Goal: Task Accomplishment & Management: Manage account settings

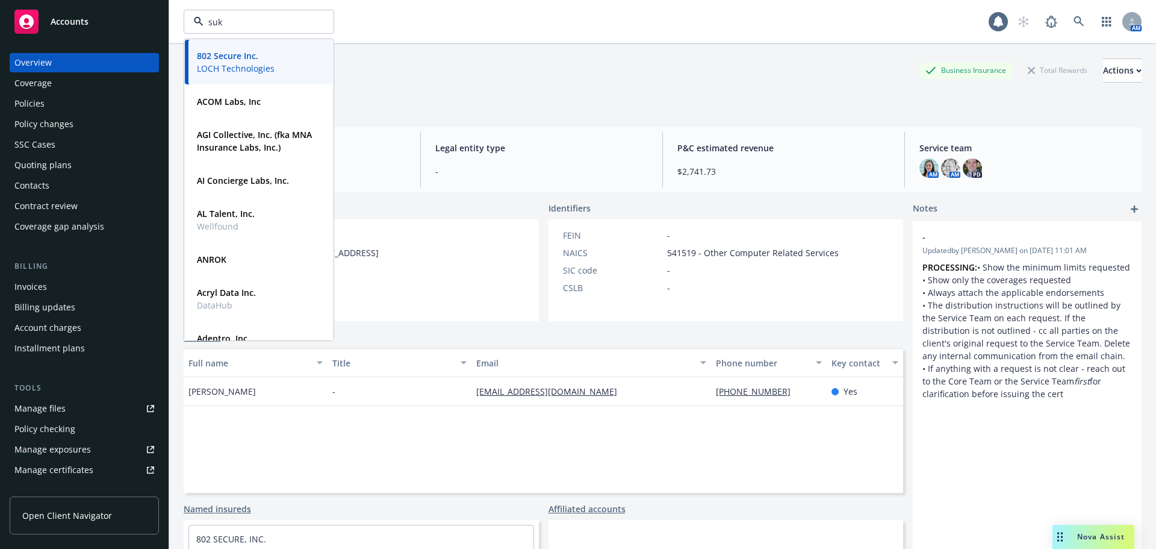
type input "suki"
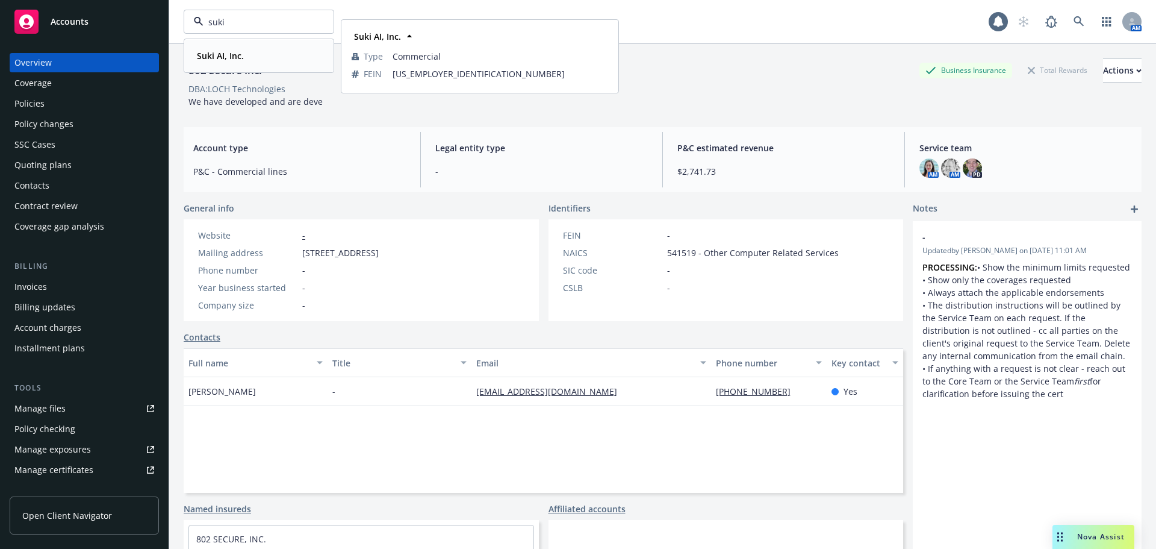
click at [210, 59] on strong "Suki AI, Inc." at bounding box center [220, 55] width 47 height 11
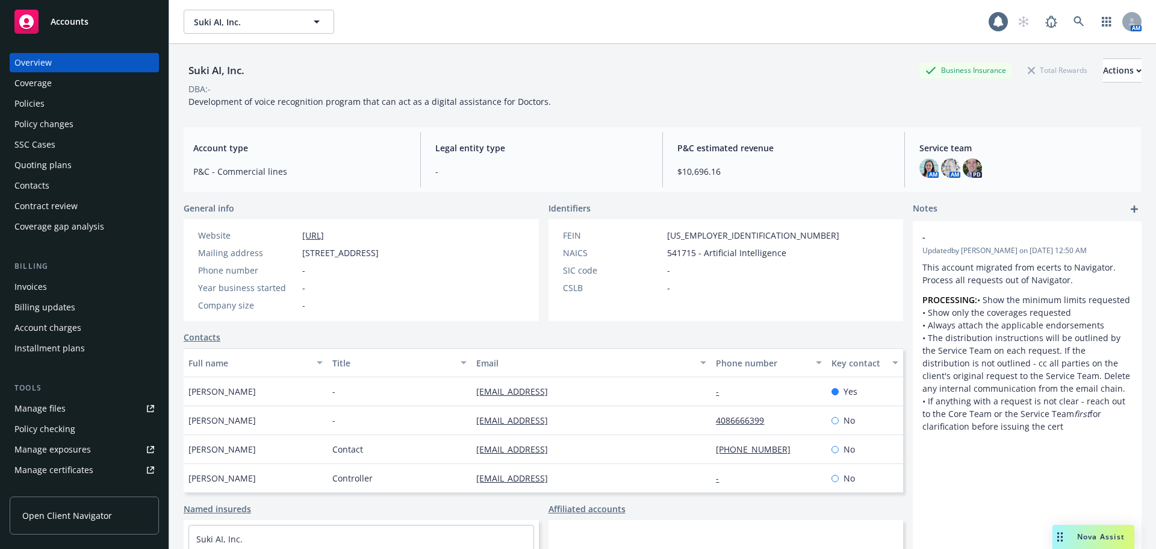
click at [50, 105] on div "Policies" at bounding box center [84, 103] width 140 height 19
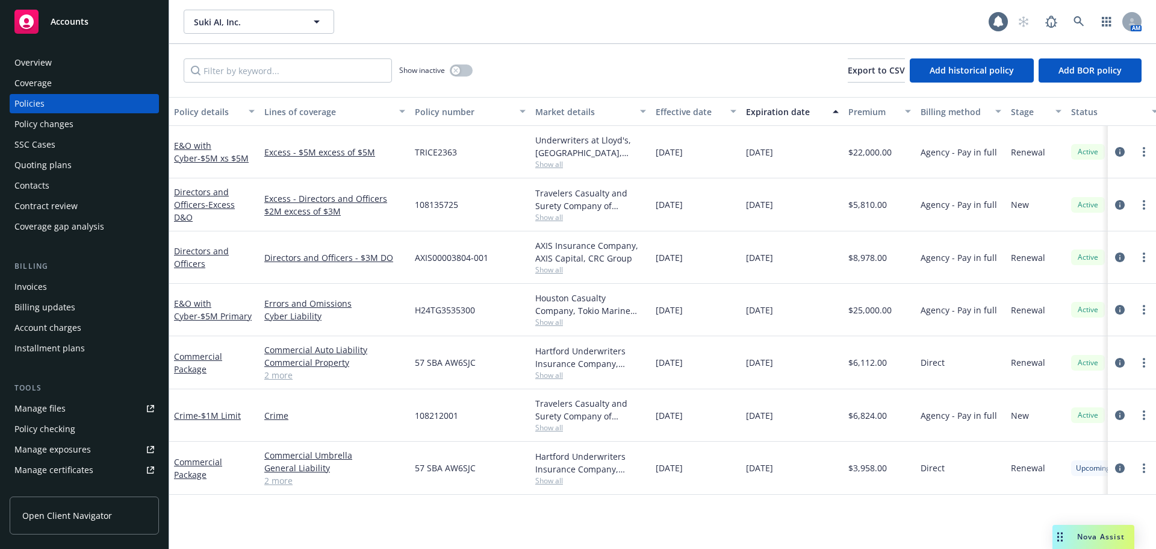
click at [63, 161] on div "Quoting plans" at bounding box center [42, 164] width 57 height 19
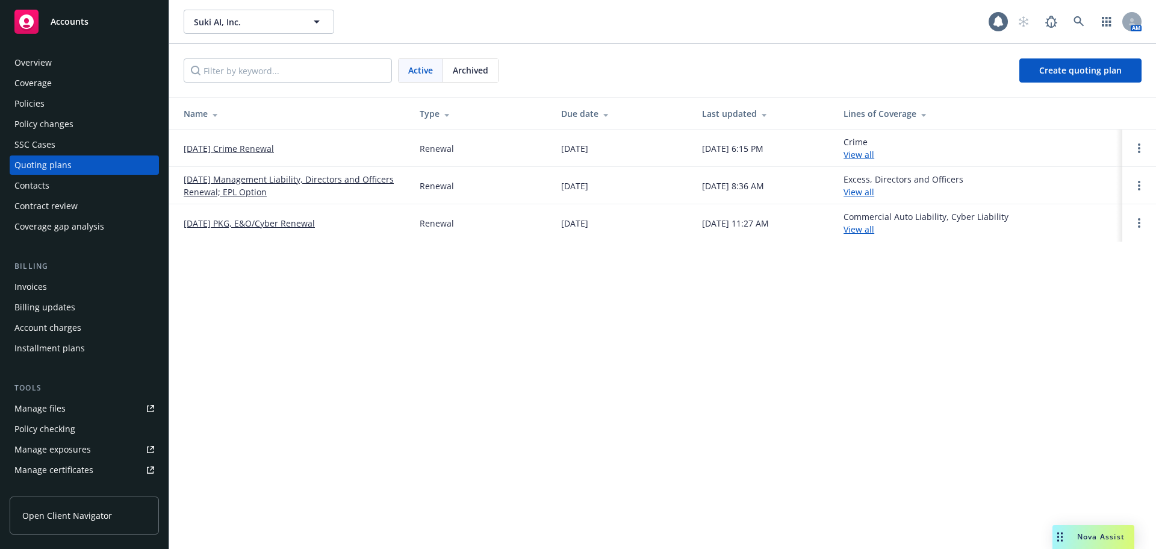
click at [262, 223] on link "09/24/25 PKG, E&O/Cyber Renewal" at bounding box center [249, 223] width 131 height 13
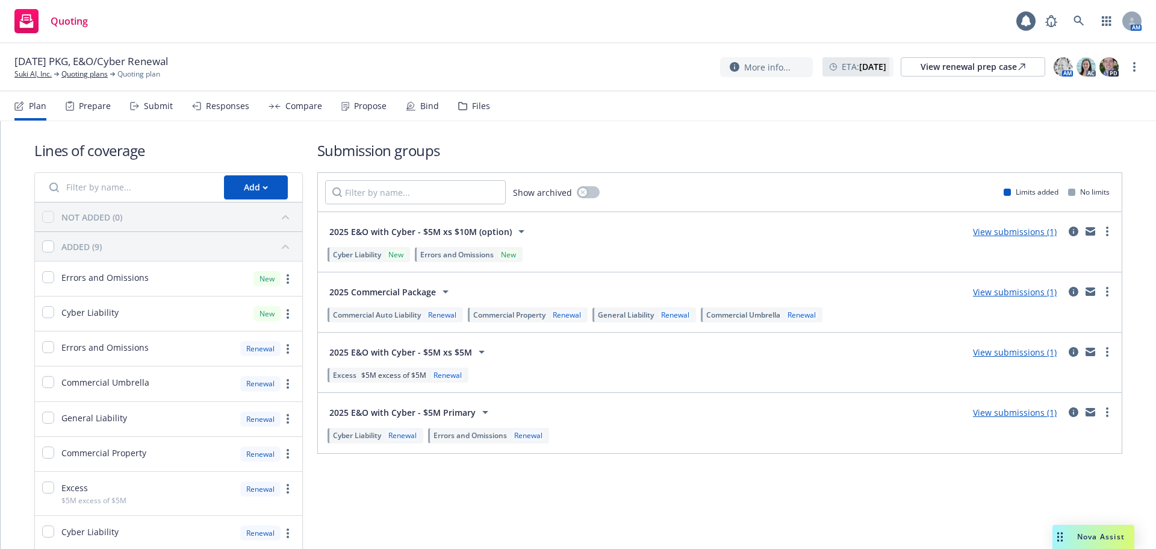
click at [228, 107] on div "Responses" at bounding box center [227, 106] width 43 height 10
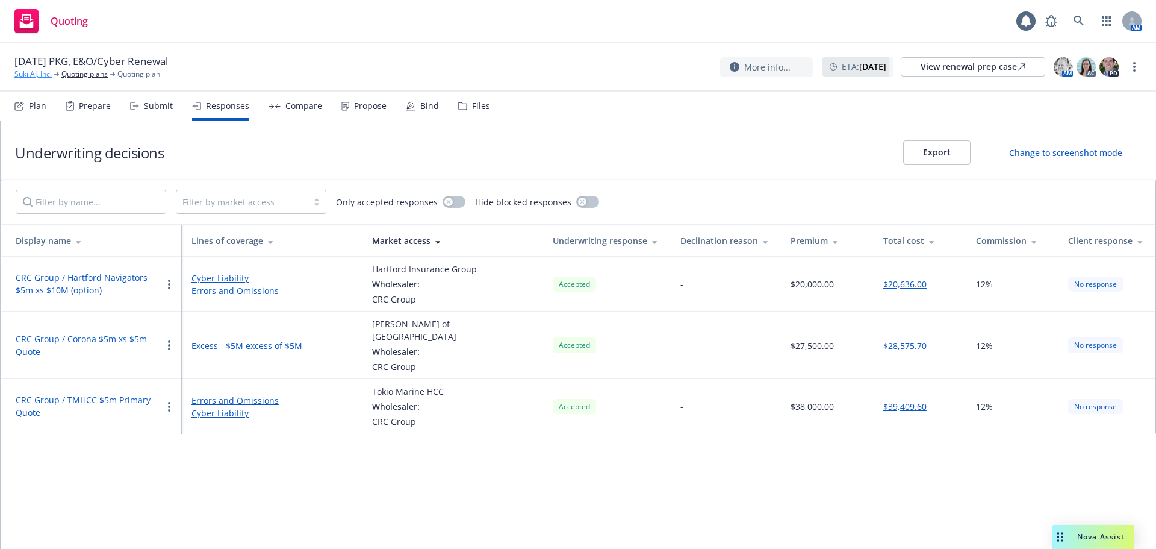
click at [28, 75] on link "Suki AI, Inc." at bounding box center [32, 74] width 37 height 11
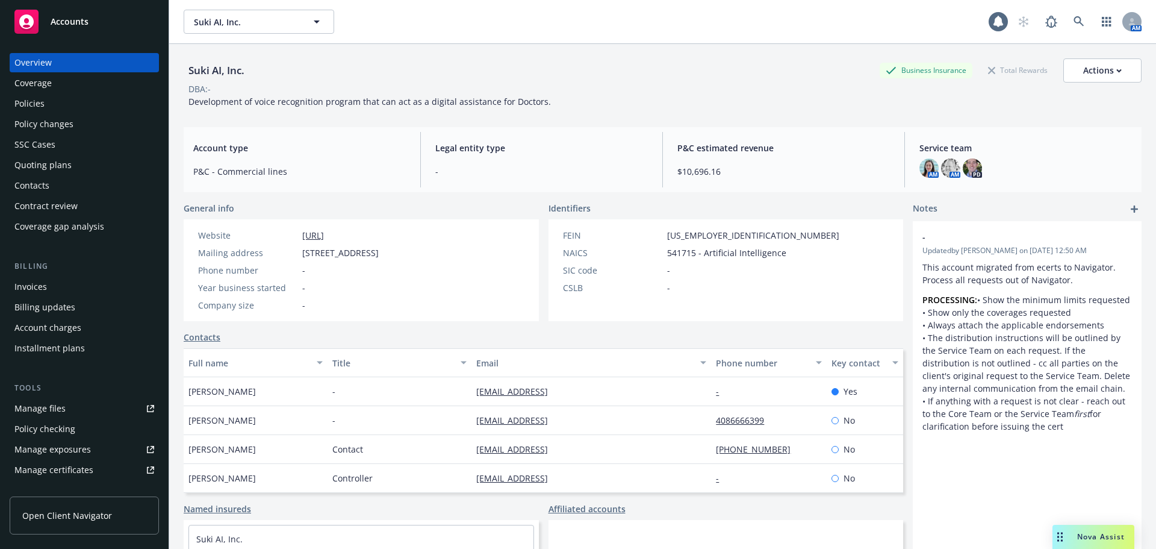
scroll to position [277, 0]
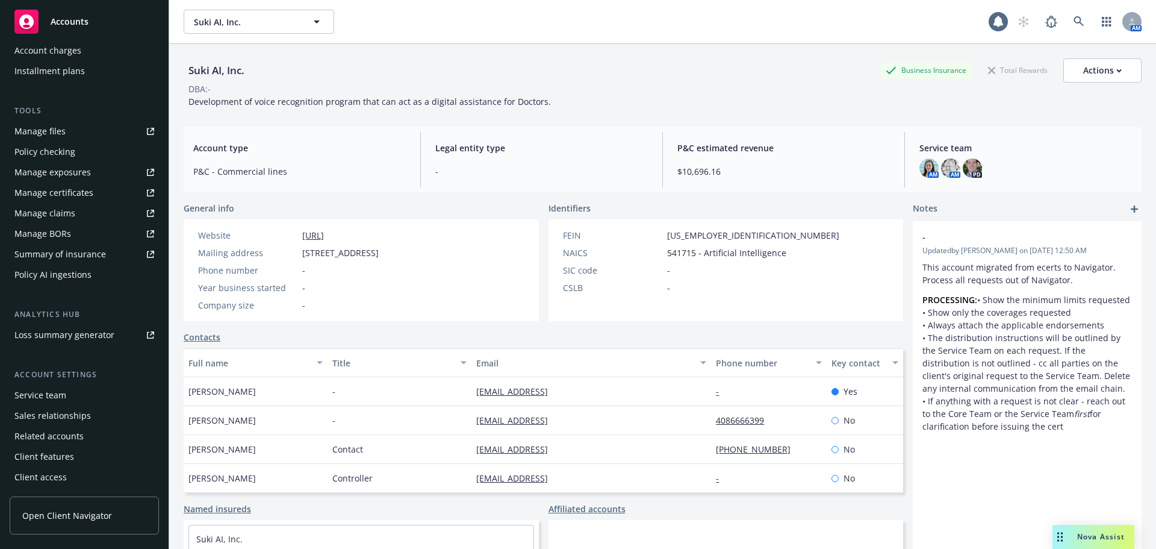
click at [56, 394] on div "Service team" at bounding box center [40, 394] width 52 height 19
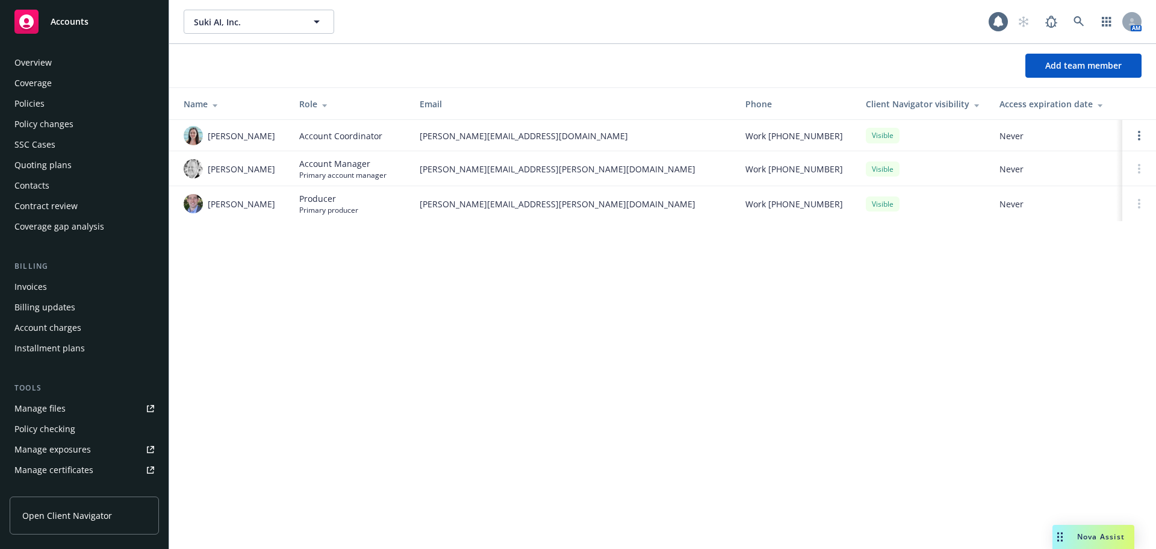
click at [64, 109] on div "Policies" at bounding box center [84, 103] width 140 height 19
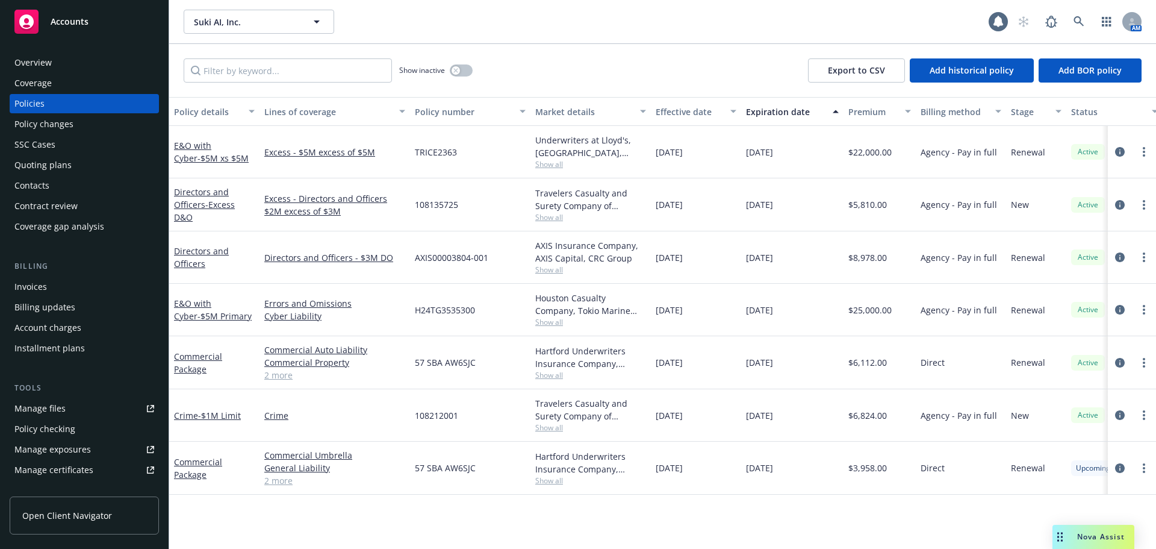
click at [62, 166] on div "Quoting plans" at bounding box center [42, 164] width 57 height 19
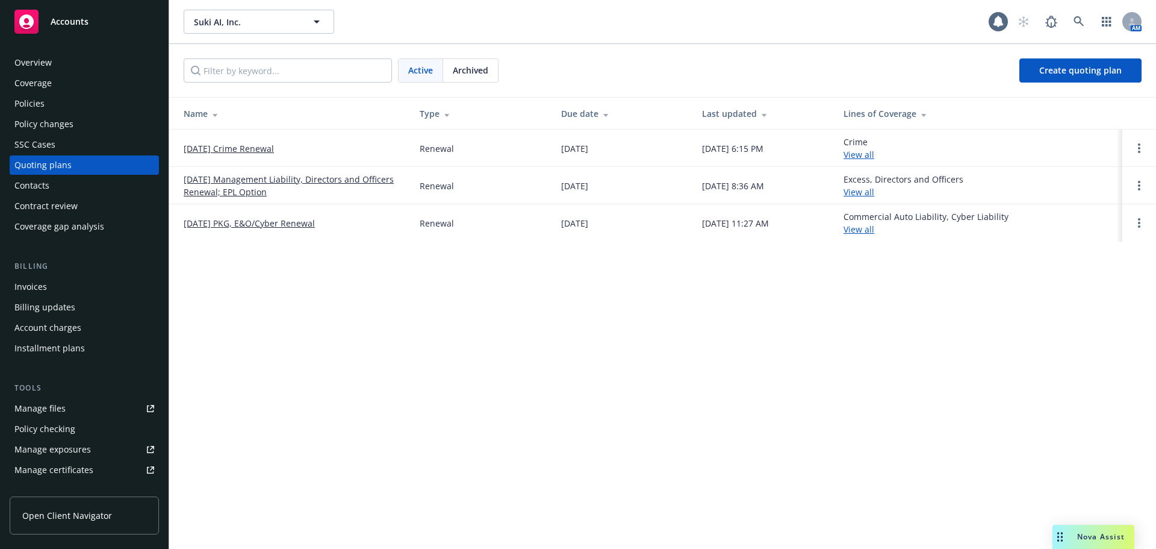
click at [275, 228] on link "09/24/25 PKG, E&O/Cyber Renewal" at bounding box center [249, 223] width 131 height 13
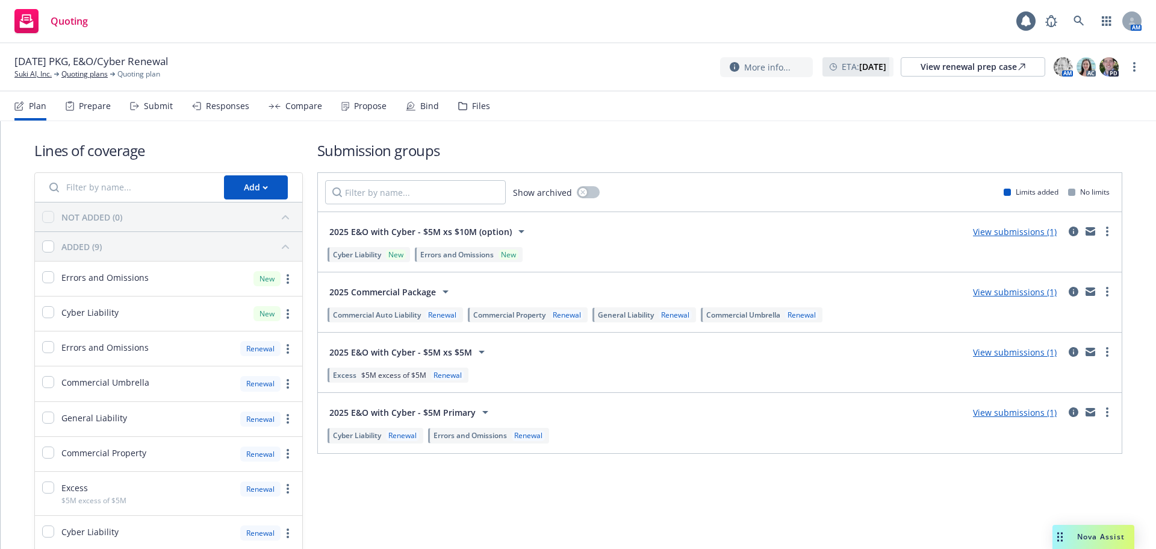
click at [301, 111] on div "Compare" at bounding box center [303, 106] width 37 height 10
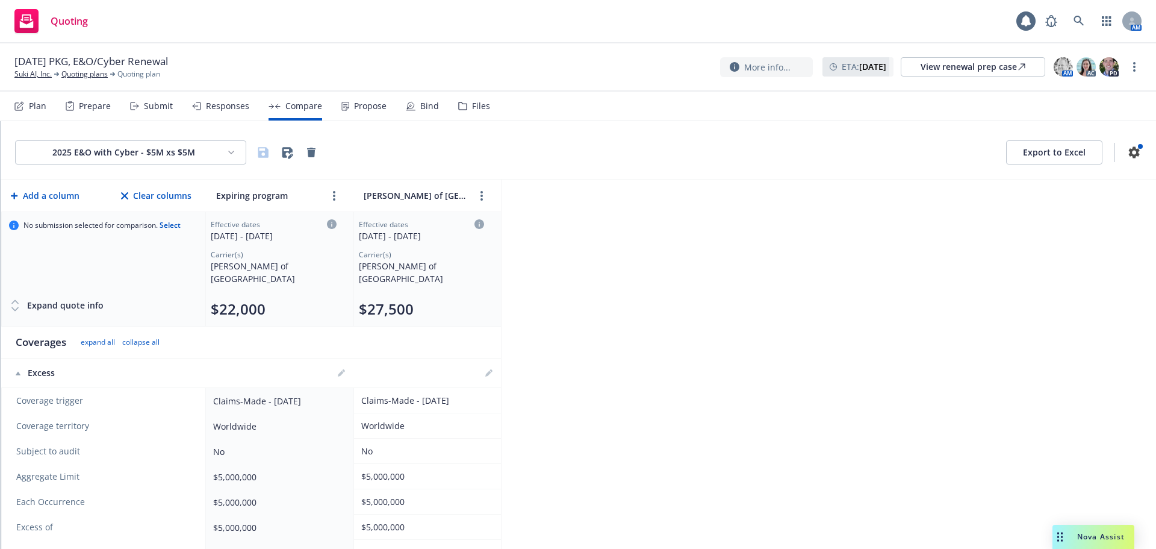
click at [231, 108] on div "Responses" at bounding box center [227, 106] width 43 height 10
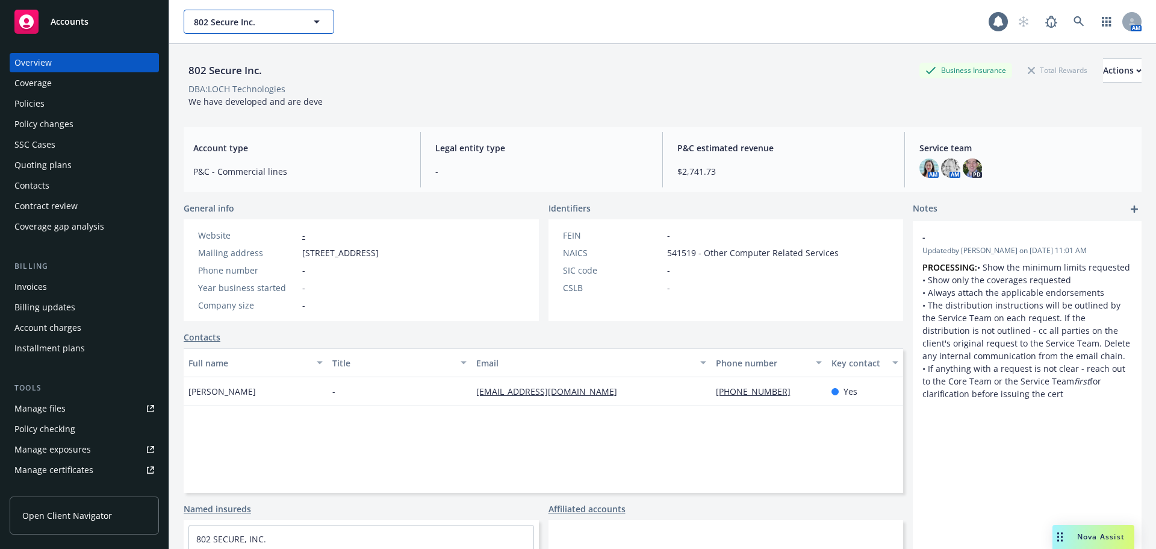
click at [255, 28] on span "802 Secure Inc." at bounding box center [246, 22] width 104 height 13
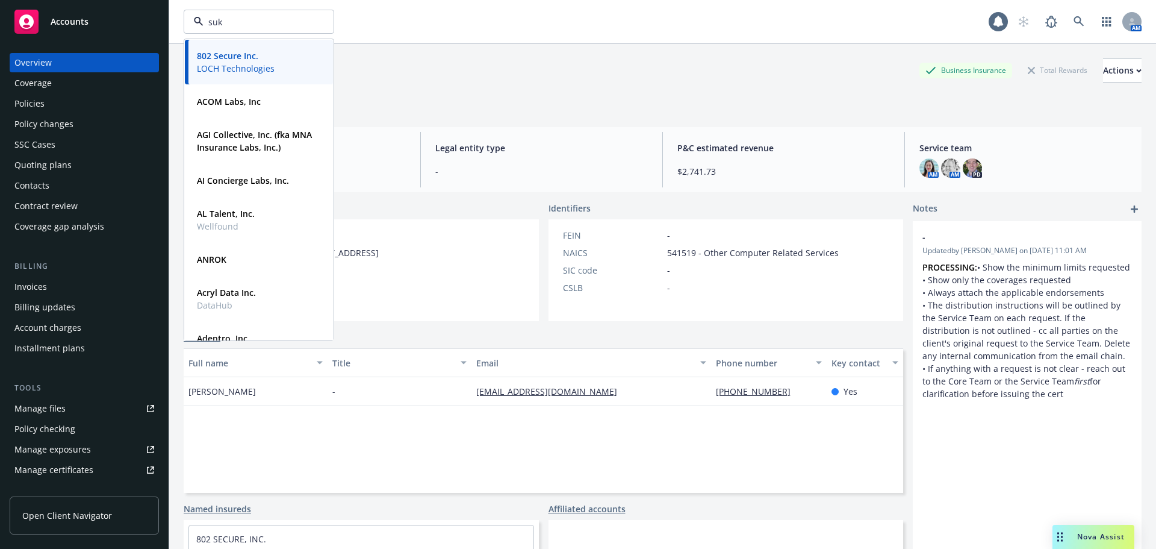
type input "suki"
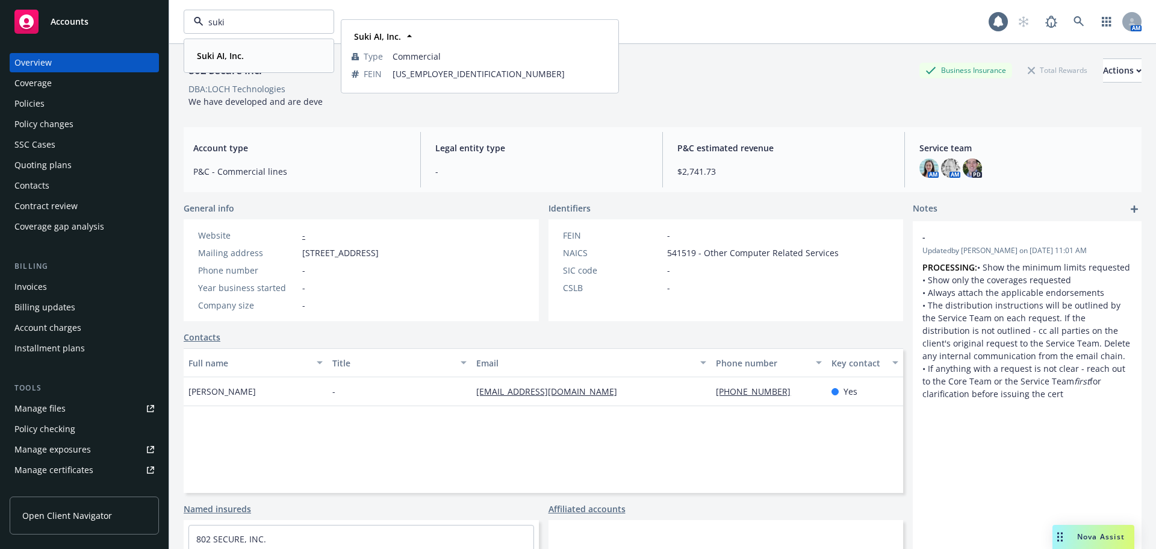
click at [229, 57] on strong "Suki AI, Inc." at bounding box center [220, 55] width 47 height 11
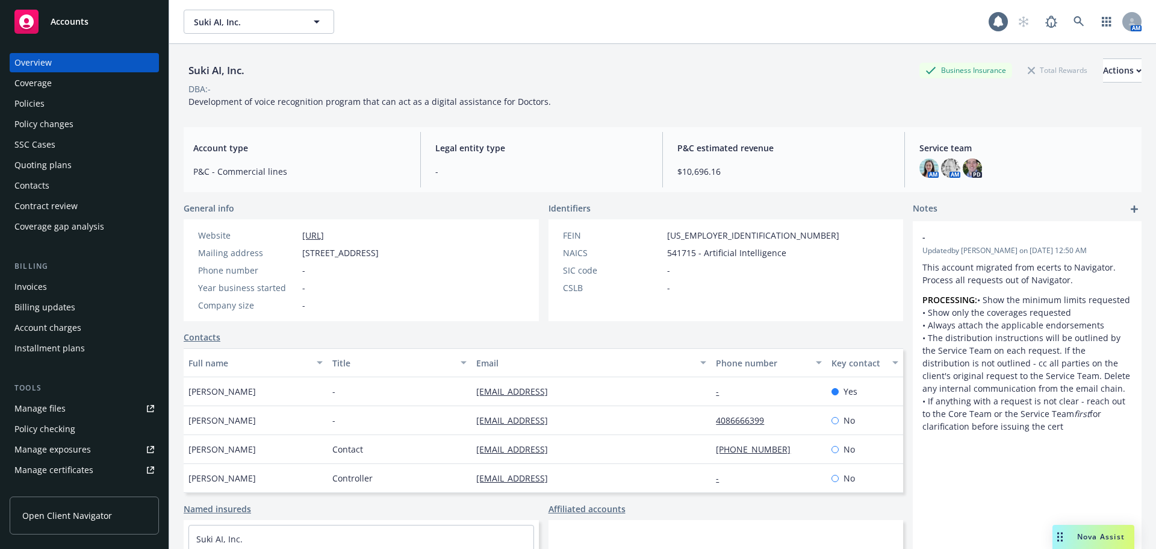
click at [67, 108] on div "Policies" at bounding box center [84, 103] width 140 height 19
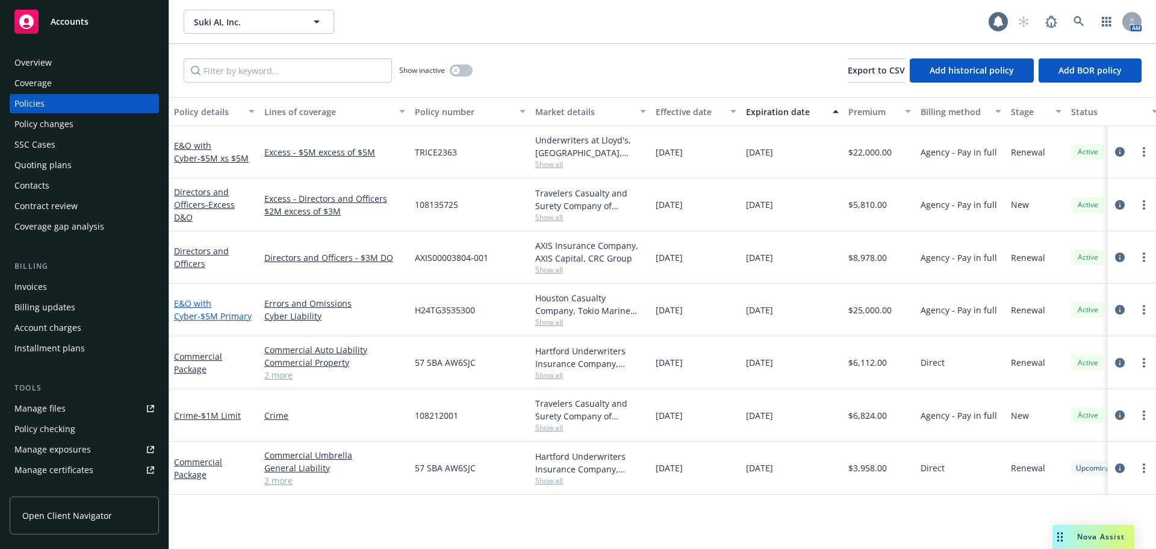
click at [198, 316] on span "- $5M Primary" at bounding box center [225, 315] width 54 height 11
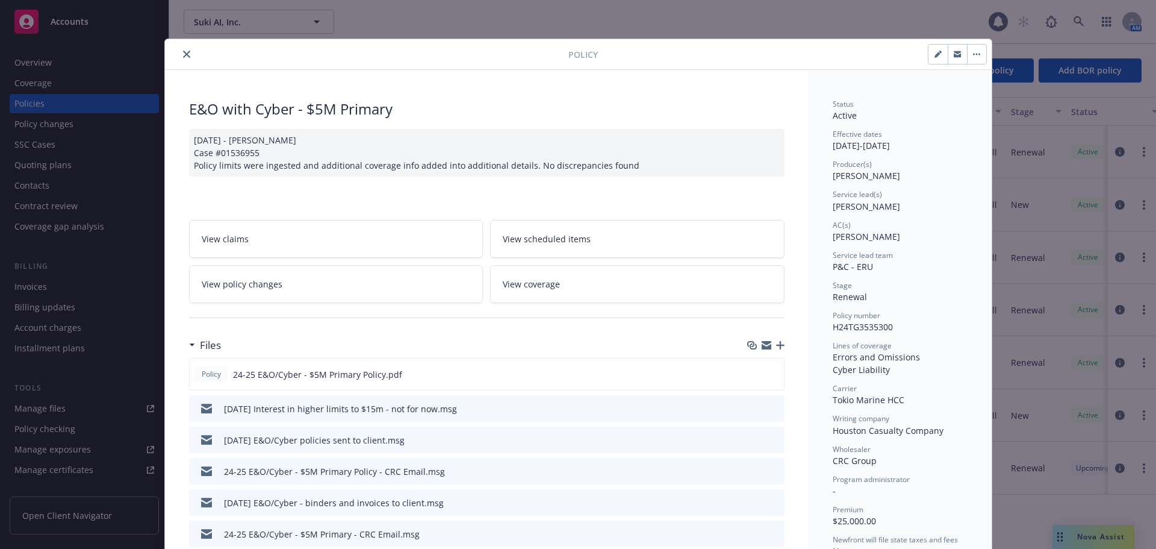
click at [184, 55] on icon "close" at bounding box center [186, 54] width 7 height 7
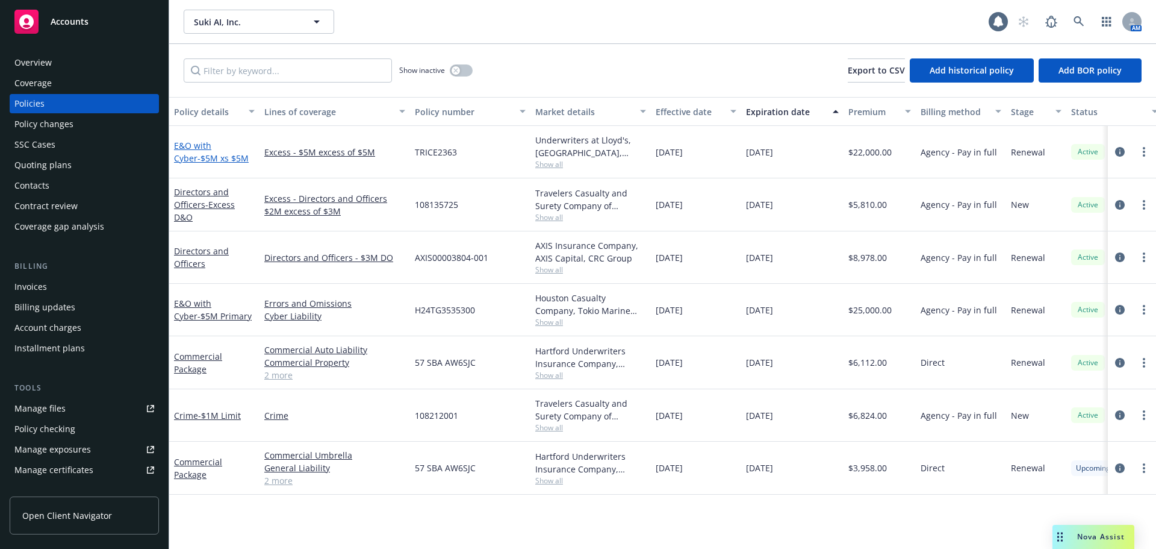
click at [198, 156] on span "- $5M xs $5M" at bounding box center [223, 157] width 51 height 11
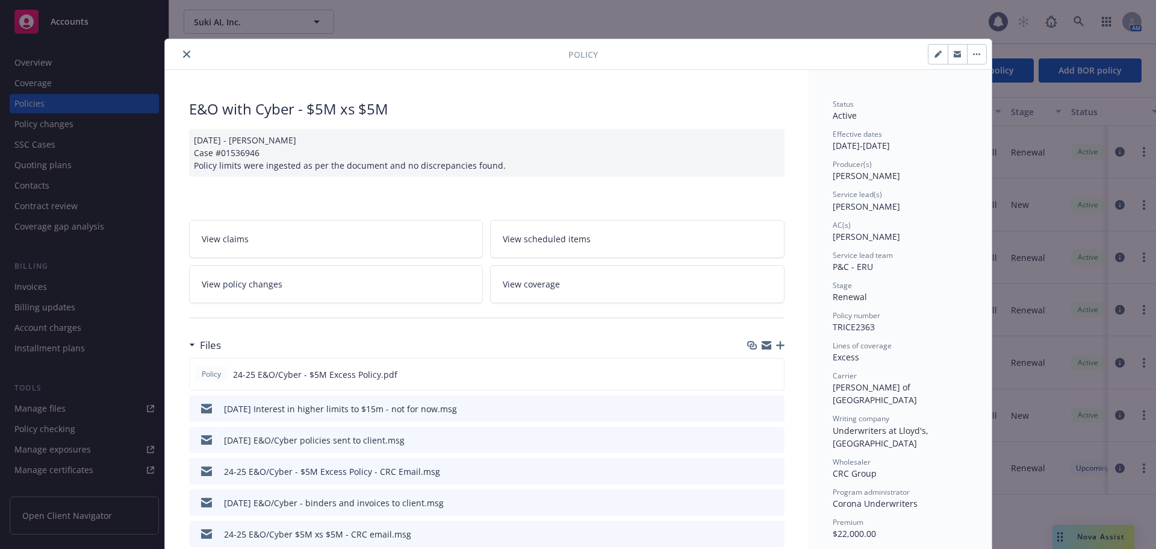
click at [183, 55] on icon "close" at bounding box center [186, 54] width 7 height 7
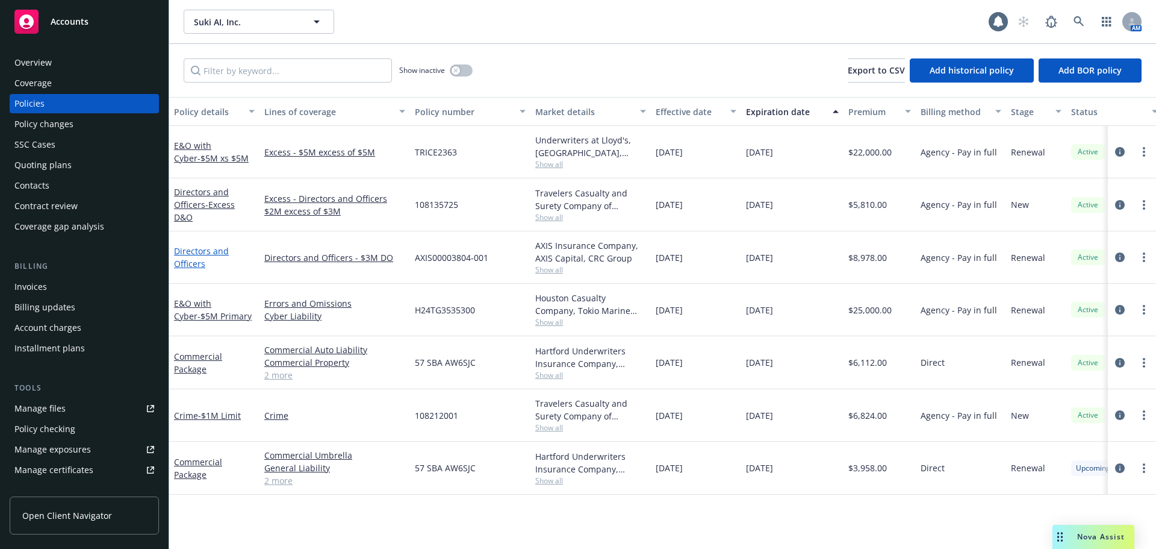
click at [190, 264] on link "Directors and Officers" at bounding box center [201, 257] width 55 height 24
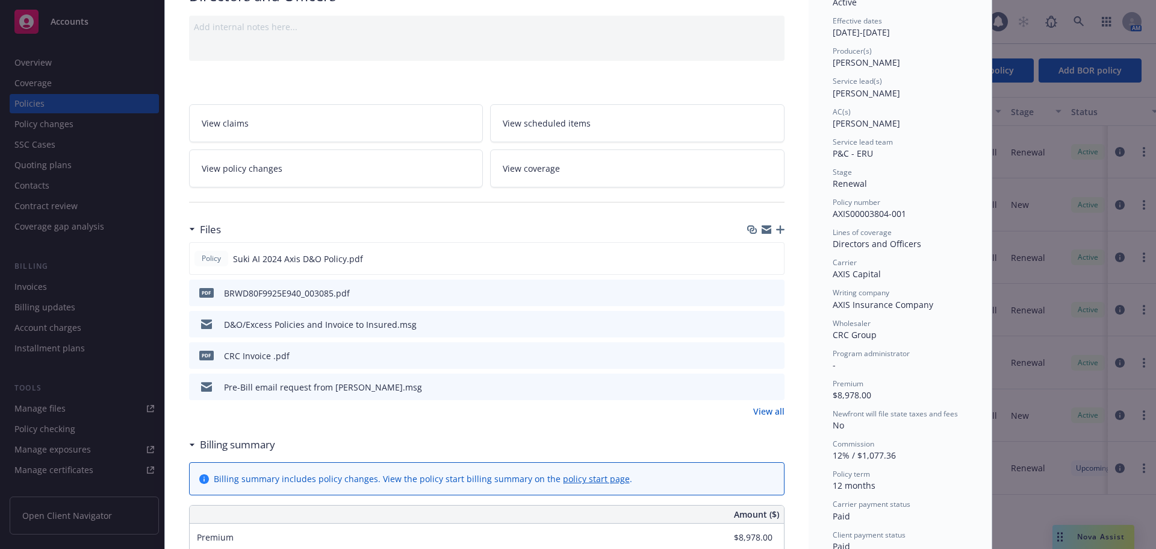
scroll to position [120, 0]
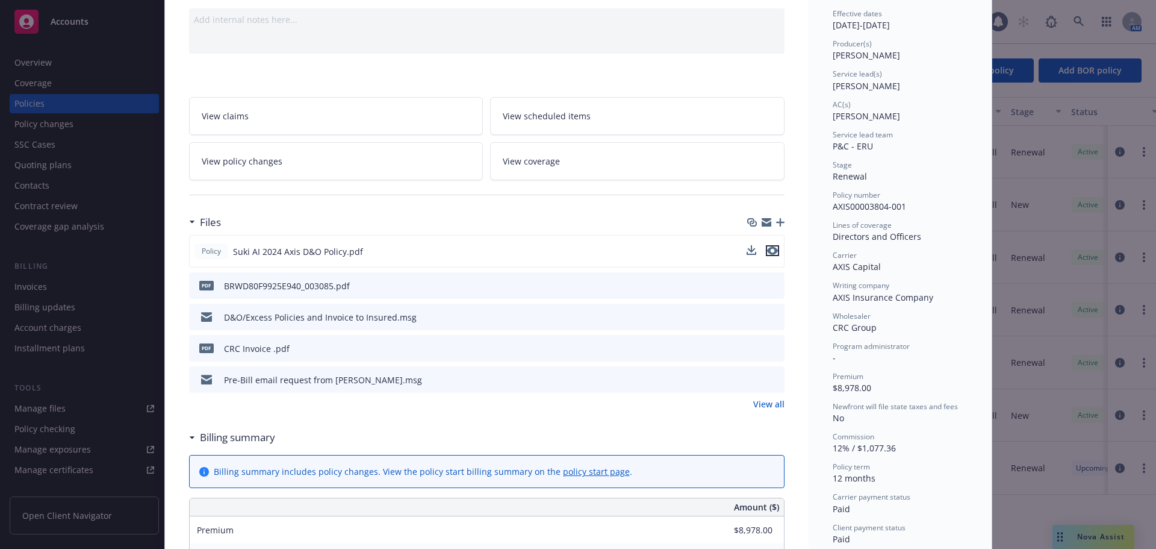
click at [767, 251] on icon "preview file" at bounding box center [772, 250] width 11 height 8
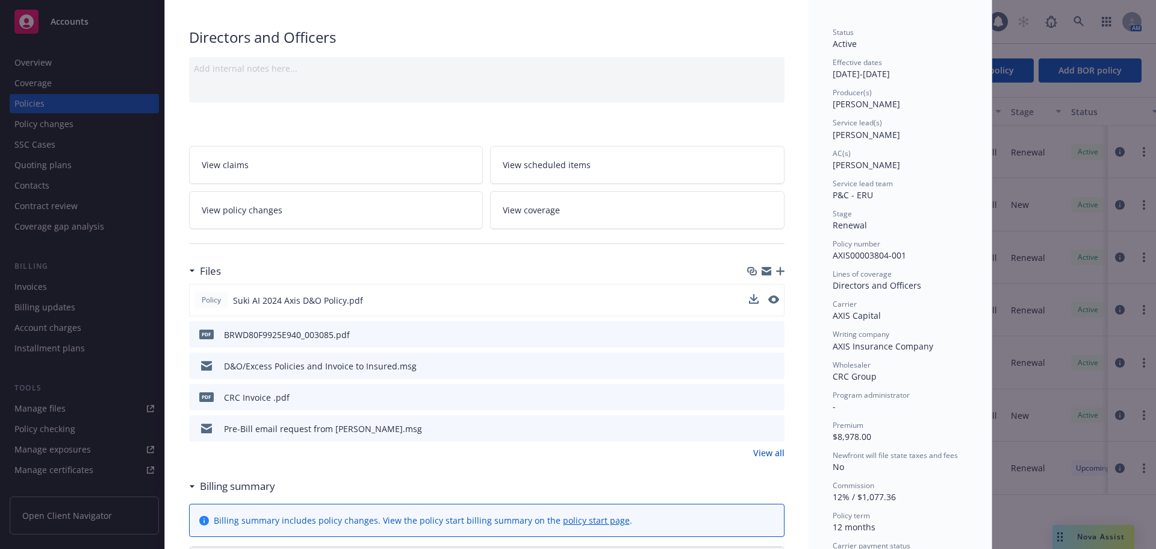
scroll to position [0, 0]
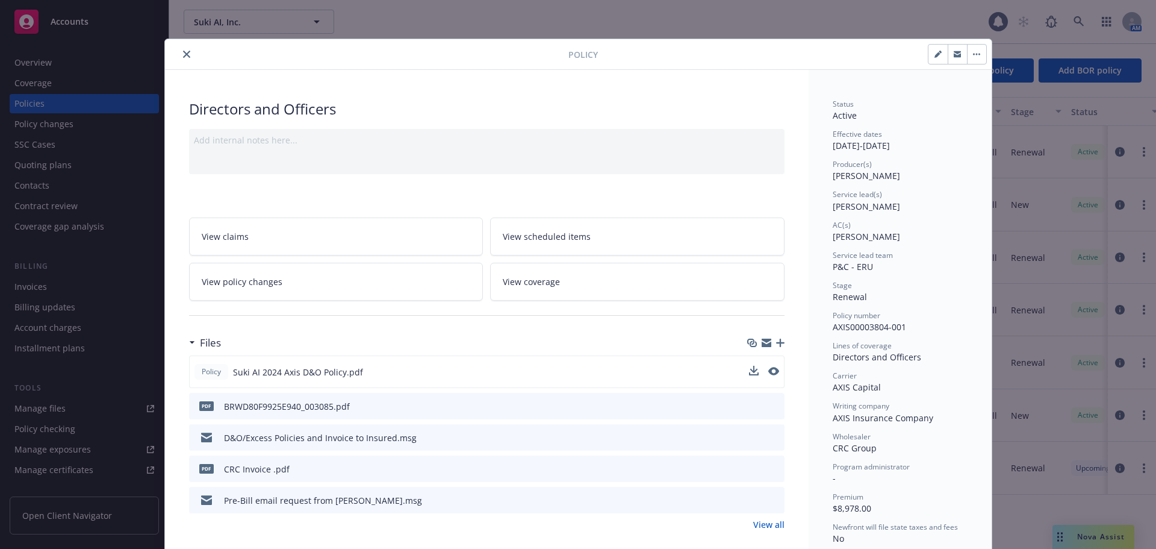
click at [183, 54] on icon "close" at bounding box center [186, 54] width 7 height 7
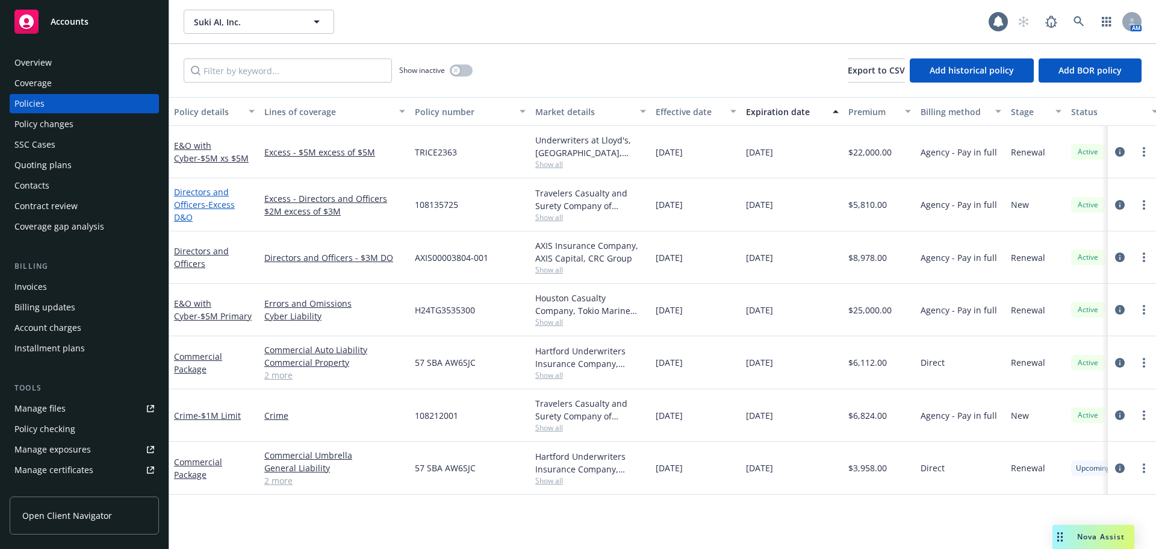
click at [215, 206] on span "- Excess D&O" at bounding box center [204, 211] width 61 height 24
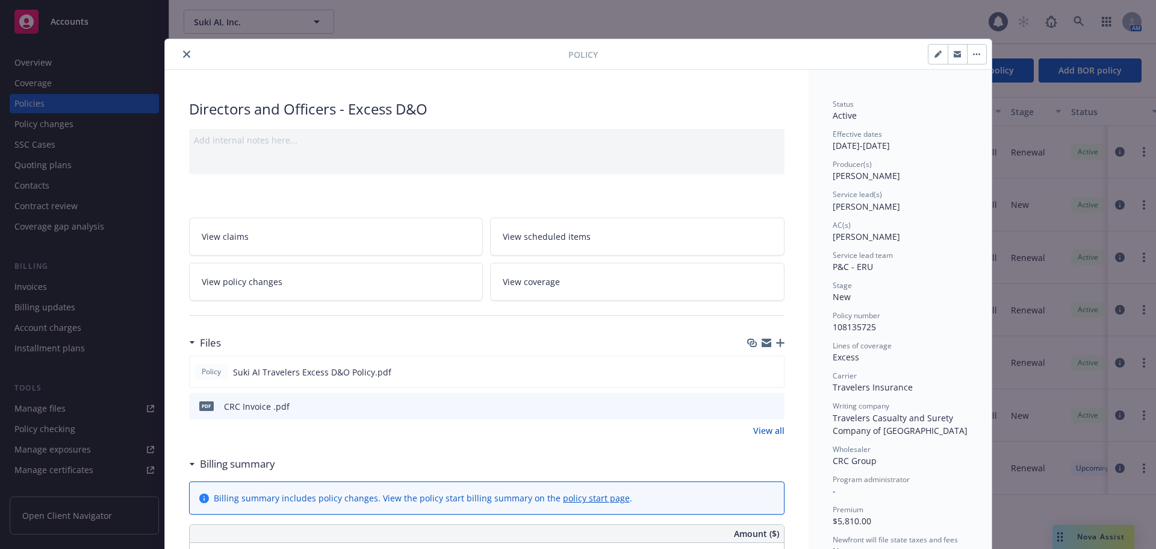
click at [183, 53] on icon "close" at bounding box center [186, 54] width 7 height 7
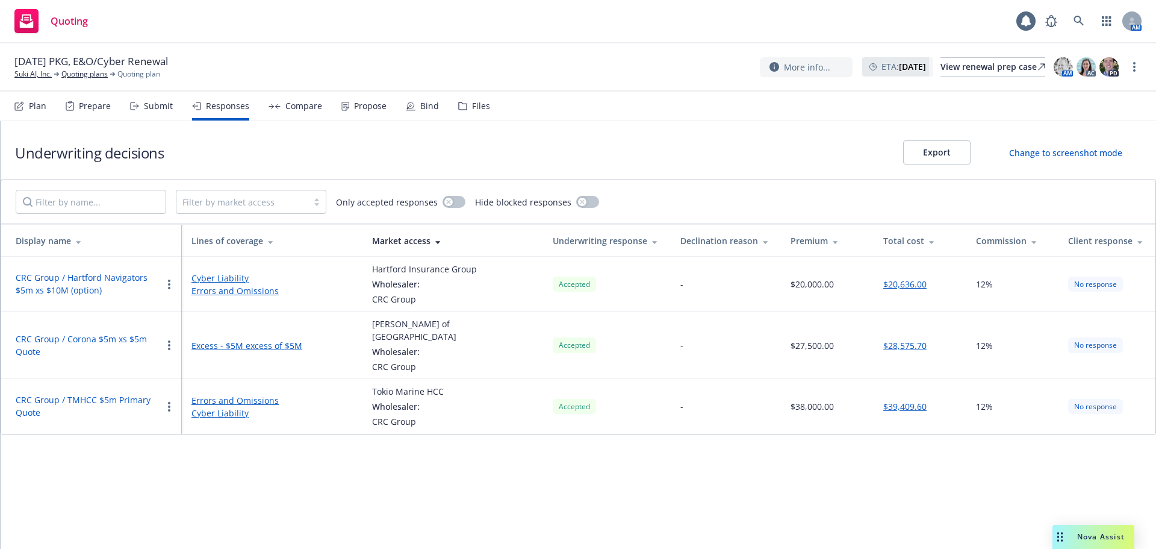
click at [144, 104] on div "Submit" at bounding box center [158, 106] width 29 height 10
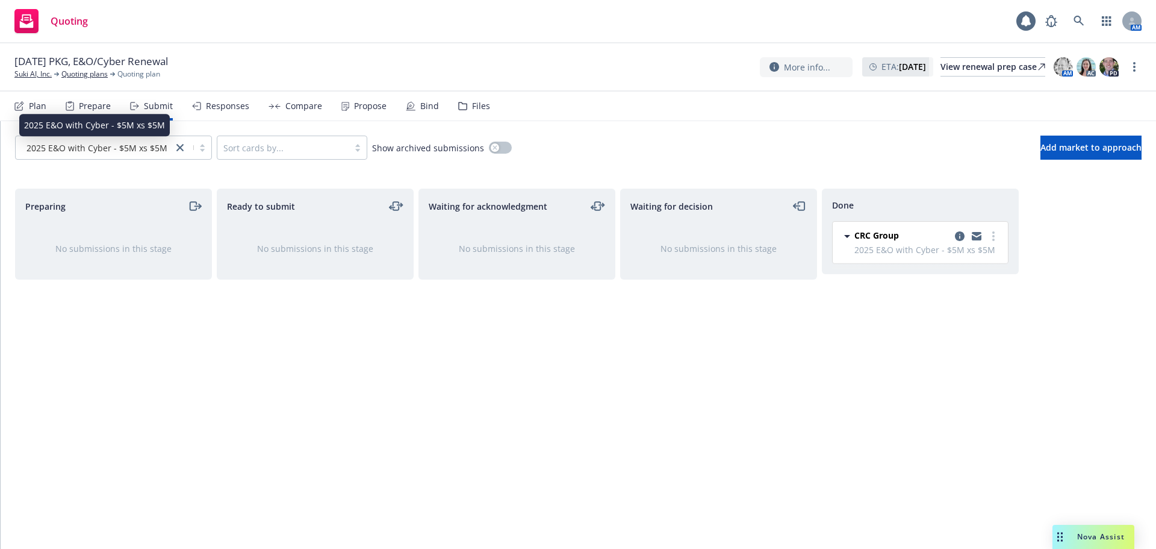
click at [110, 150] on span "2025 E&O with Cyber - $5M xs $5M" at bounding box center [96, 148] width 141 height 13
click at [317, 364] on div "Ready to submit No submissions in this stage" at bounding box center [315, 355] width 197 height 335
click at [80, 74] on link "Quoting plans" at bounding box center [84, 74] width 46 height 11
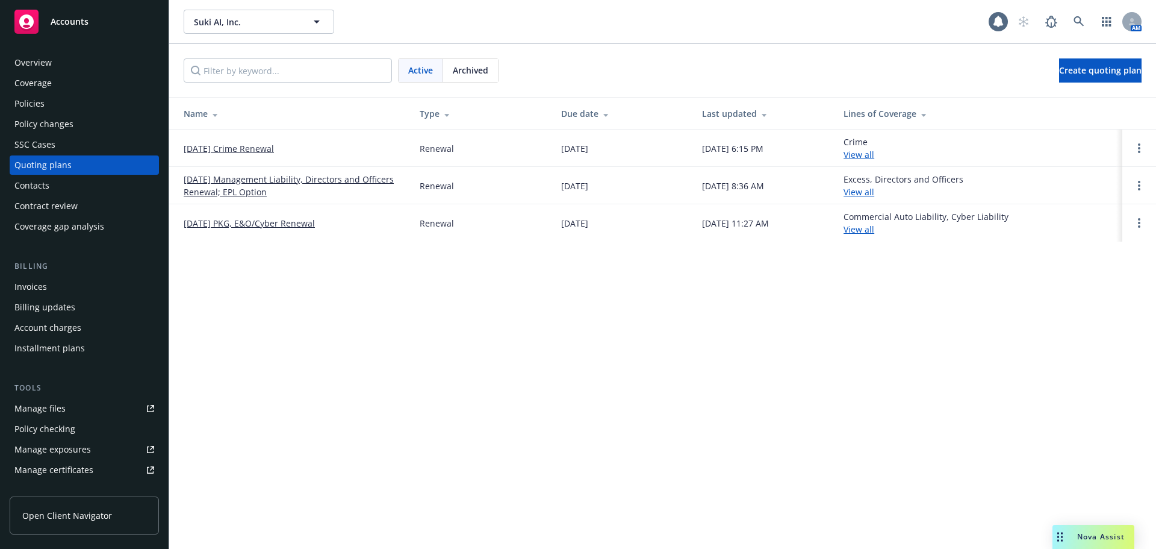
click at [307, 178] on link "[DATE] Management Liability, Directors and Officers Renewal; EPL Option" at bounding box center [292, 185] width 217 height 25
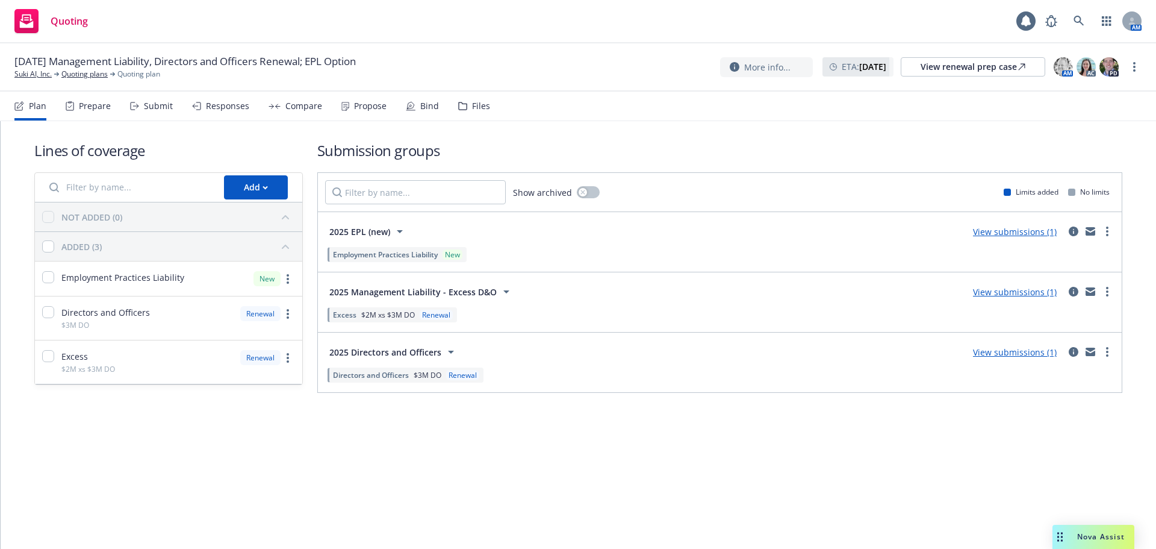
click at [1020, 354] on link "View submissions (1)" at bounding box center [1015, 351] width 84 height 11
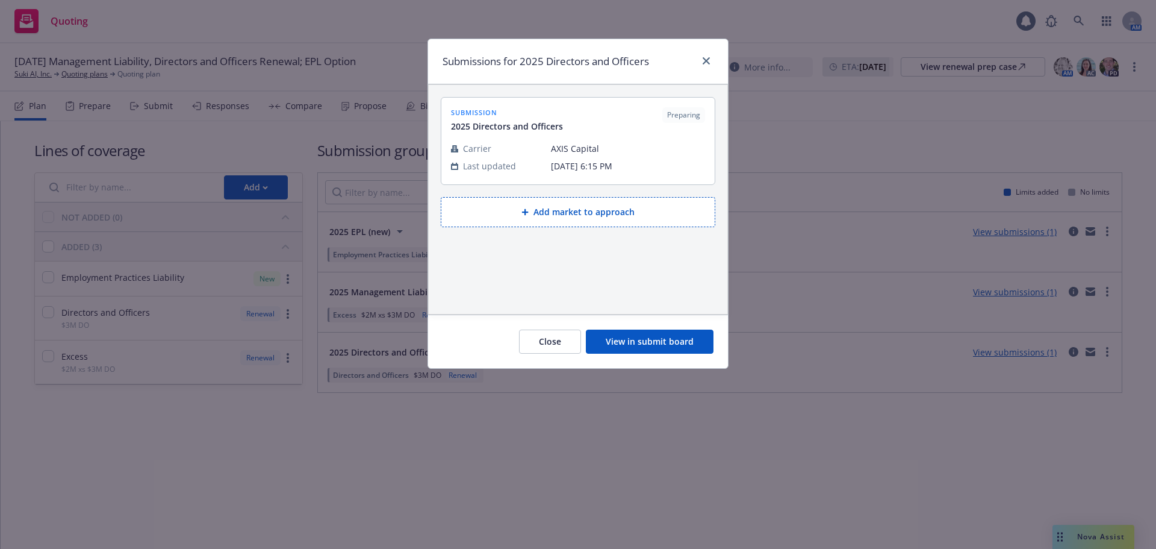
click at [653, 344] on button "View in submit board" at bounding box center [650, 341] width 128 height 24
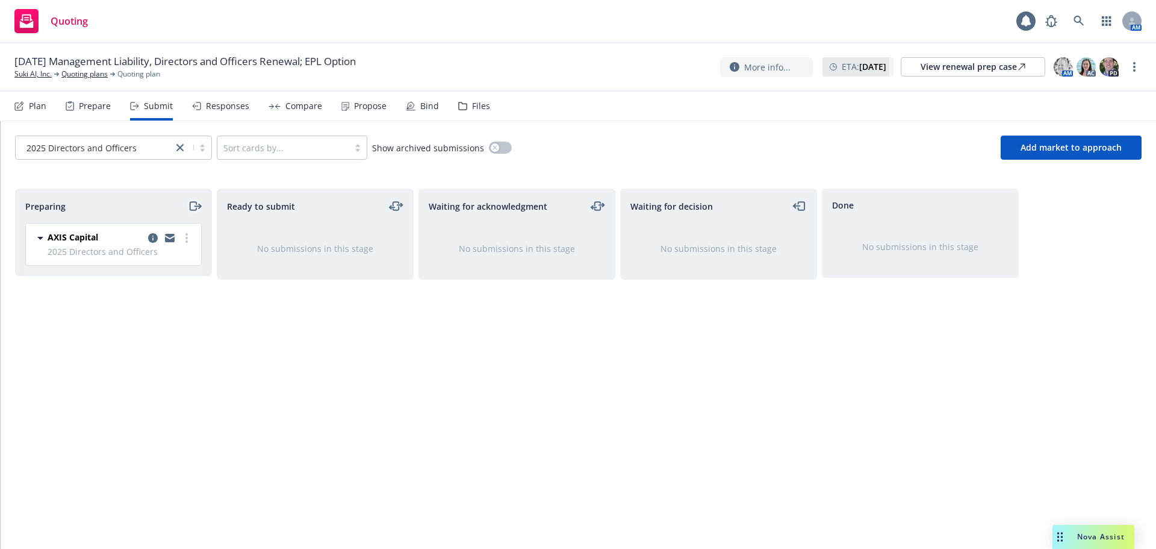
click at [194, 206] on icon "moveRight" at bounding box center [195, 206] width 14 height 14
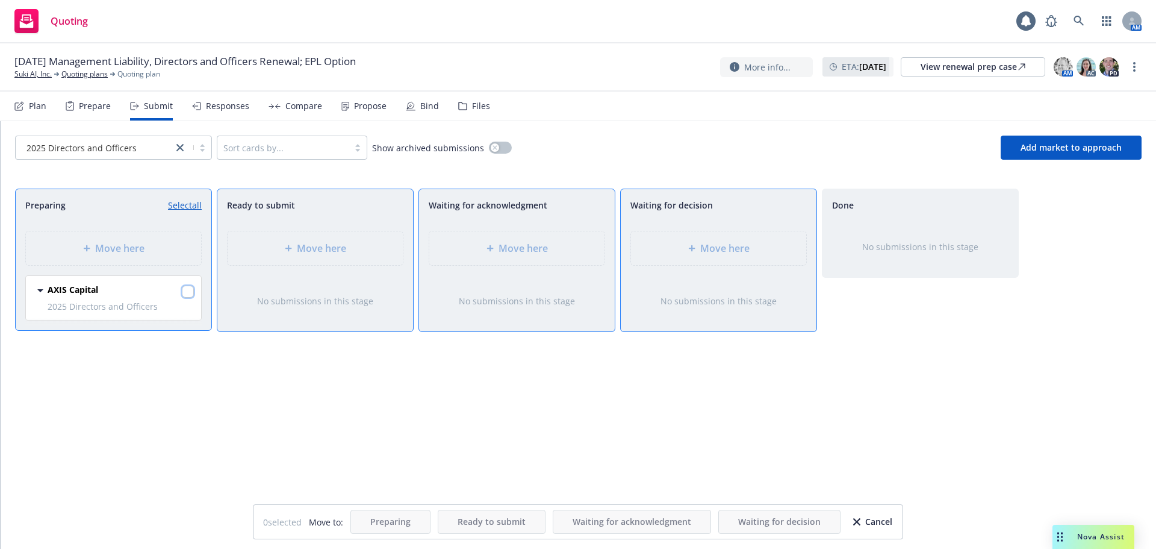
click at [186, 293] on input "checkbox" at bounding box center [188, 291] width 12 height 12
checkbox input "true"
click at [706, 245] on span "Move here" at bounding box center [724, 248] width 49 height 14
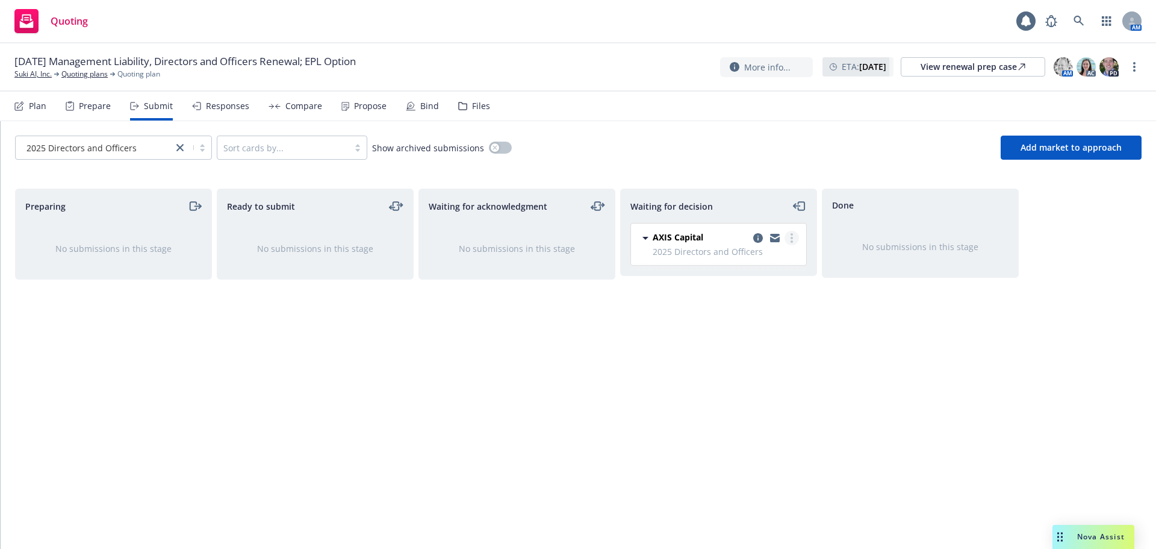
click at [792, 235] on circle "more" at bounding box center [792, 234] width 2 height 2
click at [729, 311] on span "Add accepted decision" at bounding box center [738, 310] width 120 height 11
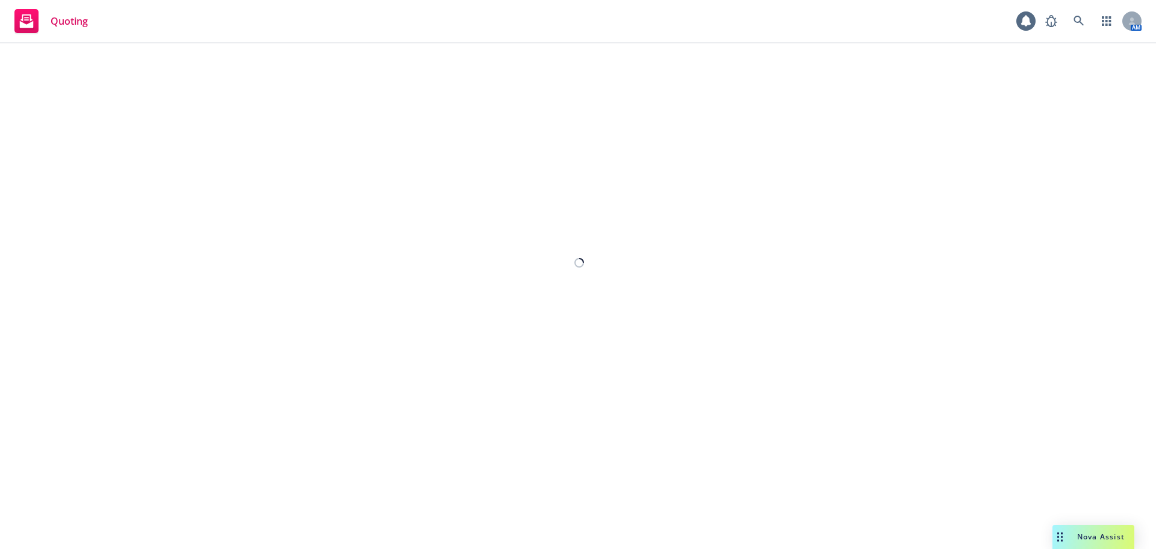
select select "12"
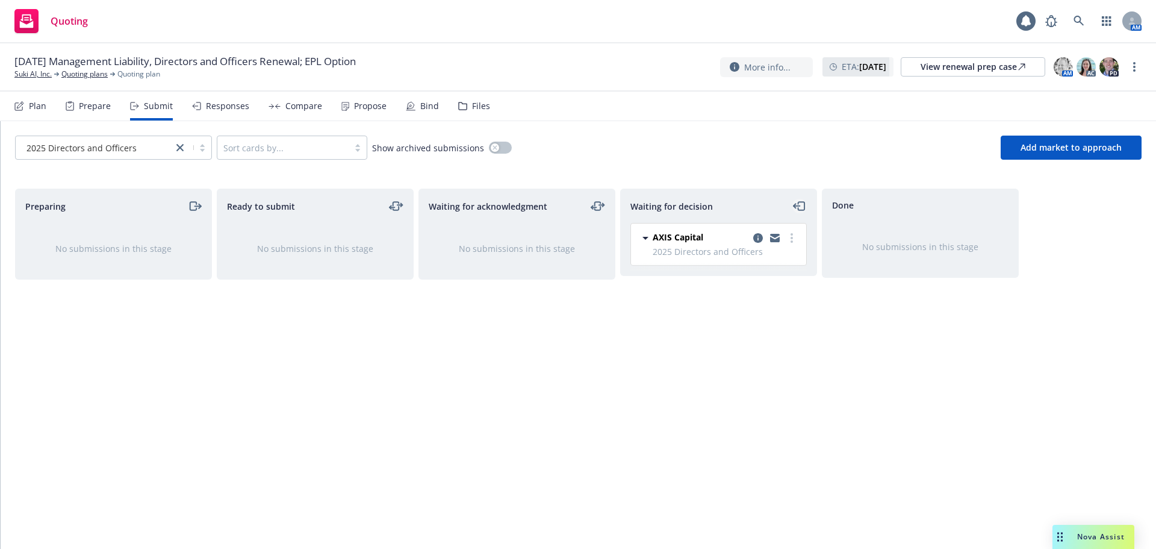
click at [801, 207] on icon "moveLeft" at bounding box center [800, 206] width 14 height 14
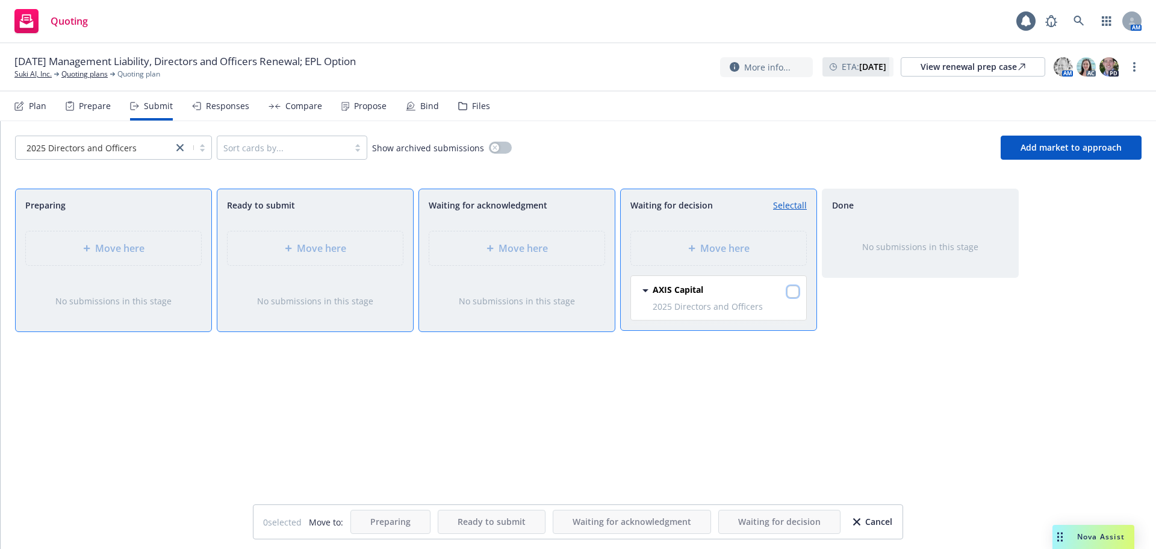
click at [791, 294] on input "checkbox" at bounding box center [793, 291] width 12 height 12
checkbox input "true"
click at [151, 245] on div "Move here" at bounding box center [114, 248] width 156 height 14
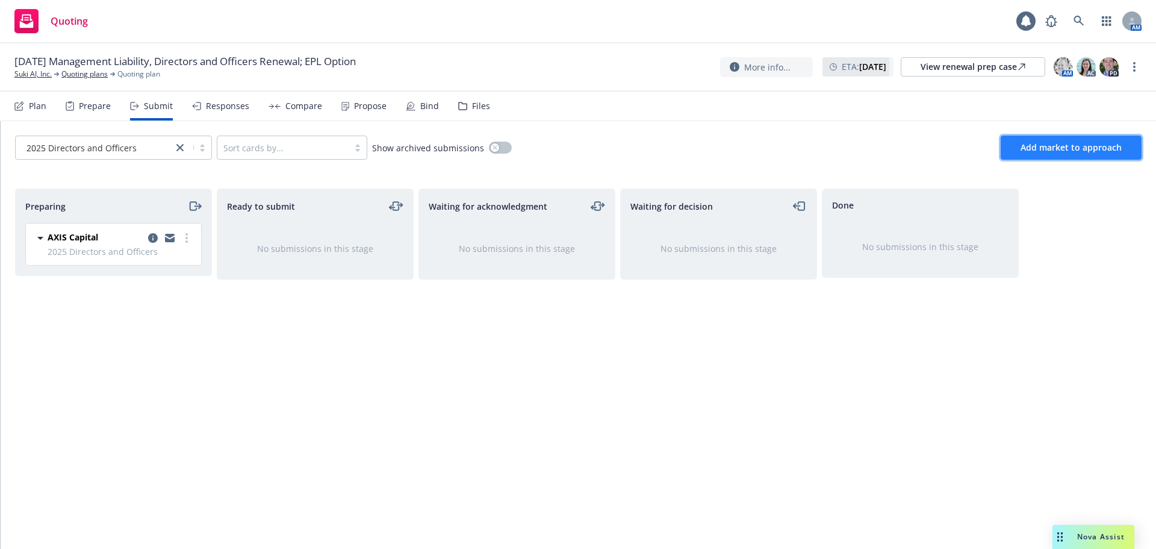
click at [1095, 146] on span "Add market to approach" at bounding box center [1071, 147] width 101 height 11
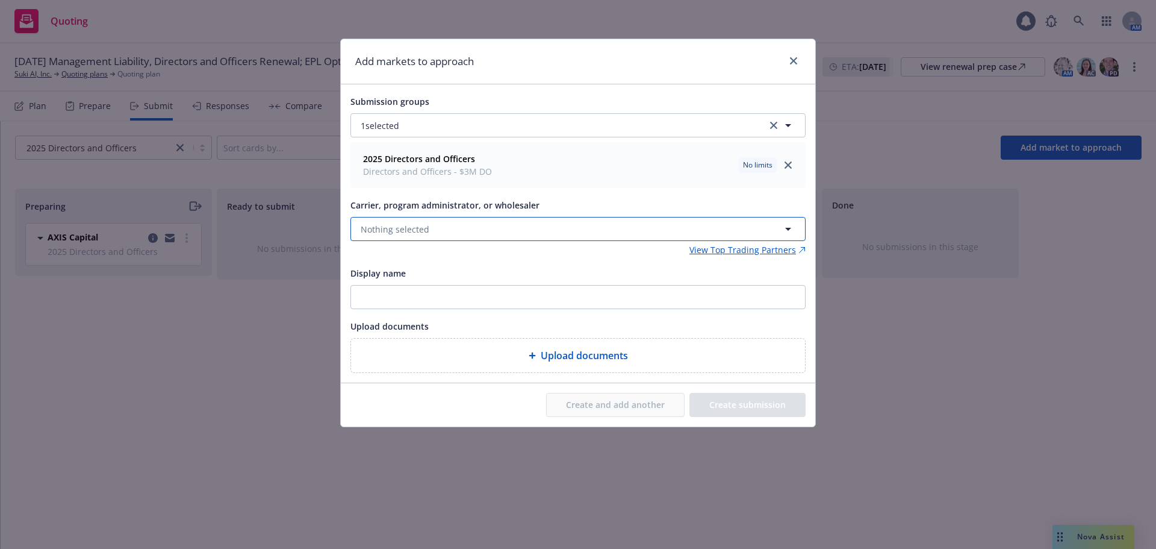
click at [405, 233] on span "Nothing selected" at bounding box center [395, 229] width 69 height 13
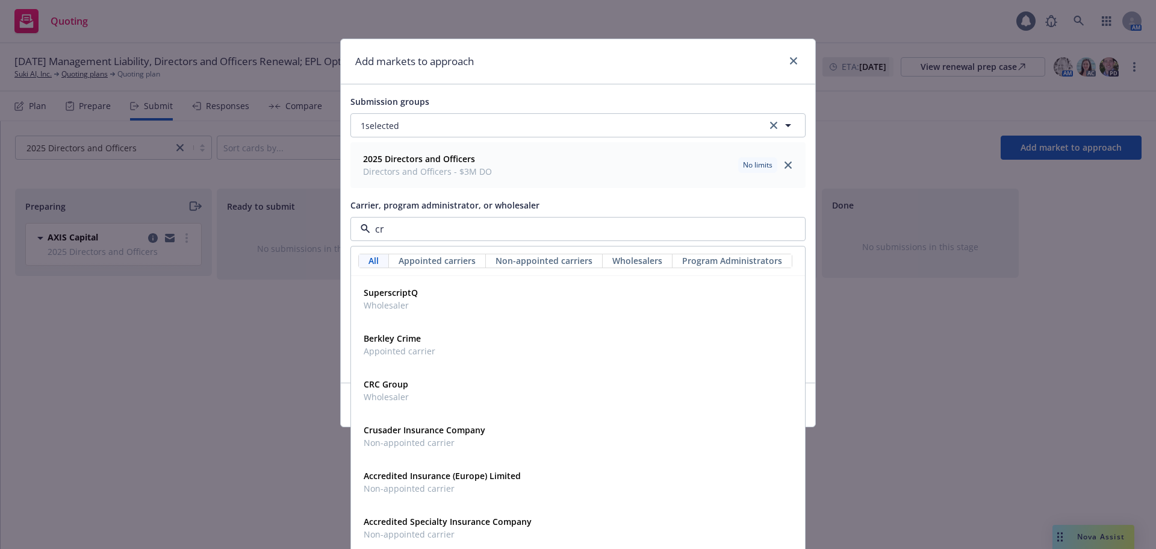
type input "crc"
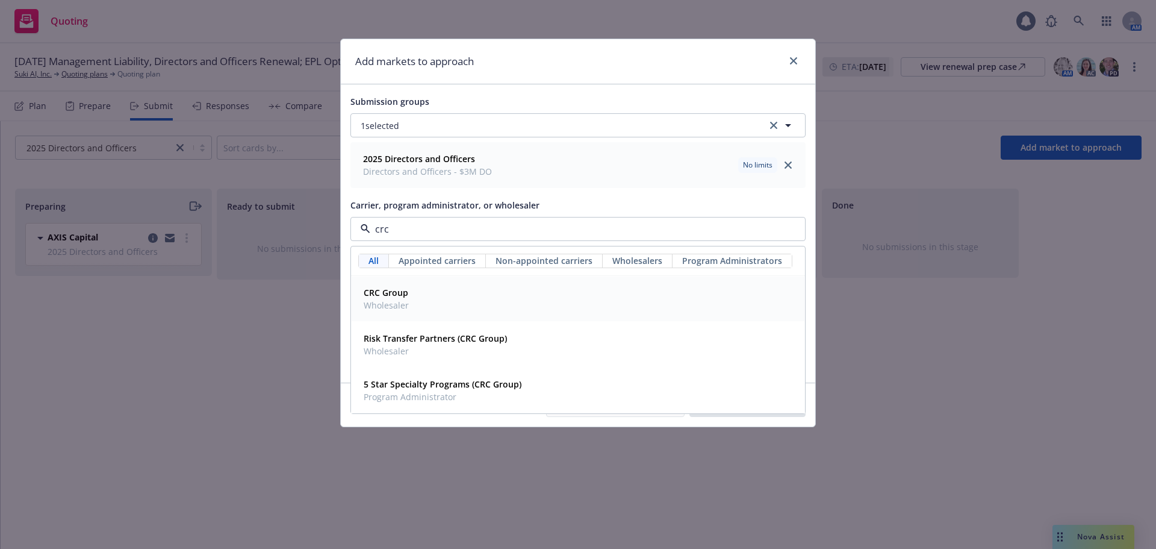
click at [388, 290] on strong "CRC Group" at bounding box center [386, 292] width 45 height 11
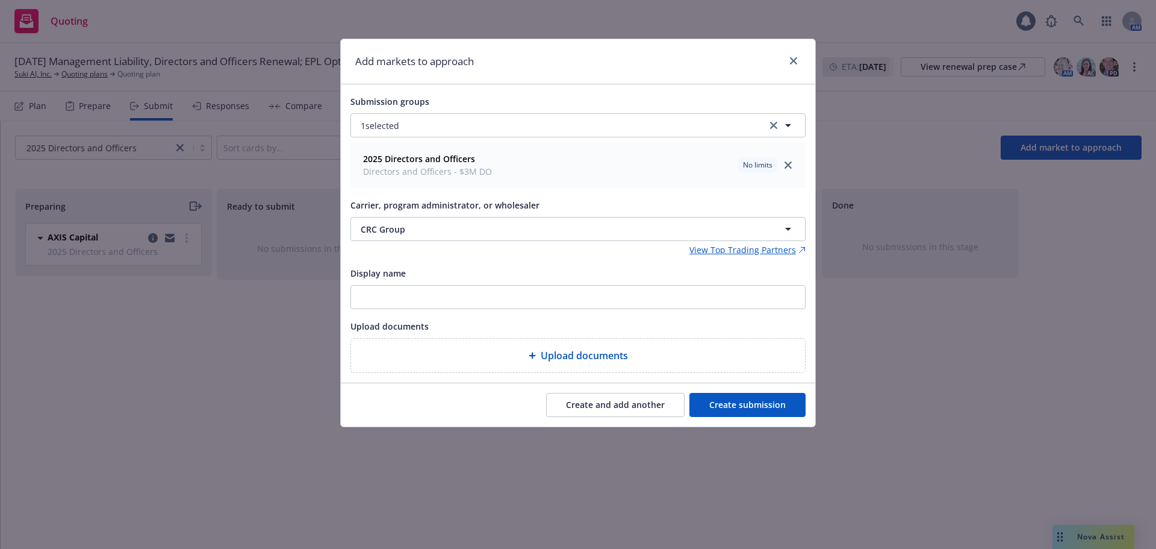
click at [783, 407] on button "Create submission" at bounding box center [748, 405] width 116 height 24
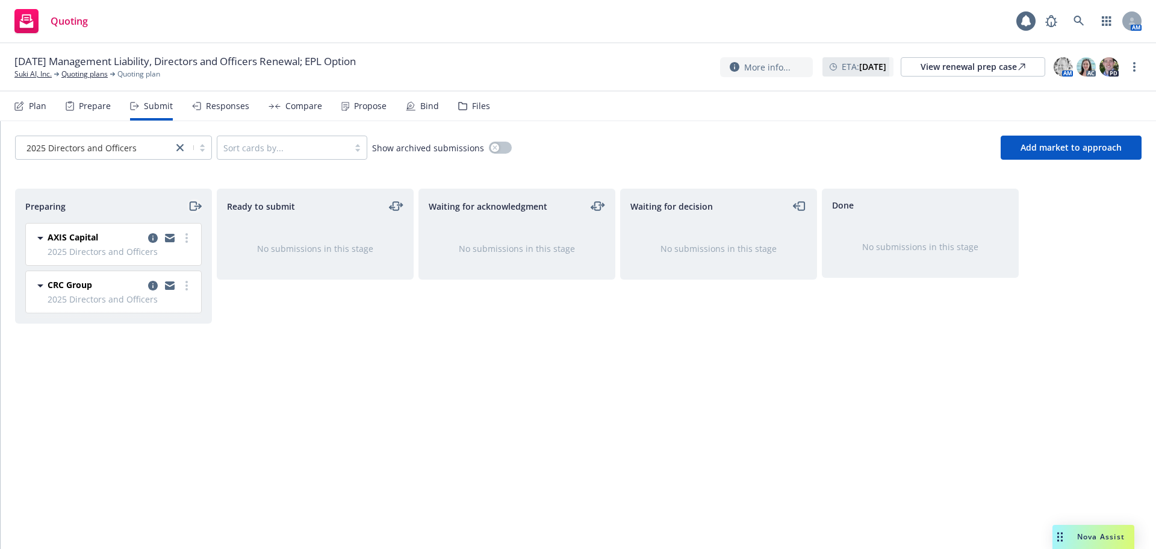
click at [195, 201] on icon "moveRight" at bounding box center [195, 206] width 14 height 14
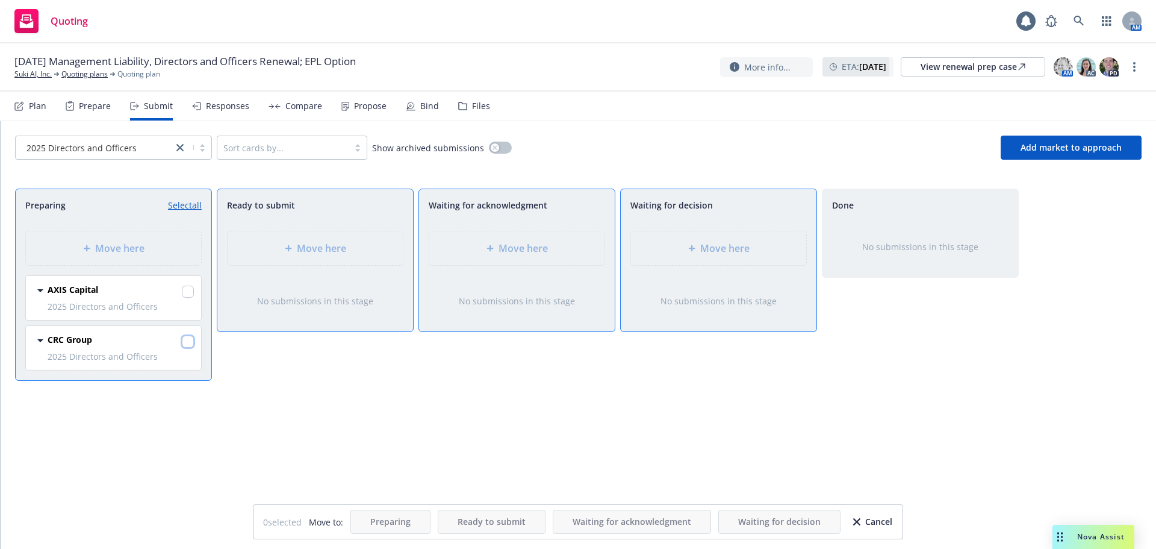
click at [187, 342] on input "checkbox" at bounding box center [188, 341] width 12 height 12
checkbox input "true"
click at [720, 252] on span "Move here" at bounding box center [724, 248] width 49 height 14
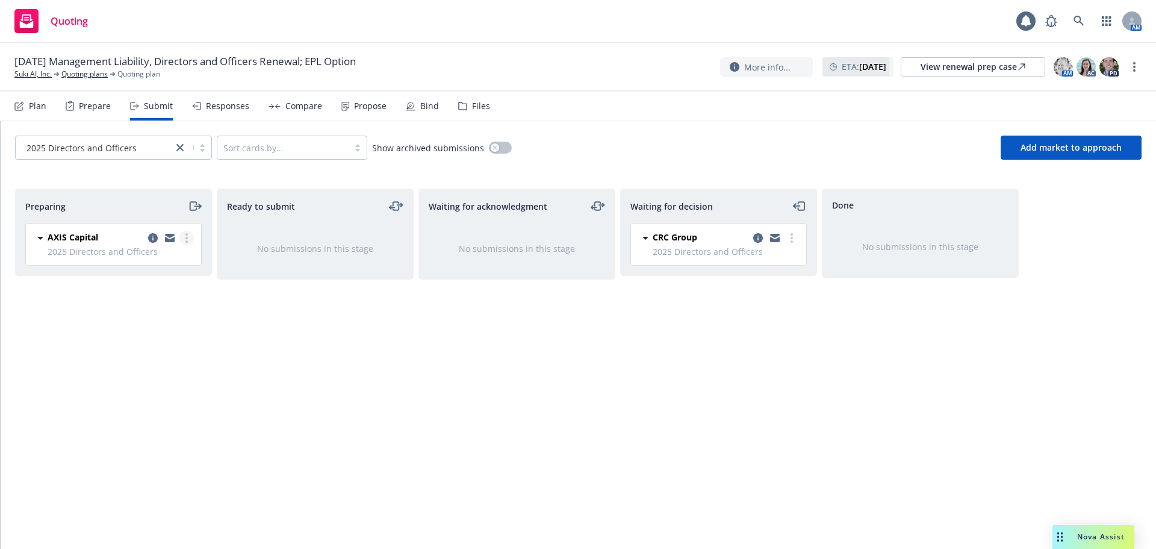
click at [185, 242] on link "more" at bounding box center [186, 238] width 14 height 14
click at [420, 343] on div "Waiting for acknowledgment No submissions in this stage" at bounding box center [517, 355] width 197 height 335
click at [792, 238] on circle "more" at bounding box center [792, 238] width 2 height 2
click at [732, 311] on span "Add accepted decision" at bounding box center [738, 310] width 120 height 11
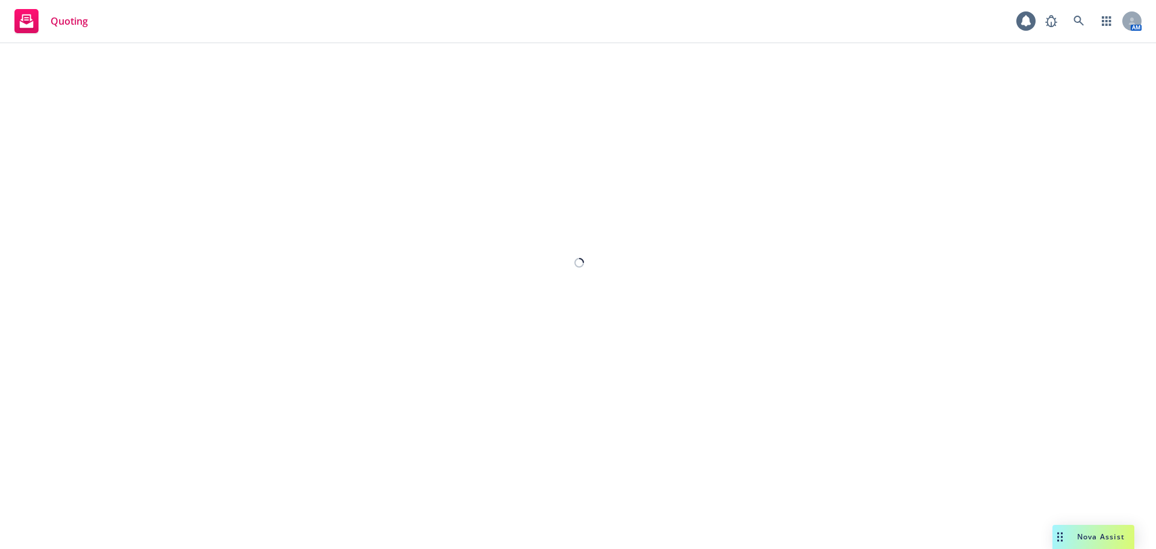
select select "12"
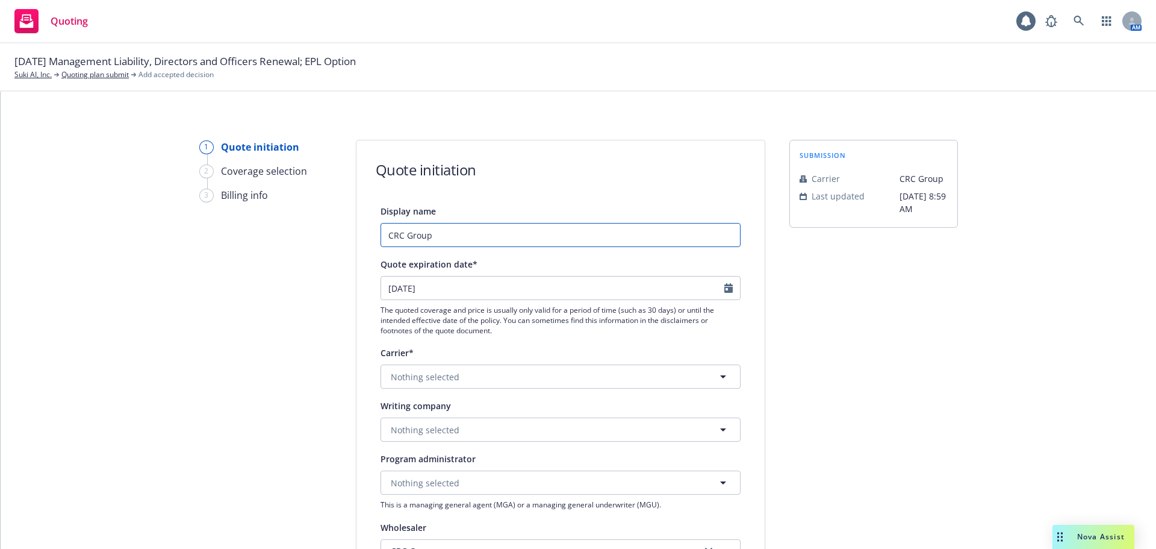
click at [479, 236] on input "CRC Group" at bounding box center [561, 235] width 360 height 24
drag, startPoint x: 645, startPoint y: 235, endPoint x: 188, endPoint y: 234, distance: 457.1
click at [188, 234] on div "1 Quote initiation 2 Coverage selection 3 Billing info Quote initiation Display…" at bounding box center [578, 544] width 1127 height 808
click at [606, 234] on input "CRC Group / AllDigital Lloyd's $3M D&O Quote" at bounding box center [561, 235] width 360 height 24
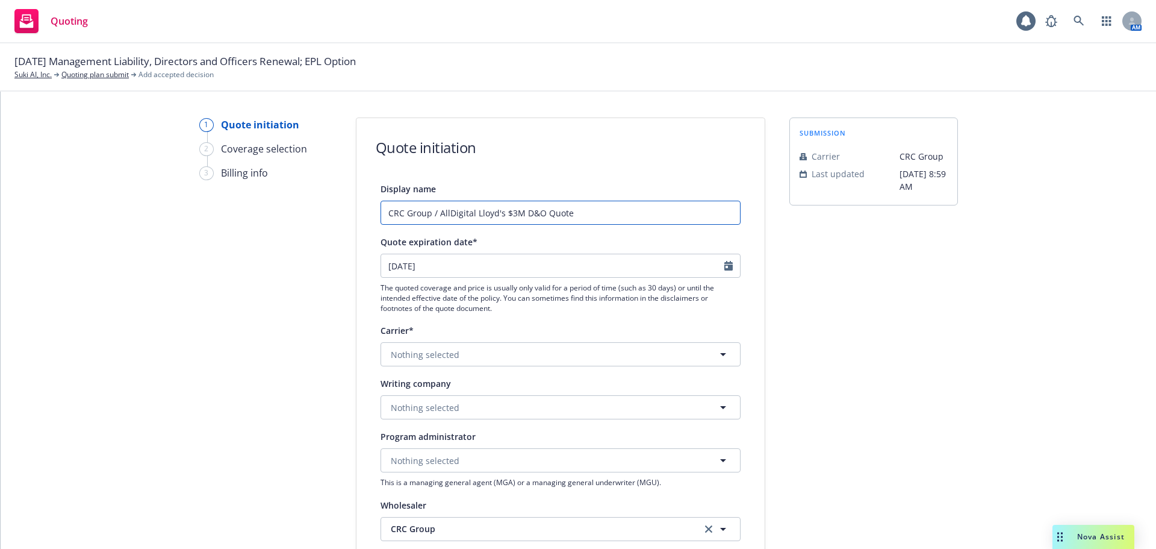
scroll to position [60, 0]
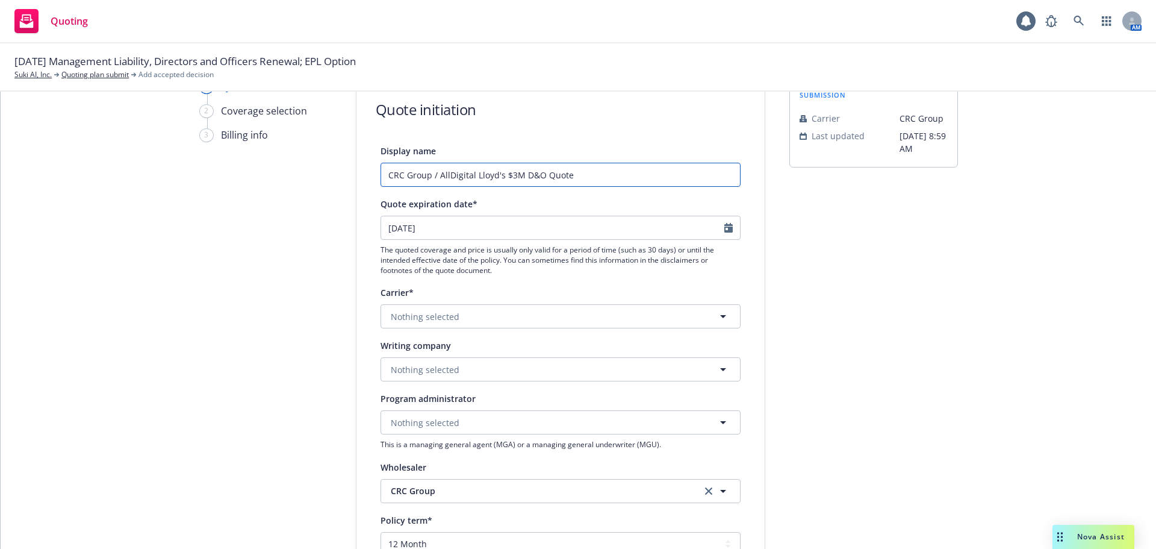
type input "CRC Group / AllDigital Lloyd's $3M D&O Quote"
click at [516, 317] on button "Nothing selected" at bounding box center [561, 316] width 360 height 24
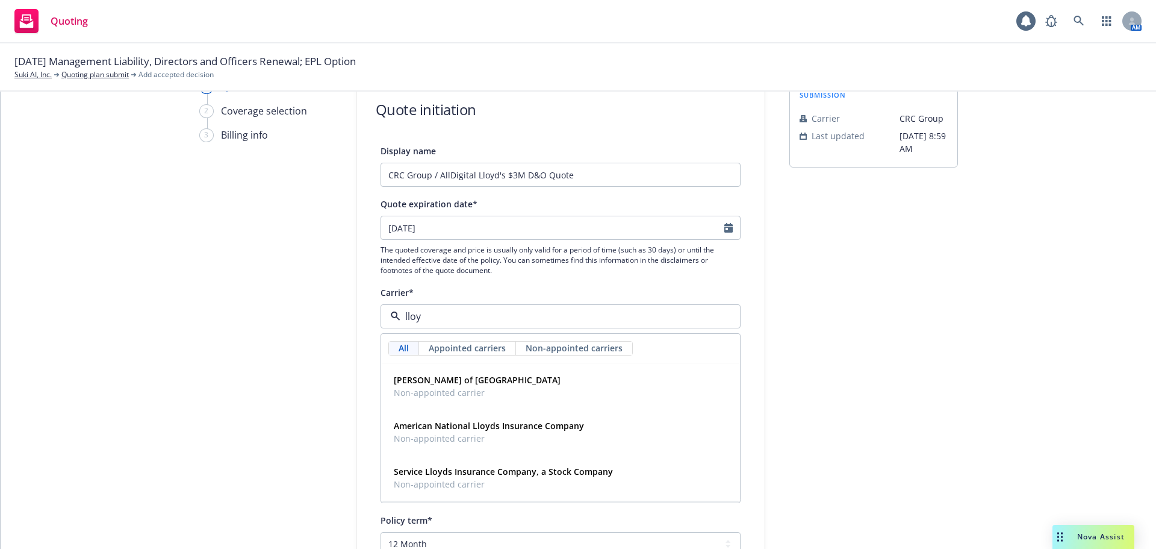
type input "[PERSON_NAME]"
click at [452, 381] on strong "[PERSON_NAME] of [GEOGRAPHIC_DATA]" at bounding box center [477, 379] width 167 height 11
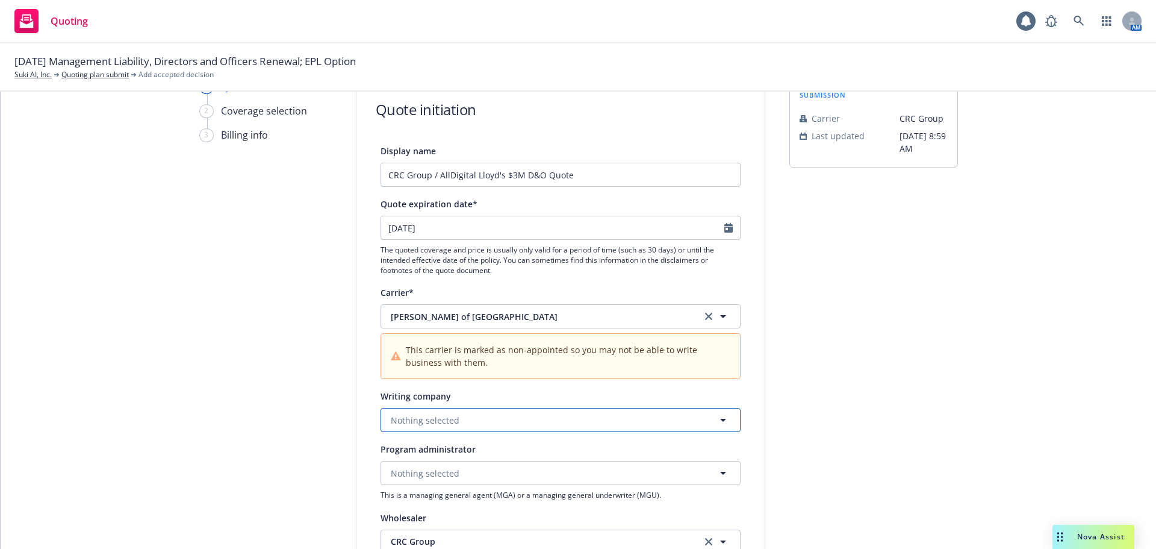
click at [438, 413] on button "Nothing selected" at bounding box center [561, 420] width 360 height 24
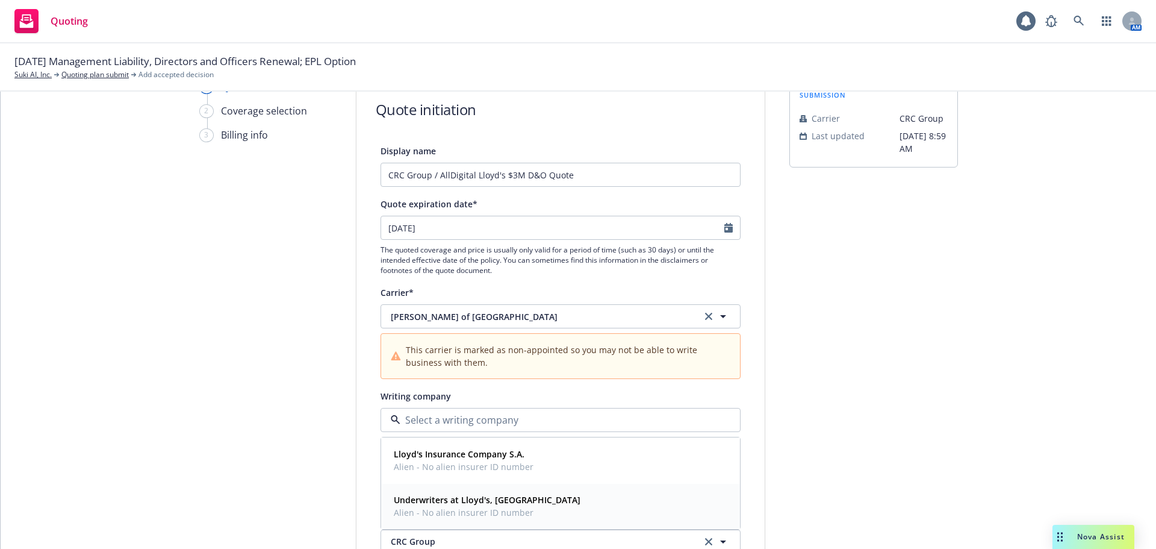
click at [436, 497] on strong "Underwriters at Lloyd's, [GEOGRAPHIC_DATA]" at bounding box center [487, 499] width 187 height 11
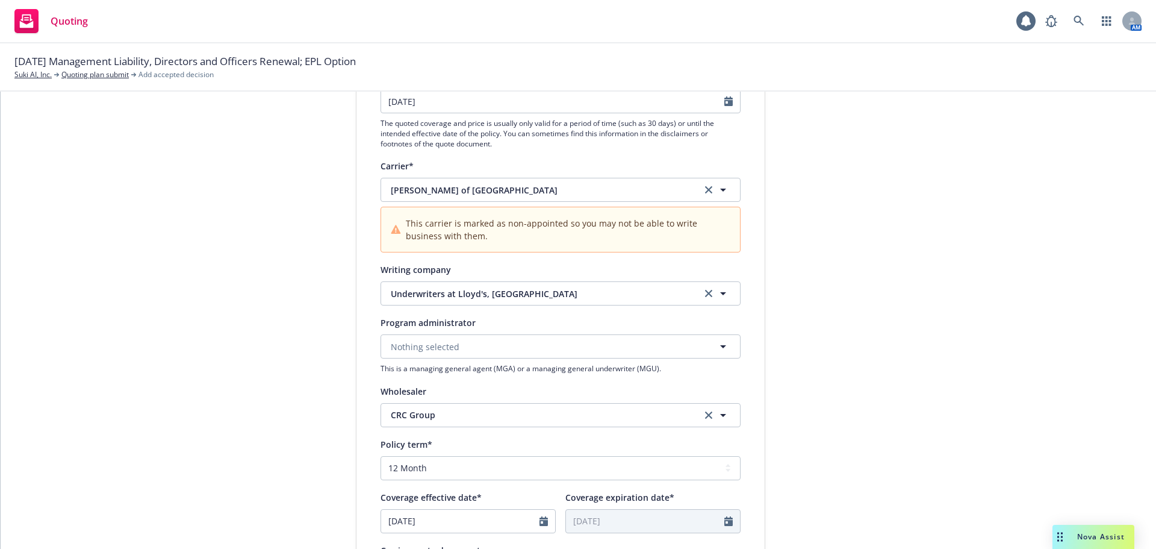
scroll to position [241, 0]
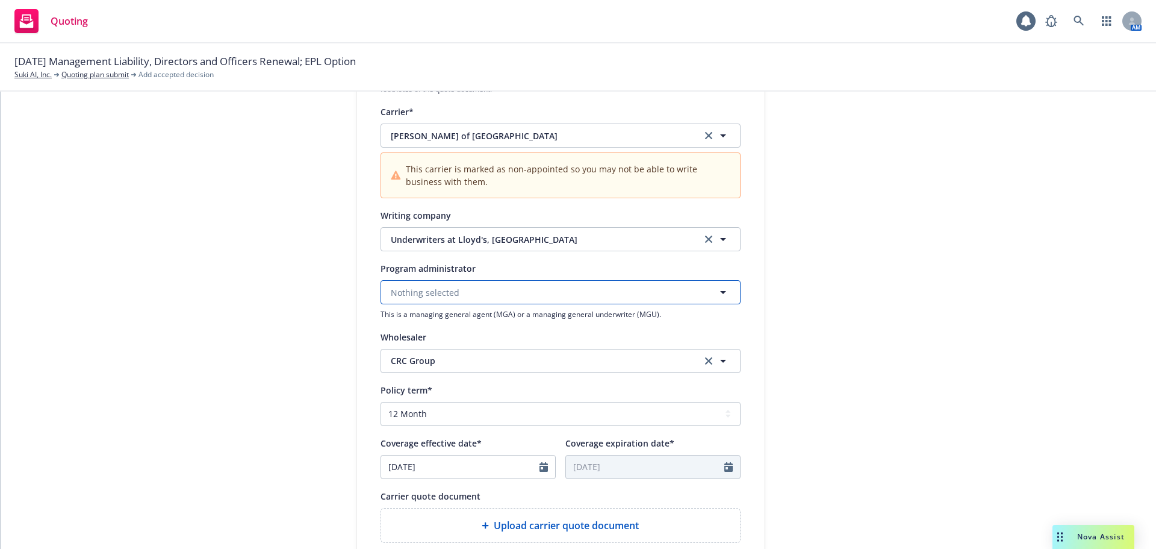
click at [453, 294] on button "Nothing selected" at bounding box center [561, 292] width 360 height 24
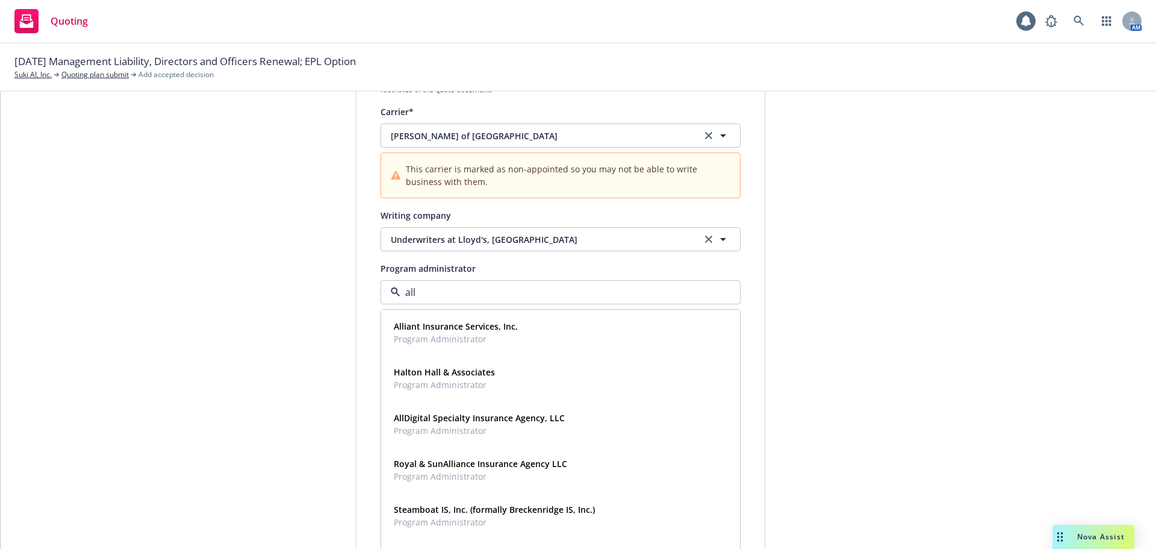
type input "alld"
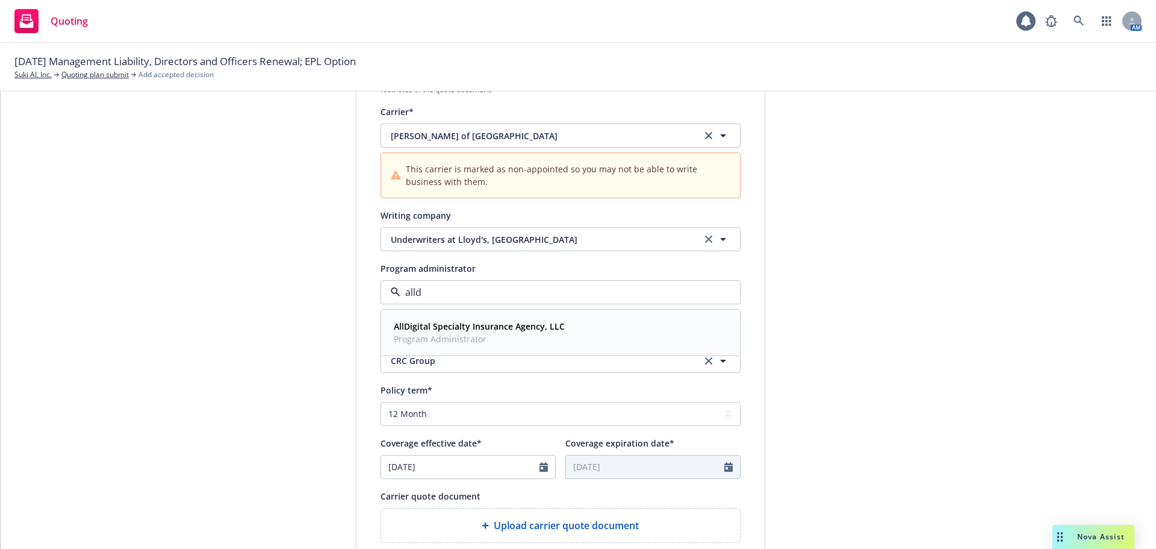
click at [453, 329] on strong "AllDigital Specialty Insurance Agency, LLC" at bounding box center [479, 325] width 171 height 11
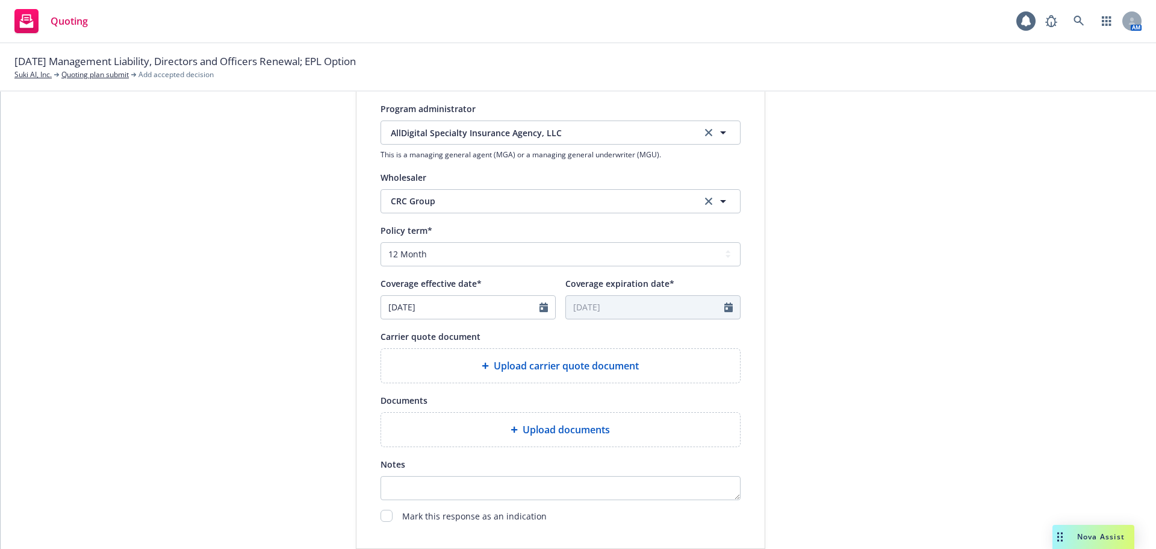
scroll to position [422, 0]
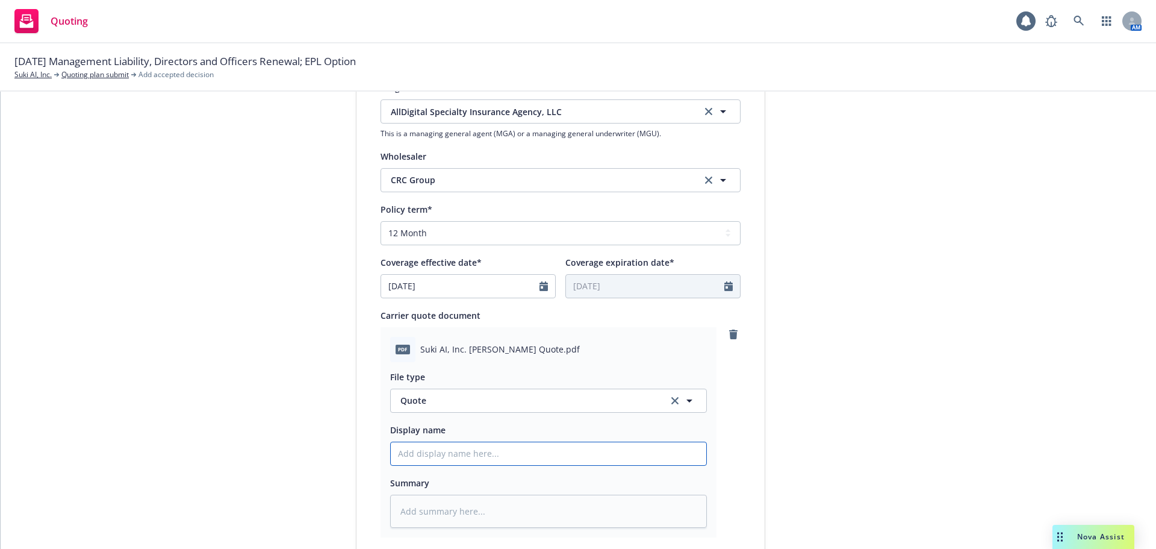
click at [476, 452] on input "Display name" at bounding box center [549, 453] width 316 height 23
paste input "CRC Group / AllDigital Lloyd's $3M D&O Quote"
type textarea "x"
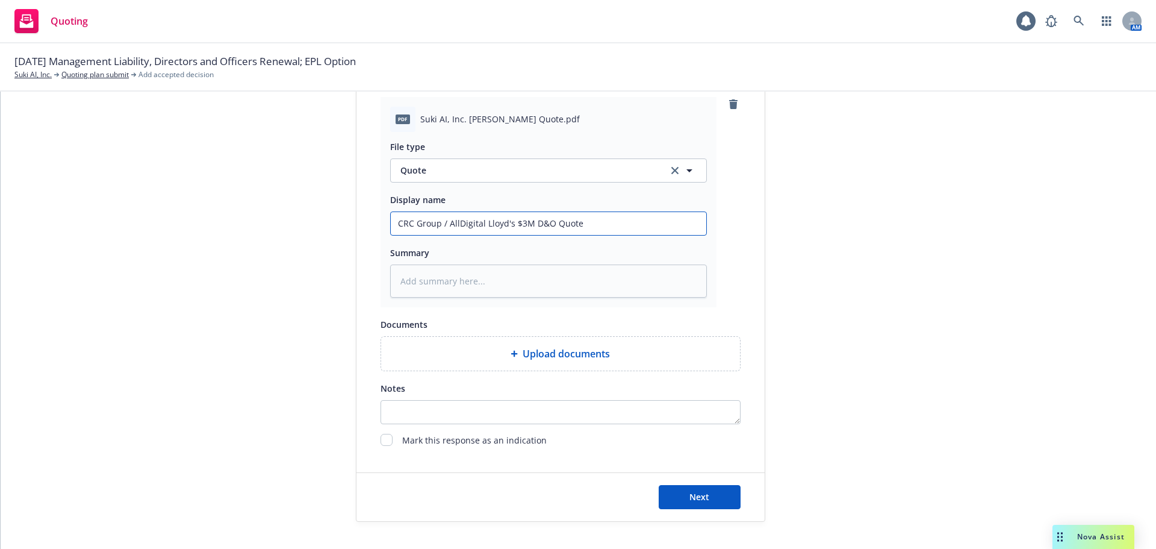
scroll to position [662, 0]
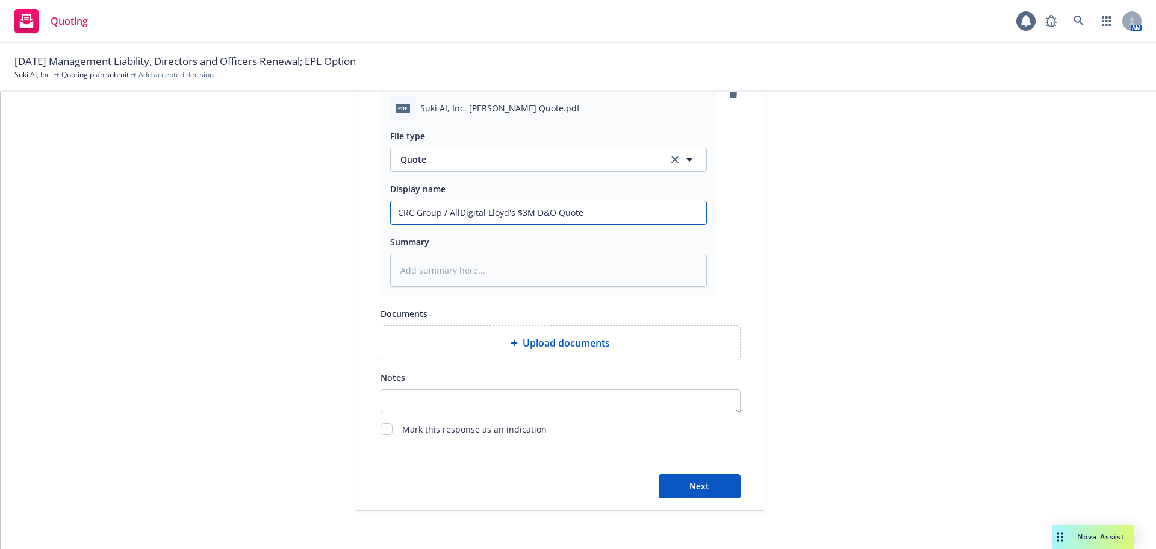
type input "CRC Group / AllDigital Lloyd's $3M D&O Quote"
type textarea "x"
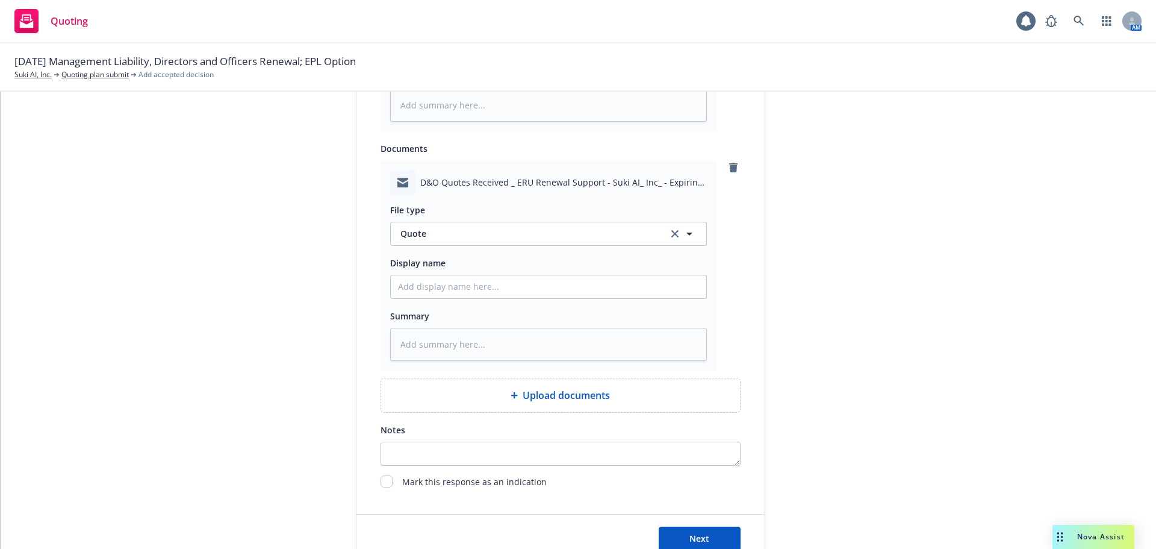
scroll to position [843, 0]
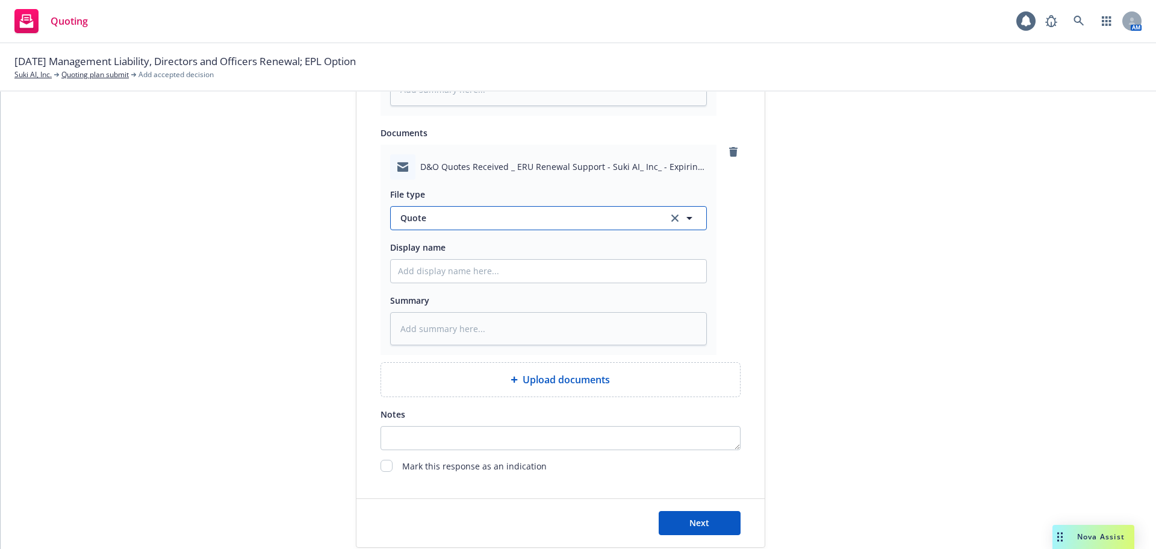
click at [470, 221] on span "Quote" at bounding box center [527, 217] width 254 height 13
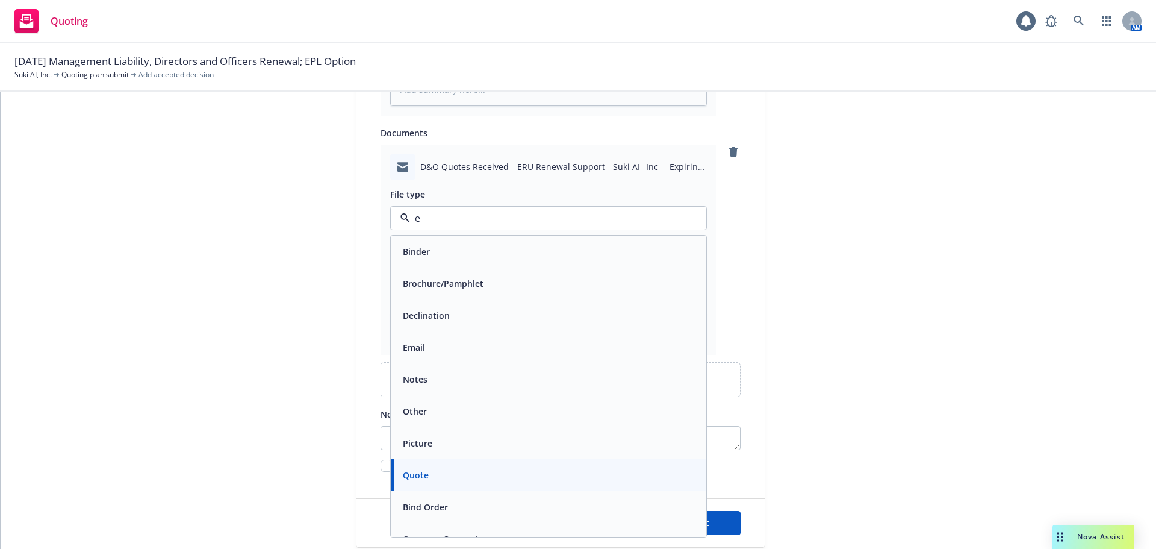
type input "em"
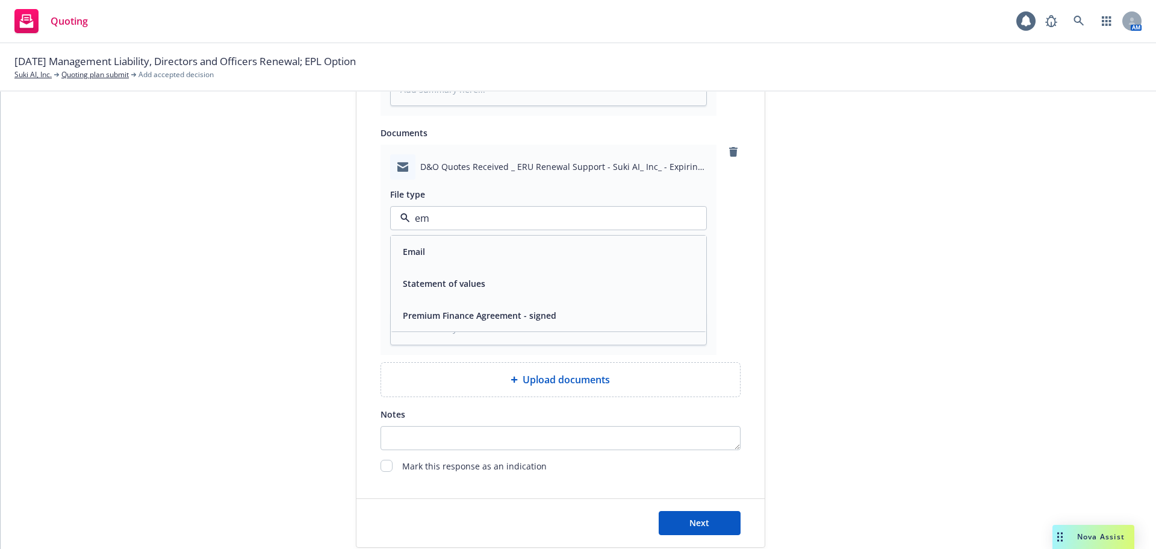
click at [461, 245] on div "Email" at bounding box center [548, 251] width 301 height 17
click at [446, 269] on input "Display name" at bounding box center [549, 271] width 316 height 23
paste input "CRC Group / AllDigital Lloyd's $3M D&O Quote"
type textarea "x"
type input "CRC Group / AllDigital Lloyd's $3M D&O Quote"
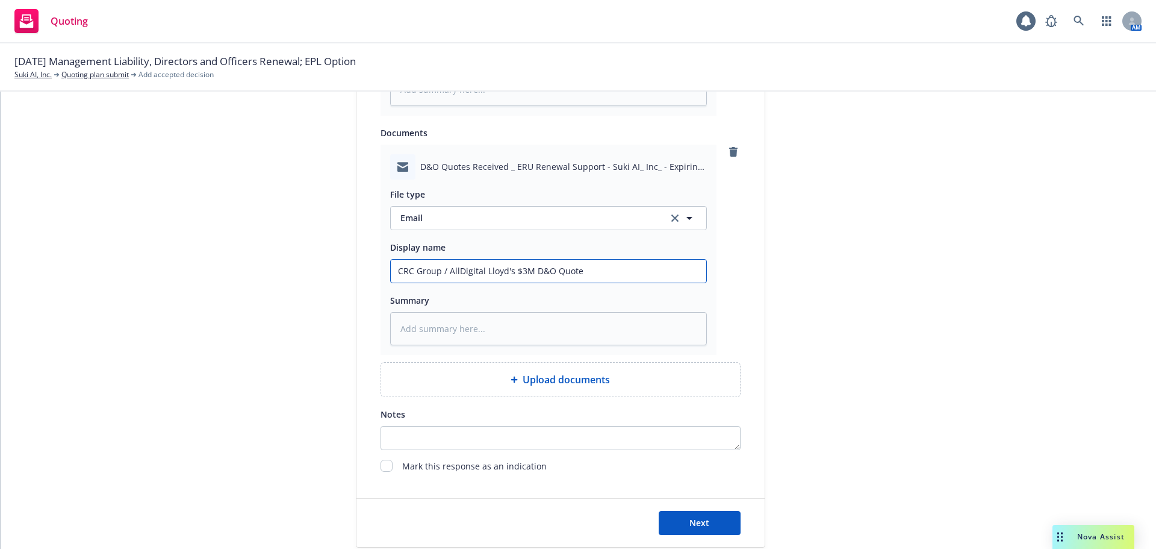
type textarea "x"
type input "CRC Group / AllDigital Lloyd's $3M D&O Quote -"
type textarea "x"
type input "CRC Group / AllDigital Lloyd's $3M D&O Quote -"
type textarea "x"
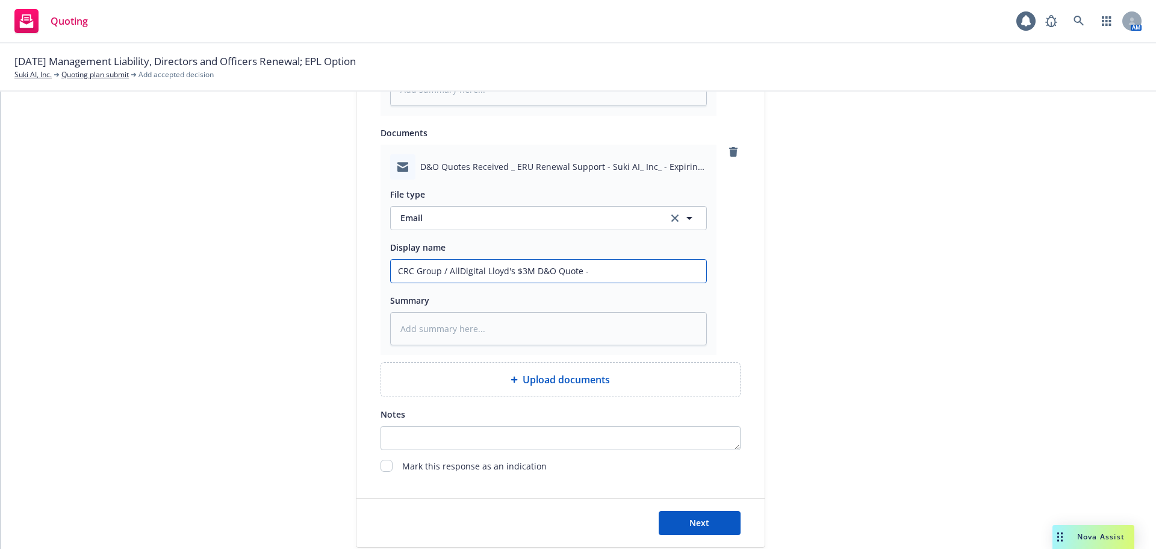
type input "CRC Group / AllDigital Lloyd's $3M D&O Quote - C"
type textarea "x"
type input "CRC Group / AllDigital Lloyd's $3M D&O Quote - CR"
type textarea "x"
type input "CRC Group / AllDigital Lloyd's $3M D&O Quote - CRC"
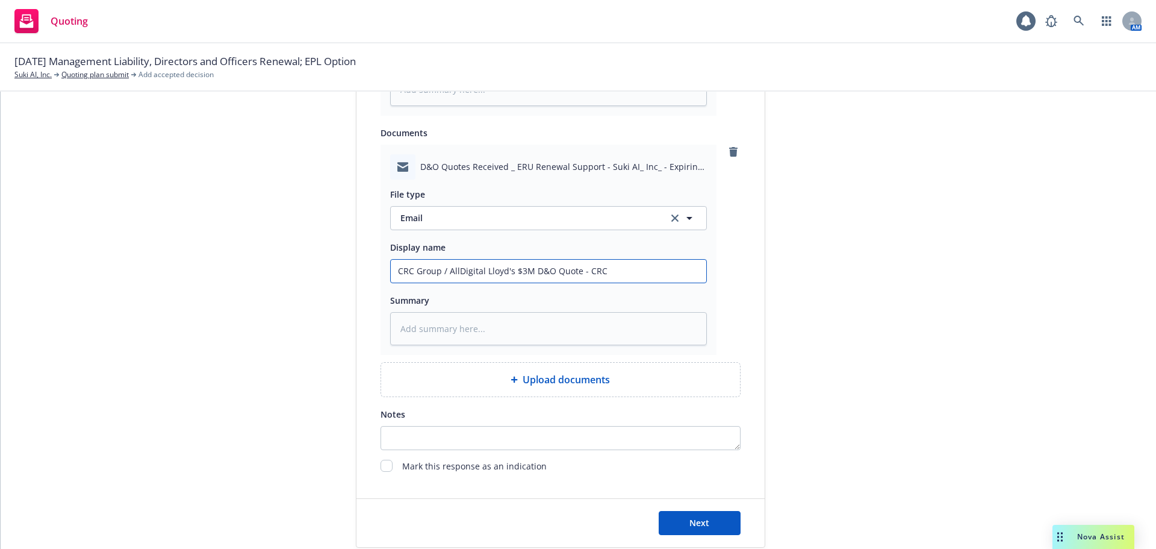
type textarea "x"
type input "CRC Group / AllDigital Lloyd's $3M D&O Quote - CRC"
type textarea "x"
type input "CRC Group / AllDigital Lloyd's $3M D&O Quote - CRC E"
type textarea "x"
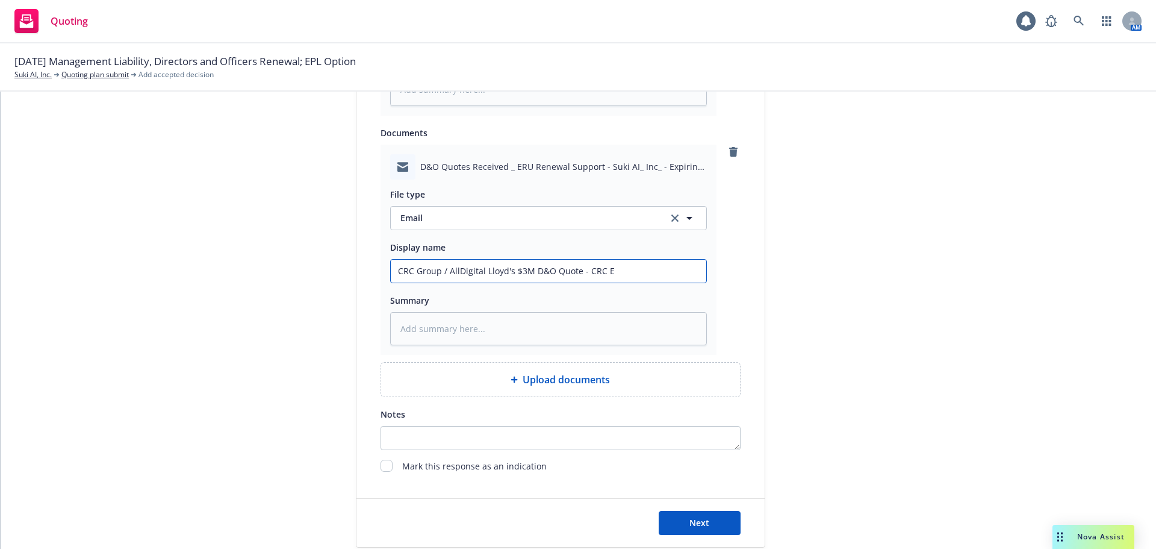
type input "CRC Group / AllDigital Lloyd's $3M D&O Quote - CRC Em"
type textarea "x"
type input "CRC Group / AllDigital Lloyd's $3M D&O Quote - CRC Ema"
type textarea "x"
type input "CRC Group / AllDigital Lloyd's $3M D&O Quote - CRC Emai"
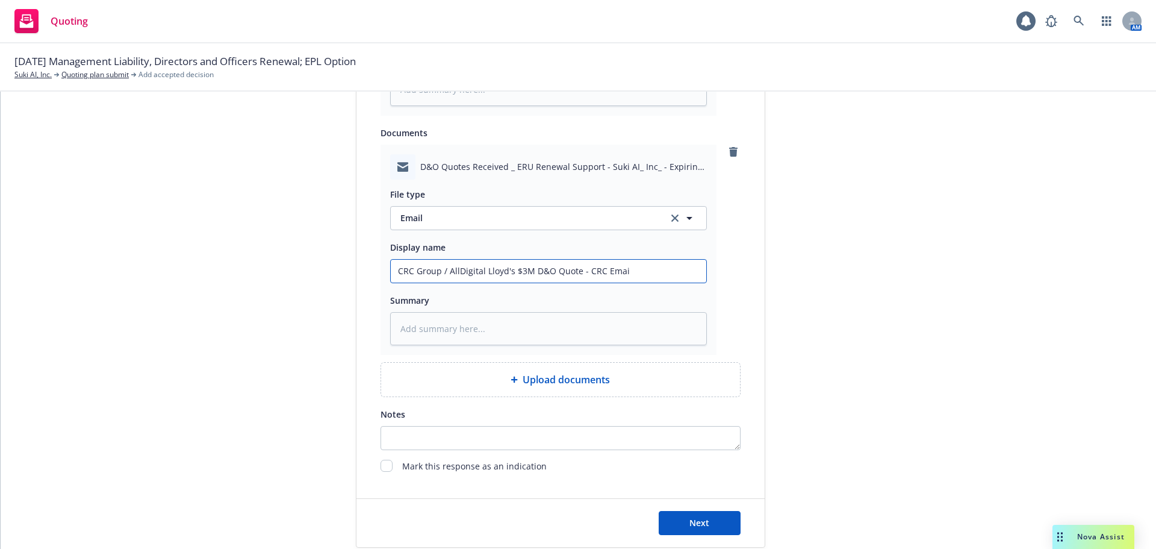
type textarea "x"
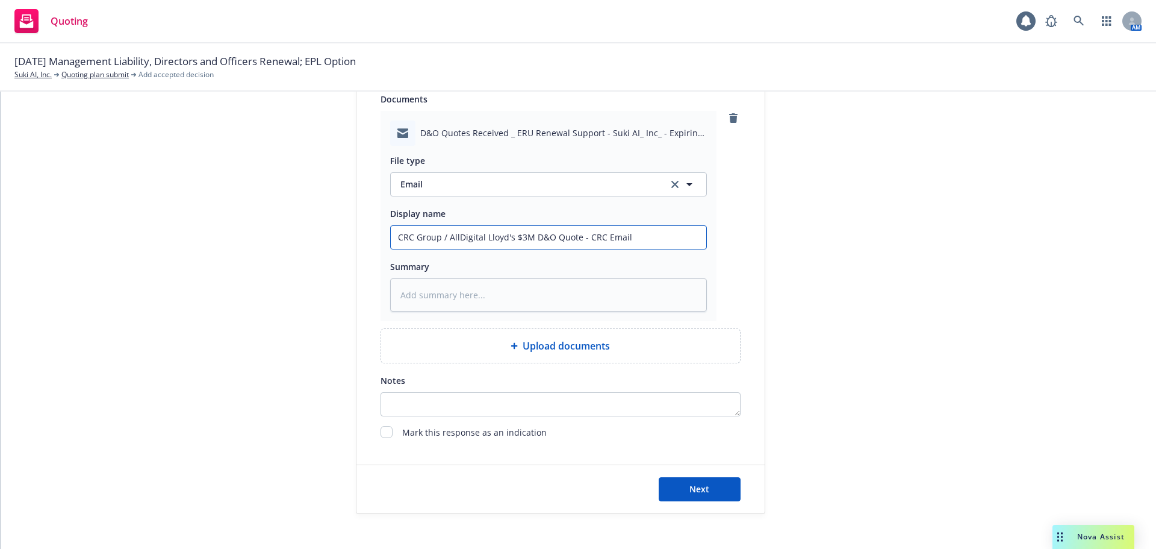
scroll to position [890, 0]
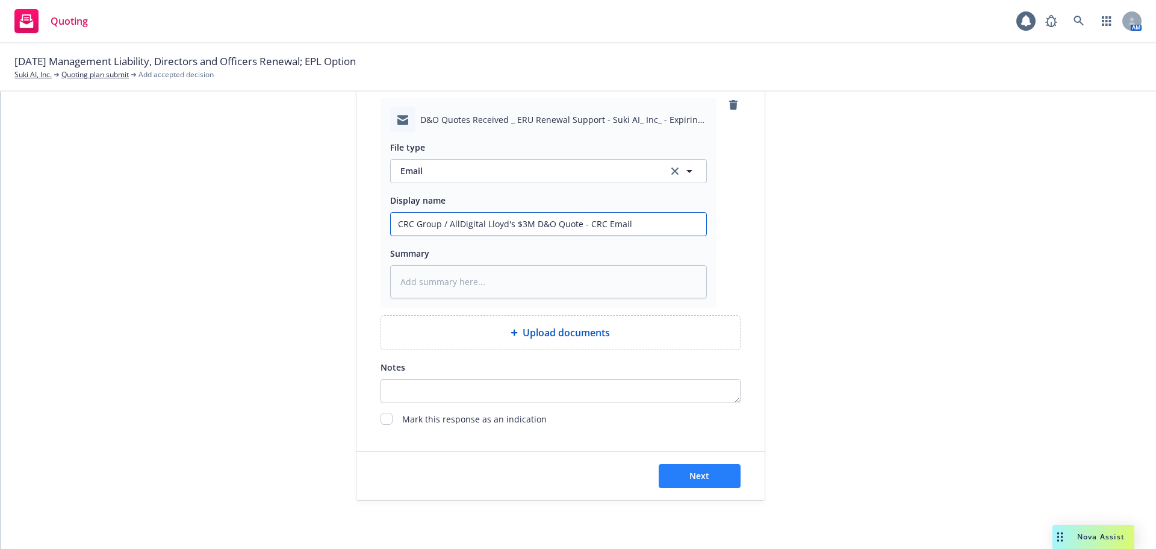
type input "CRC Group / AllDigital Lloyd's $3M D&O Quote - CRC Email"
click at [705, 481] on span "Next" at bounding box center [700, 475] width 20 height 11
type textarea "x"
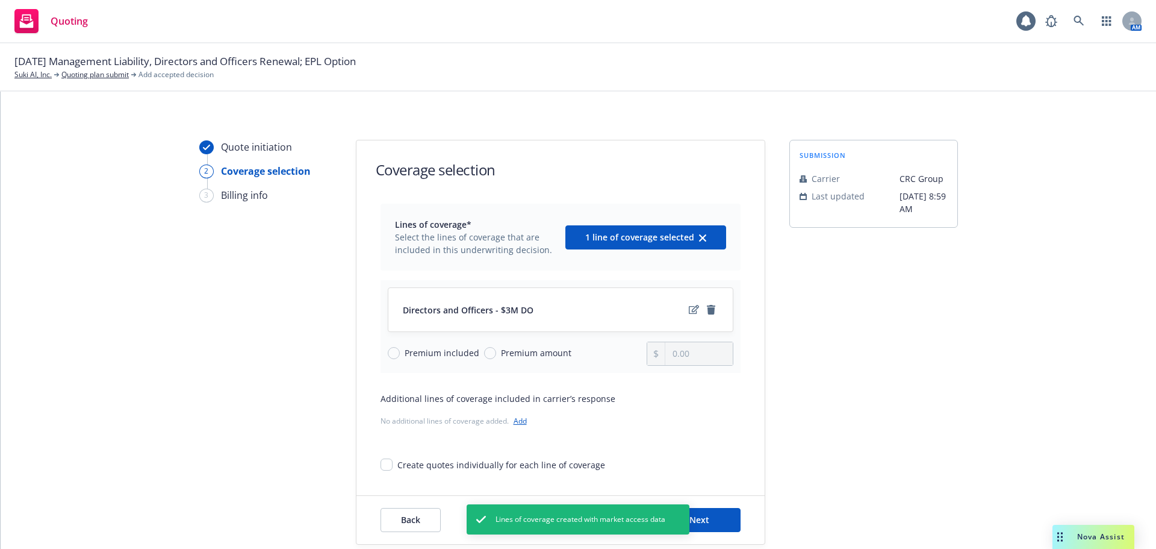
scroll to position [44, 0]
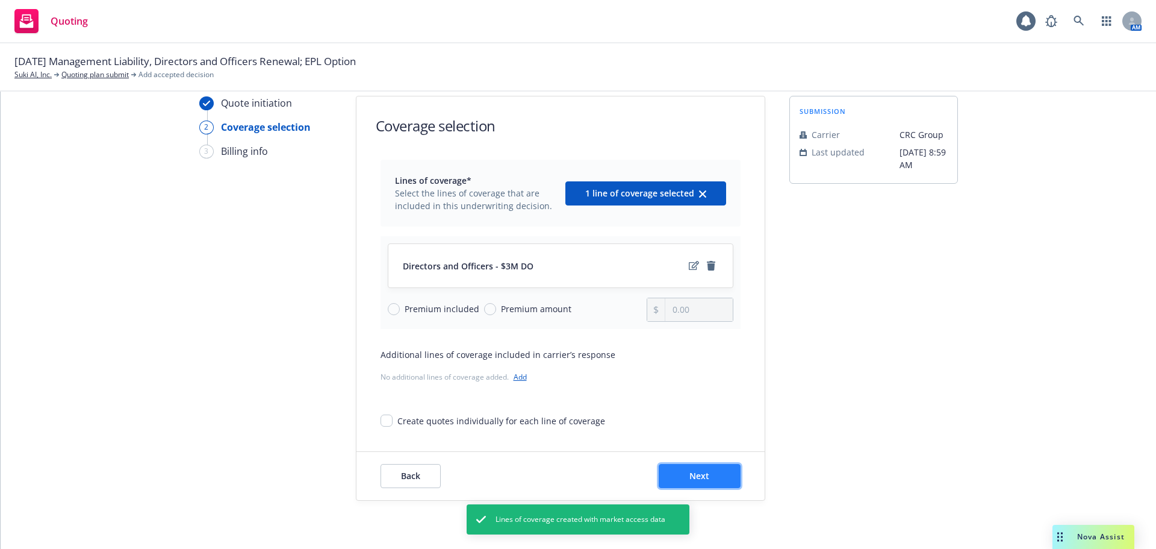
click at [704, 471] on span "Next" at bounding box center [700, 475] width 20 height 11
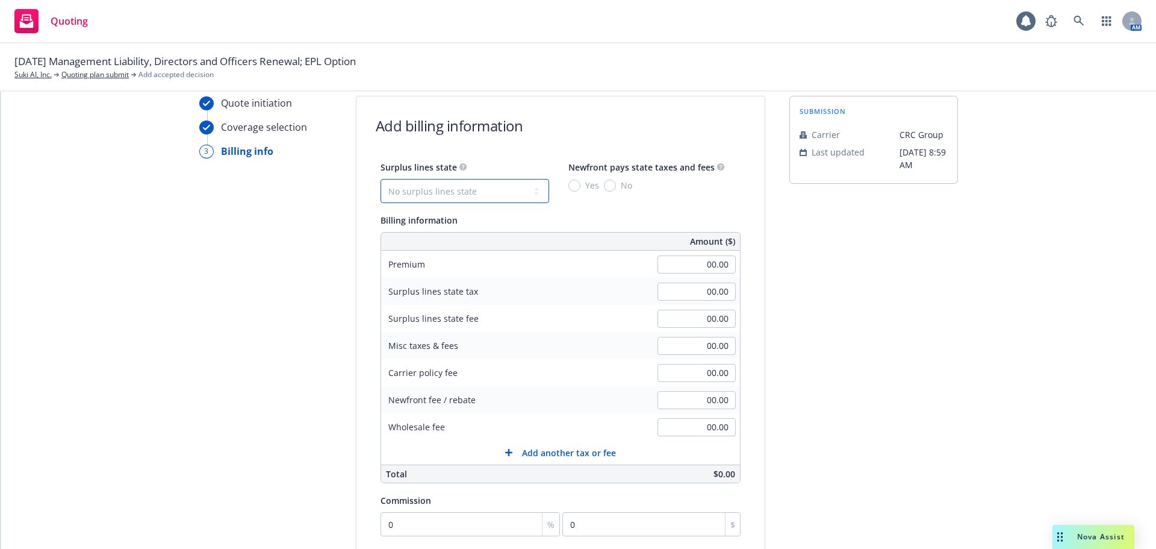
click at [414, 192] on select "No surplus lines state [US_STATE] [US_STATE] [US_STATE] [US_STATE] [US_STATE] […" at bounding box center [465, 191] width 169 height 24
select select "CA"
click at [381, 179] on select "No surplus lines state [US_STATE] [US_STATE] [US_STATE] [US_STATE] [US_STATE] […" at bounding box center [465, 191] width 169 height 24
click at [604, 185] on input "No" at bounding box center [610, 185] width 12 height 12
radio input "true"
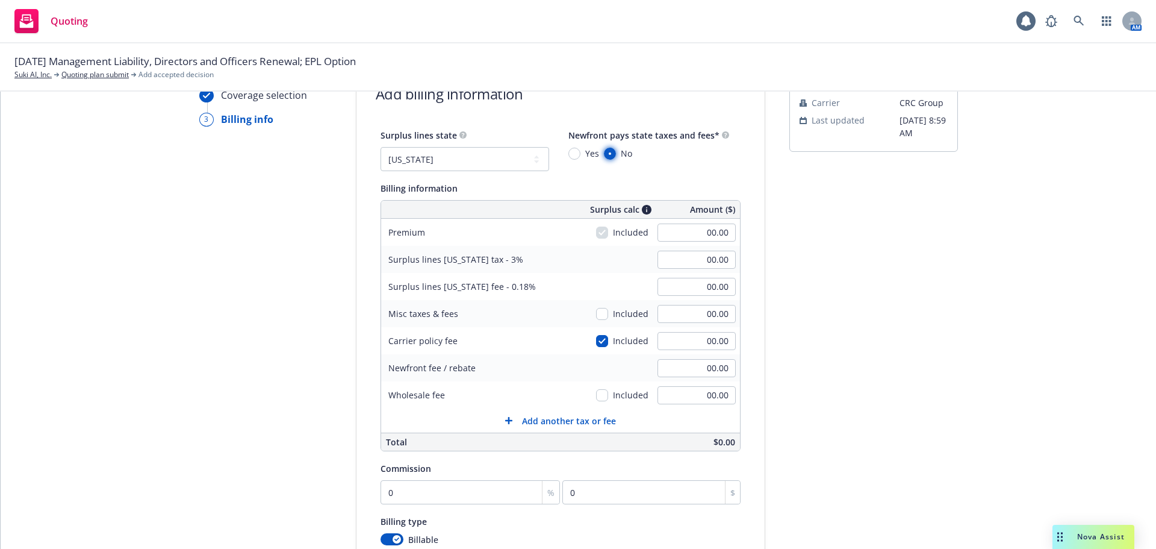
scroll to position [104, 0]
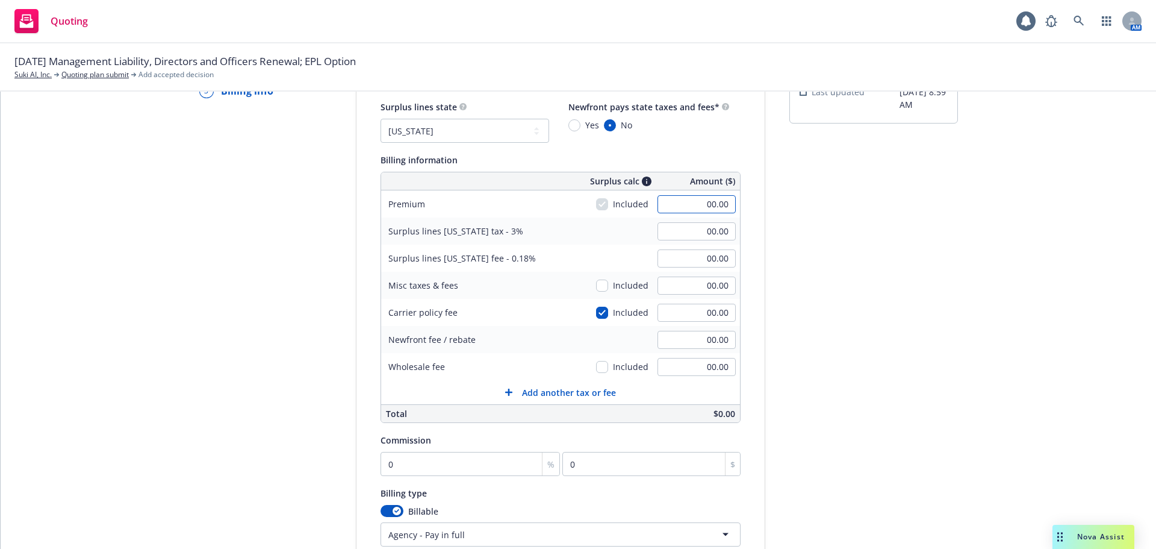
click at [687, 208] on input "00.00" at bounding box center [697, 204] width 78 height 18
type input "8,703.00"
type input "261.09"
type input "15.67"
click at [851, 279] on div "submission Carrier CRC Group Last updated [DATE] 8:59 AM" at bounding box center [874, 344] width 169 height 616
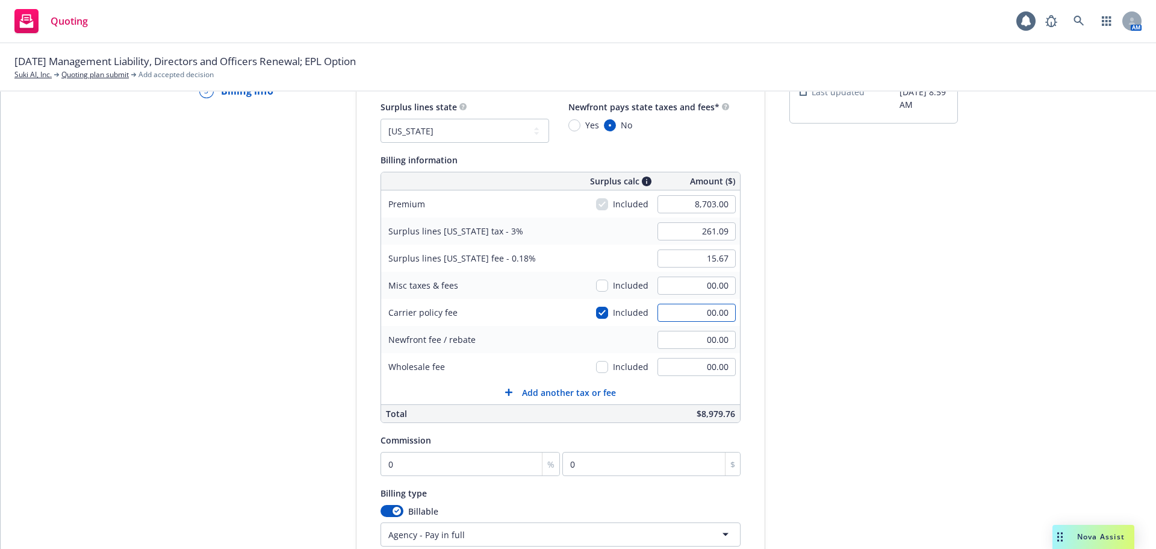
click at [685, 313] on input "00.00" at bounding box center [697, 313] width 78 height 18
click at [597, 285] on input "checkbox" at bounding box center [602, 285] width 12 height 12
checkbox input "true"
click at [597, 313] on input "checkbox" at bounding box center [602, 313] width 12 height 12
checkbox input "false"
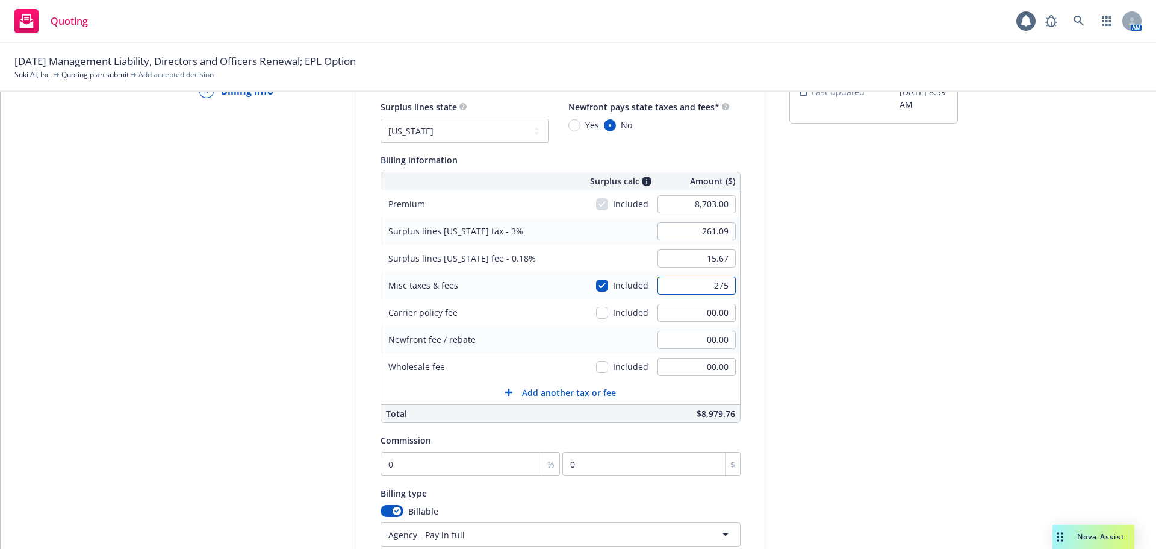
type input "275"
type input "269.34"
type input "16.16"
type input "275.00"
click at [811, 300] on div "submission Carrier CRC Group Last updated [DATE] 8:59 AM" at bounding box center [874, 344] width 169 height 616
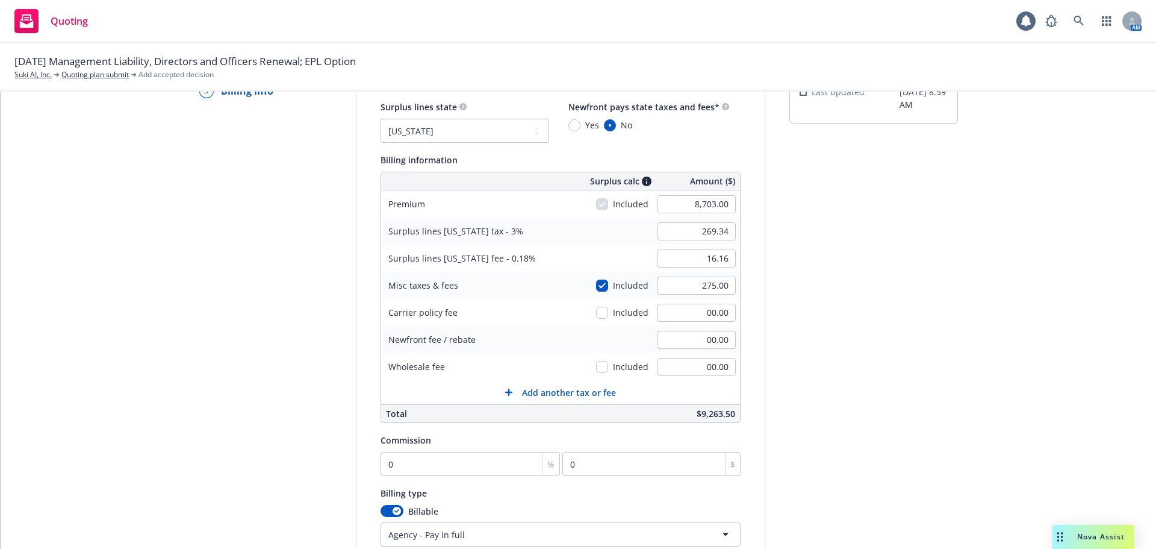
click at [822, 376] on div "submission Carrier CRC Group Last updated [DATE] 8:59 AM" at bounding box center [874, 344] width 169 height 616
click at [685, 340] on input "00.00" at bounding box center [697, 340] width 78 height 18
type input "1,000.00"
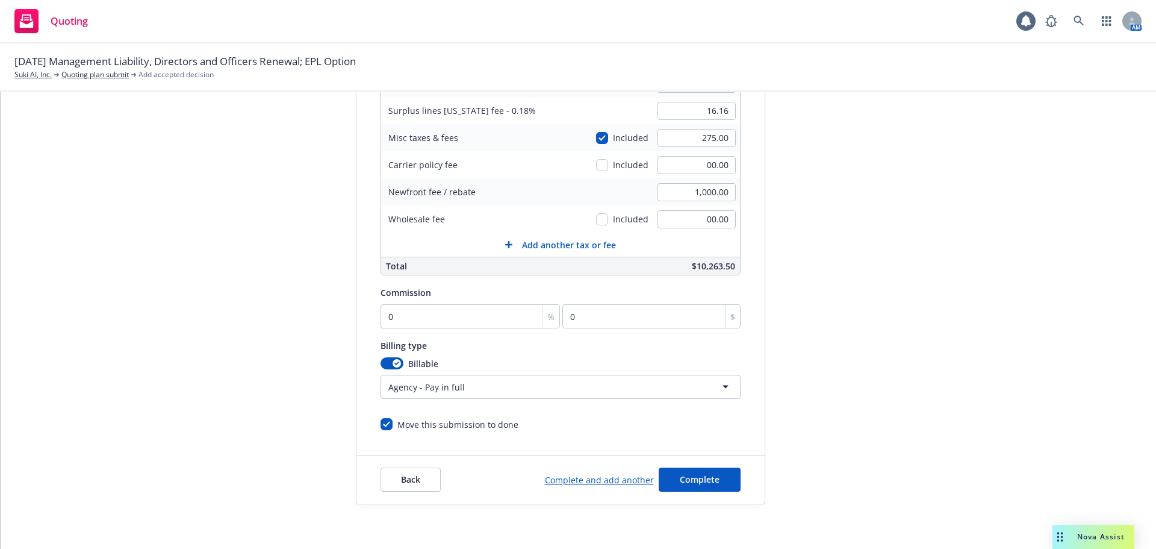
scroll to position [255, 0]
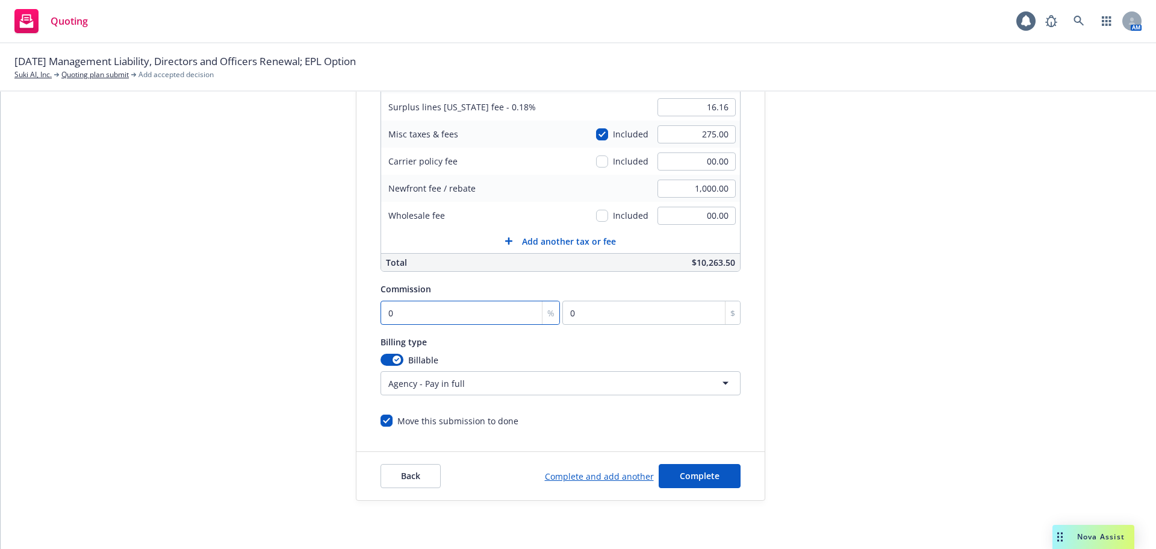
click at [448, 314] on input "0" at bounding box center [471, 313] width 180 height 24
type input "1"
type input "87.03"
type input "12"
type input "1044.36"
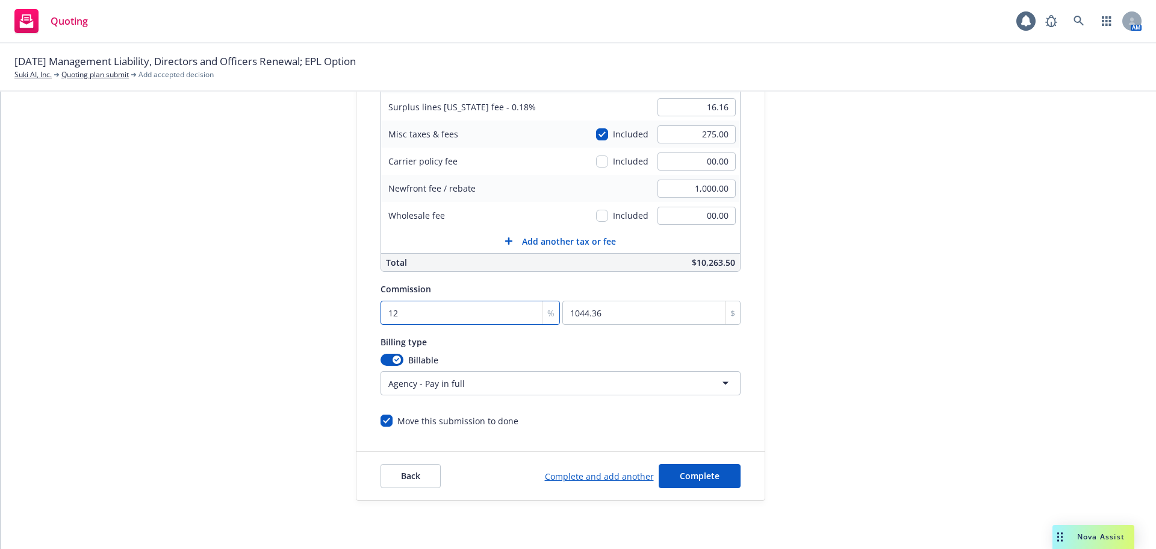
type input "12"
click at [842, 394] on div "submission Carrier CRC Group Last updated [DATE] 8:59 AM" at bounding box center [874, 192] width 169 height 616
click at [715, 474] on button "Complete" at bounding box center [700, 476] width 82 height 24
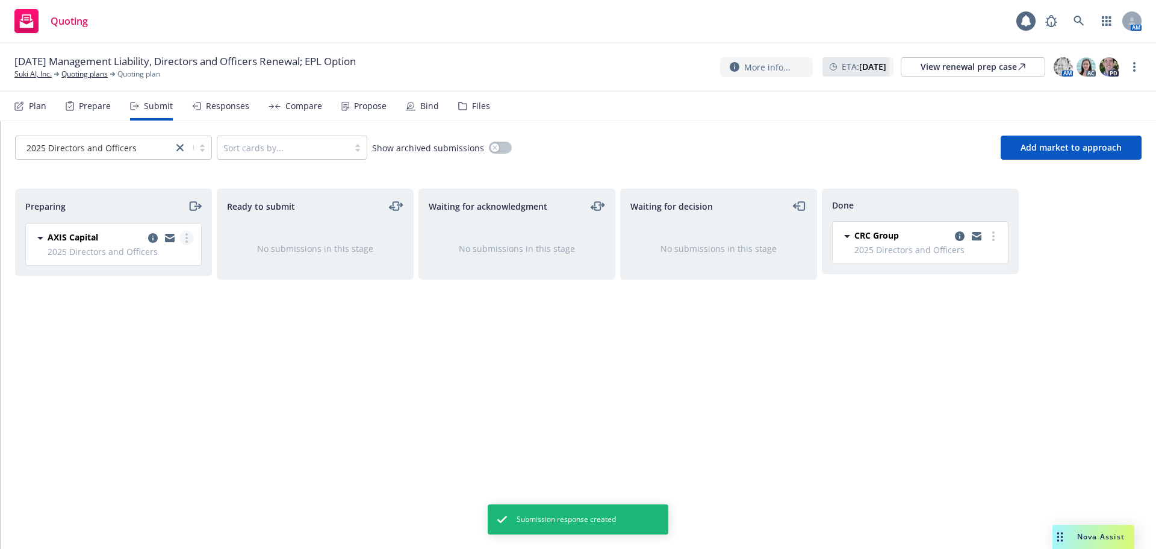
click at [188, 232] on link "more" at bounding box center [186, 238] width 14 height 14
click at [293, 320] on div "Ready to submit No submissions in this stage" at bounding box center [315, 355] width 197 height 335
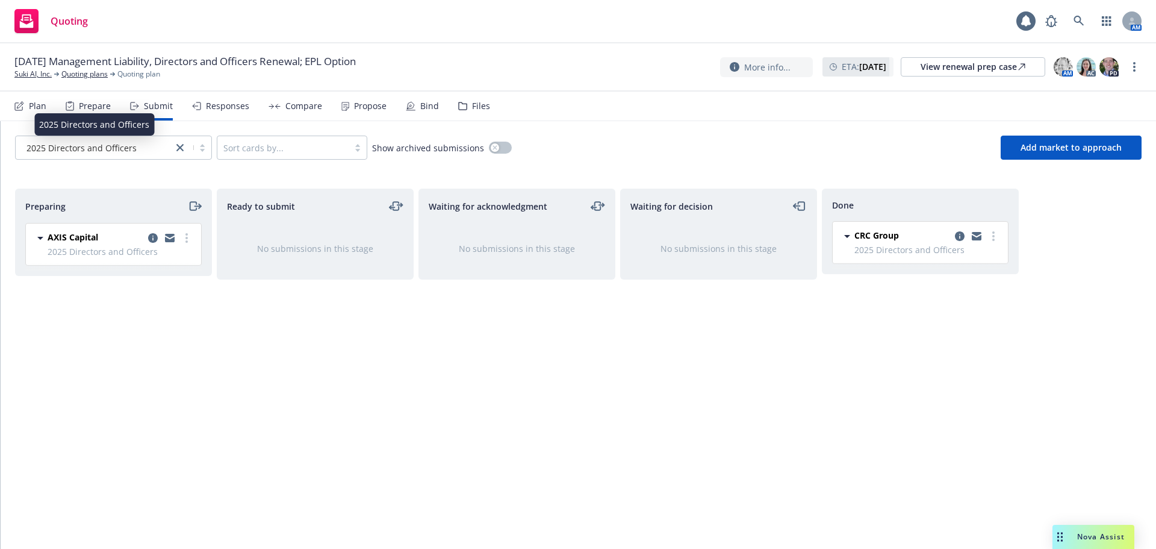
click at [122, 146] on span "2025 Directors and Officers" at bounding box center [81, 148] width 110 height 13
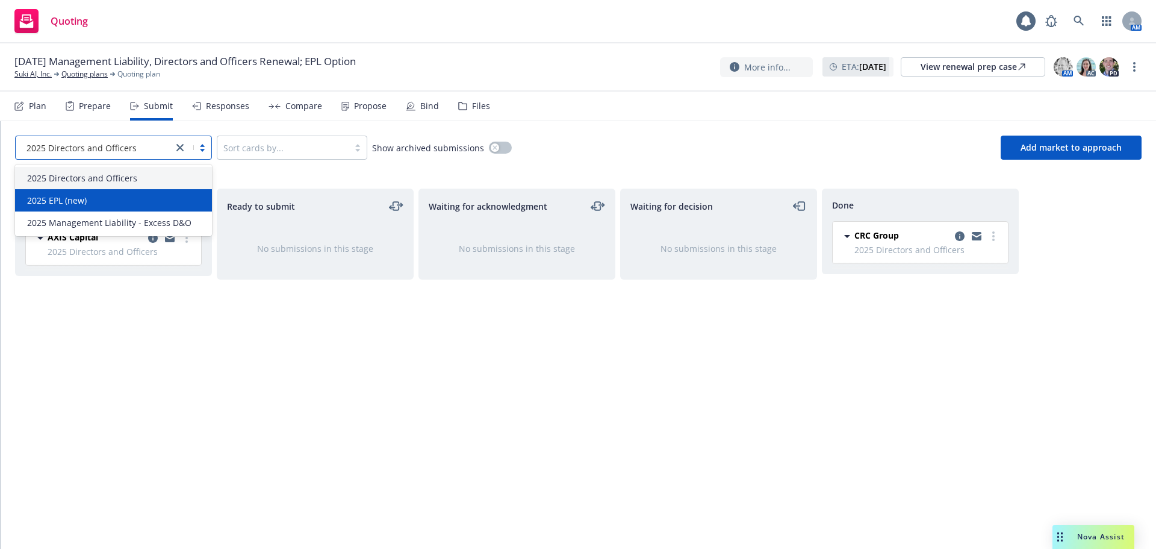
click at [112, 201] on div "2025 EPL (new)" at bounding box center [113, 200] width 182 height 13
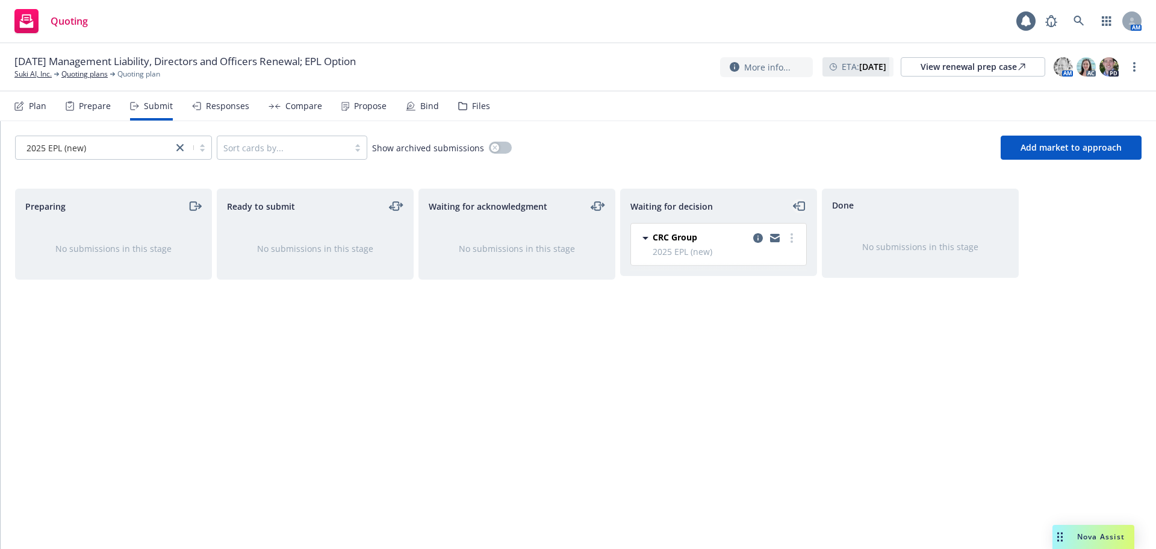
click at [799, 209] on icon "moveLeft" at bounding box center [800, 206] width 14 height 14
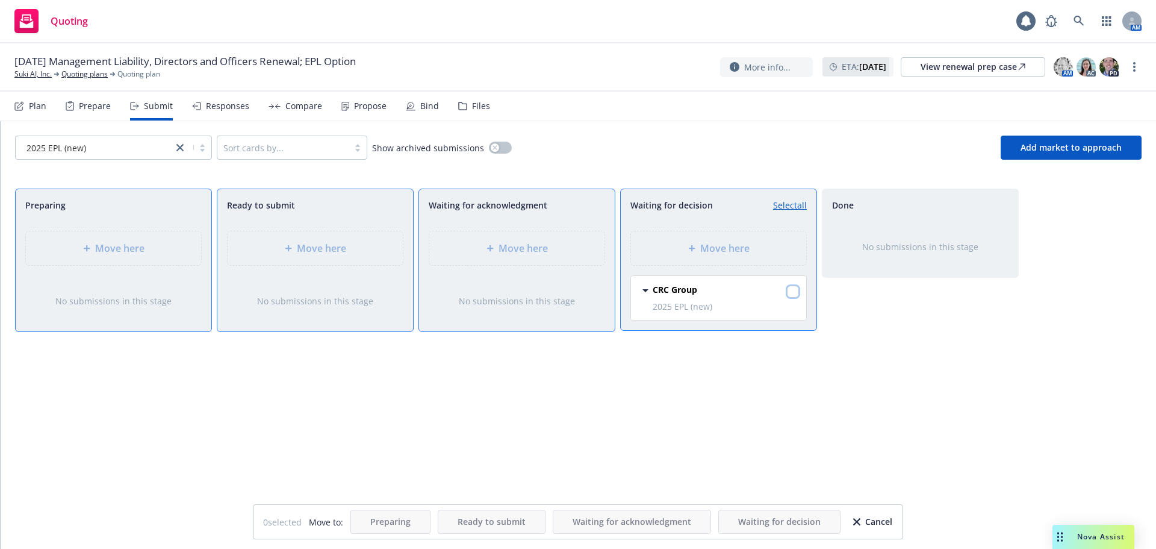
click at [795, 290] on input "checkbox" at bounding box center [793, 291] width 12 height 12
checkbox input "true"
click at [126, 237] on div "Move here" at bounding box center [113, 248] width 175 height 34
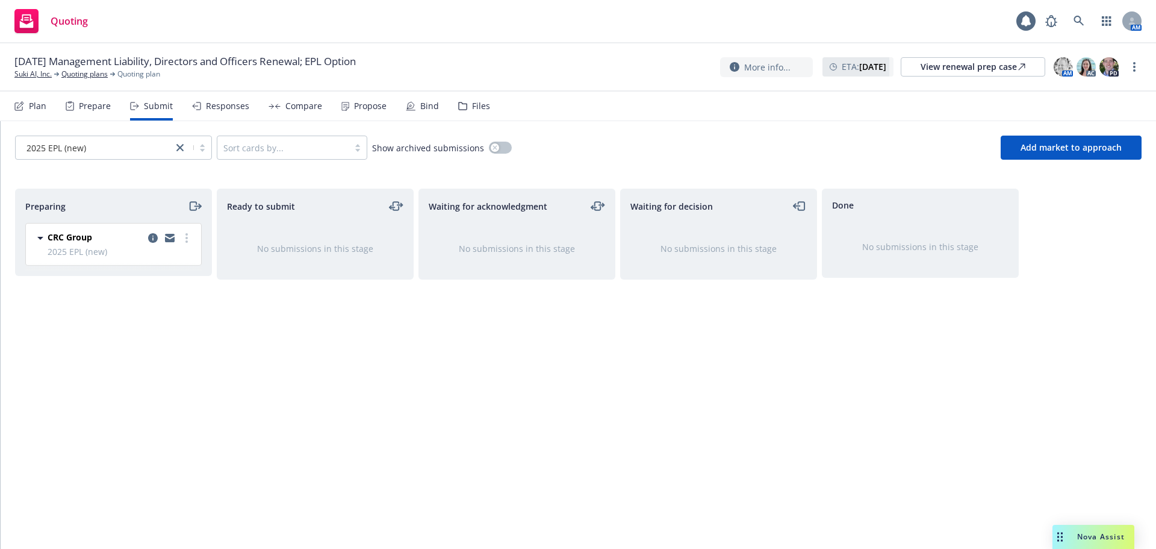
click at [437, 394] on div "Waiting for acknowledgment No submissions in this stage" at bounding box center [517, 355] width 197 height 335
click at [114, 149] on div "2025 EPL (new)" at bounding box center [94, 148] width 145 height 13
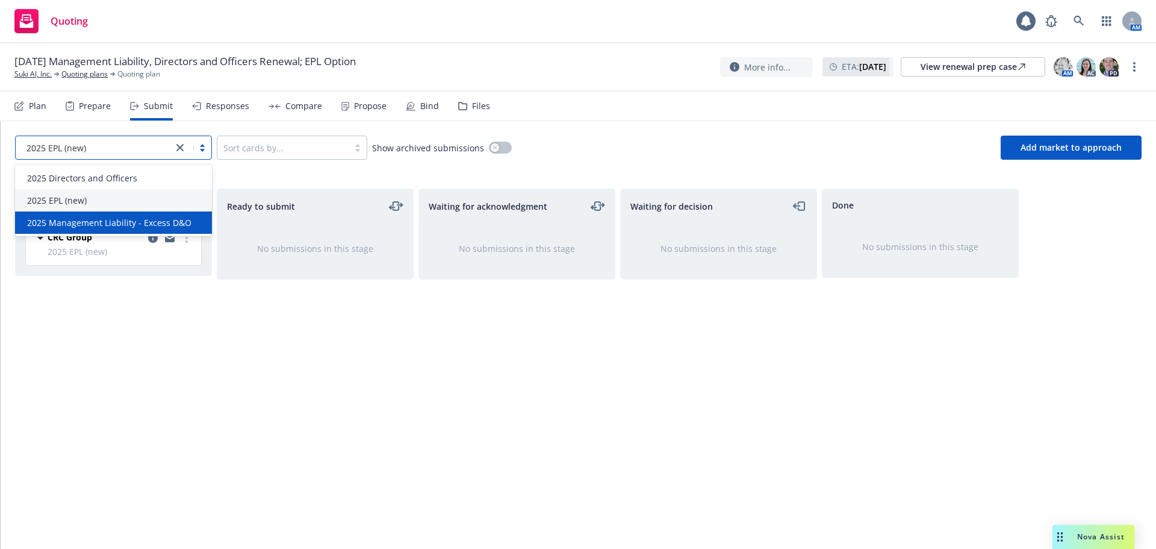
click at [95, 222] on span "2025 Management Liability - Excess D&O" at bounding box center [109, 222] width 164 height 13
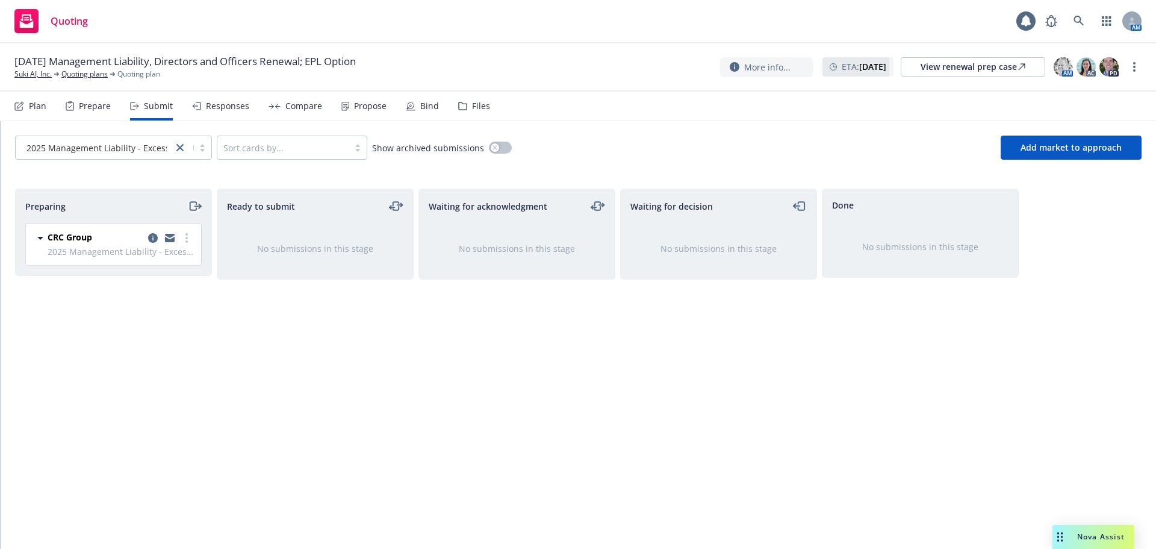
click at [197, 207] on icon "moveRight" at bounding box center [195, 206] width 14 height 14
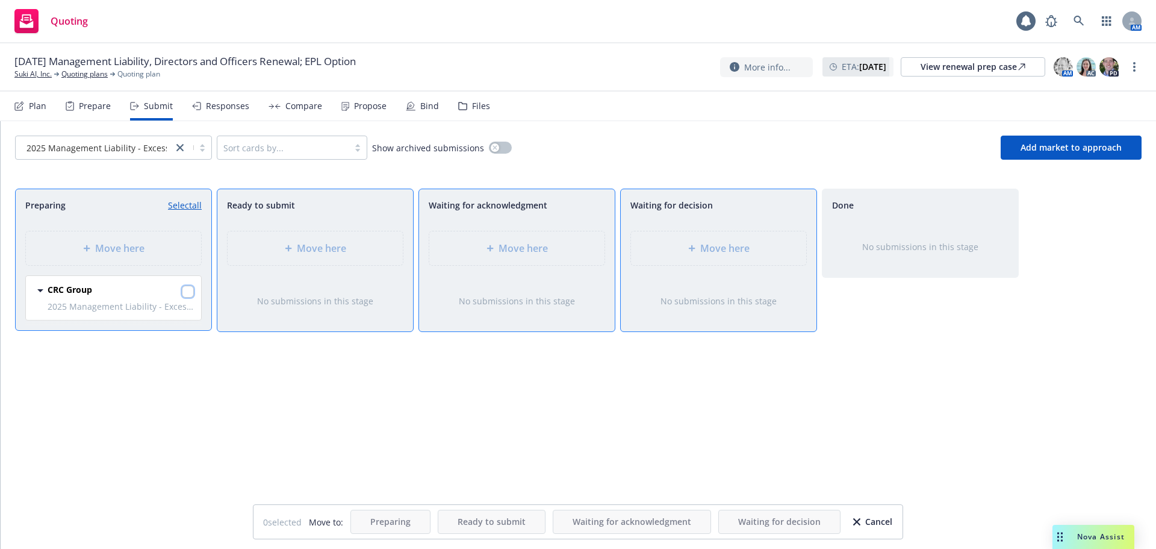
click at [191, 290] on input "checkbox" at bounding box center [188, 291] width 12 height 12
checkbox input "true"
click at [760, 252] on div "Move here" at bounding box center [719, 248] width 156 height 14
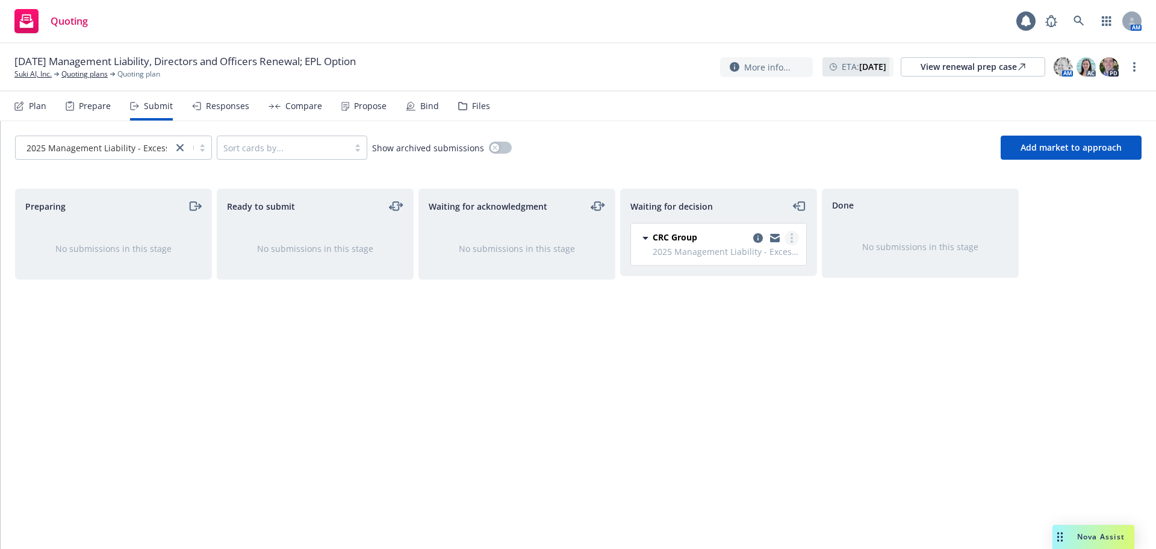
click at [790, 240] on link "more" at bounding box center [792, 238] width 14 height 14
click at [731, 310] on span "Add accepted decision" at bounding box center [738, 310] width 120 height 11
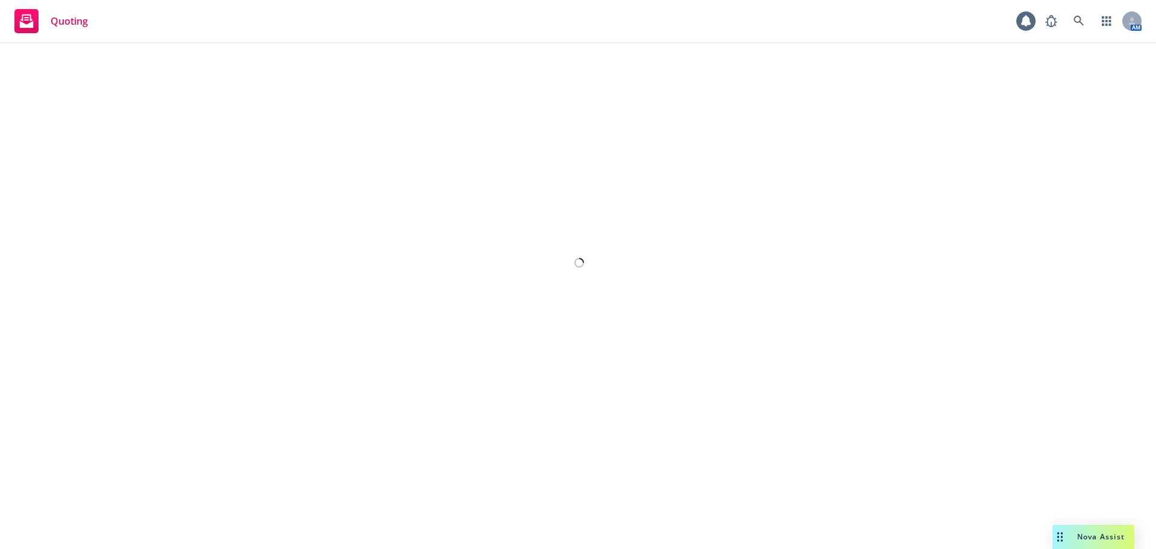
select select "12"
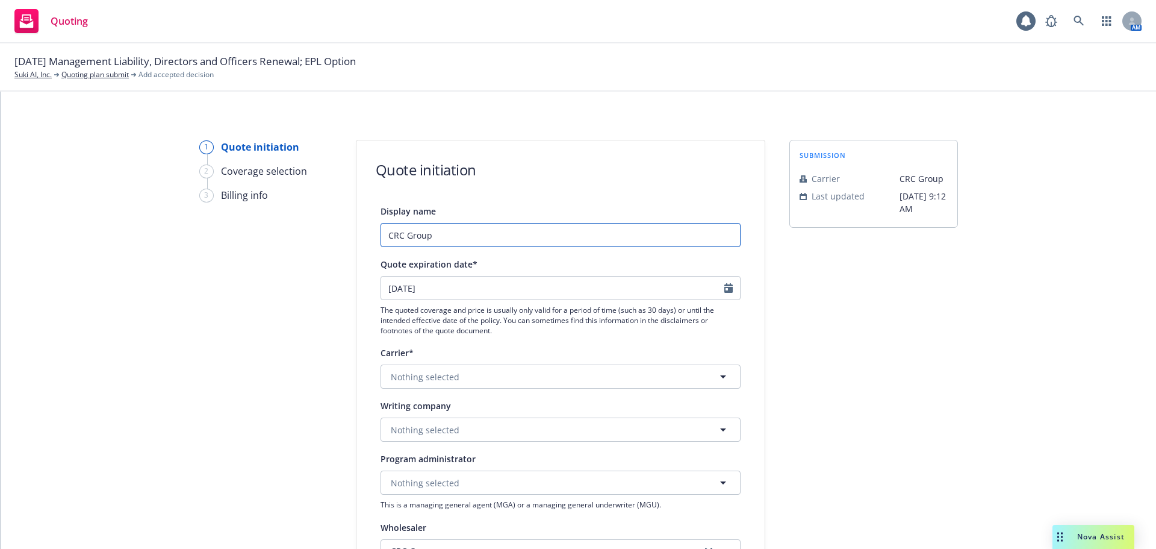
click at [550, 237] on input "CRC Group" at bounding box center [561, 235] width 360 height 24
drag, startPoint x: 550, startPoint y: 237, endPoint x: 281, endPoint y: 237, distance: 269.2
click at [281, 237] on div "1 Quote initiation 2 Coverage selection 3 Billing info Quote initiation Display…" at bounding box center [578, 544] width 1127 height 808
paste input "/ AllDigital Lloyd's $3M D&O Quote"
drag, startPoint x: 435, startPoint y: 235, endPoint x: 497, endPoint y: 234, distance: 62.1
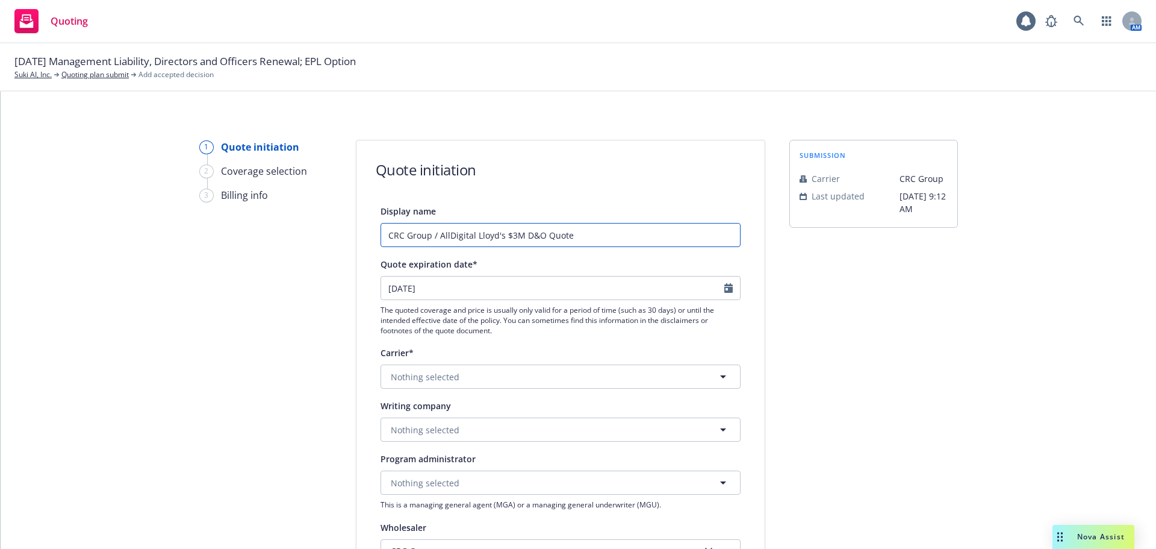
click at [497, 234] on input "CRC Group / AllDigital Lloyd's $3M D&O Quote" at bounding box center [561, 235] width 360 height 24
click at [482, 234] on input "CRC Group / Travelers $3M D&O Quote" at bounding box center [561, 235] width 360 height 24
click at [492, 236] on input "CRC Group / Travelers $2M D&O Quote" at bounding box center [561, 235] width 360 height 24
type input "CRC Group / Travelers $2M Excess D&O Quote"
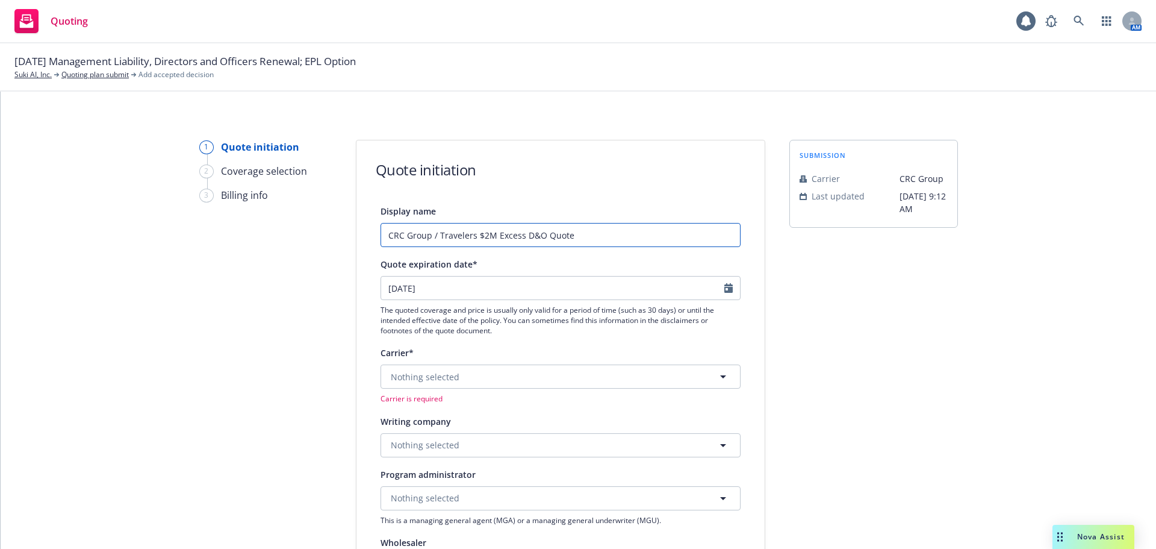
drag, startPoint x: 275, startPoint y: 231, endPoint x: 101, endPoint y: 231, distance: 174.0
click at [101, 231] on div "1 Quote initiation 2 Coverage selection 3 Billing info Quote initiation Display…" at bounding box center [578, 551] width 1127 height 823
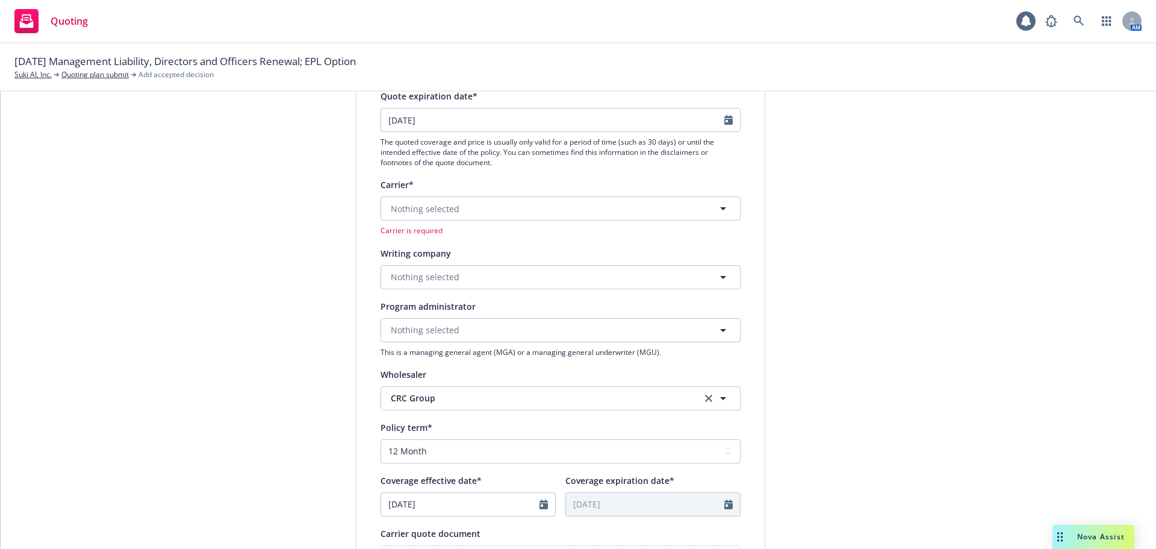
scroll to position [181, 0]
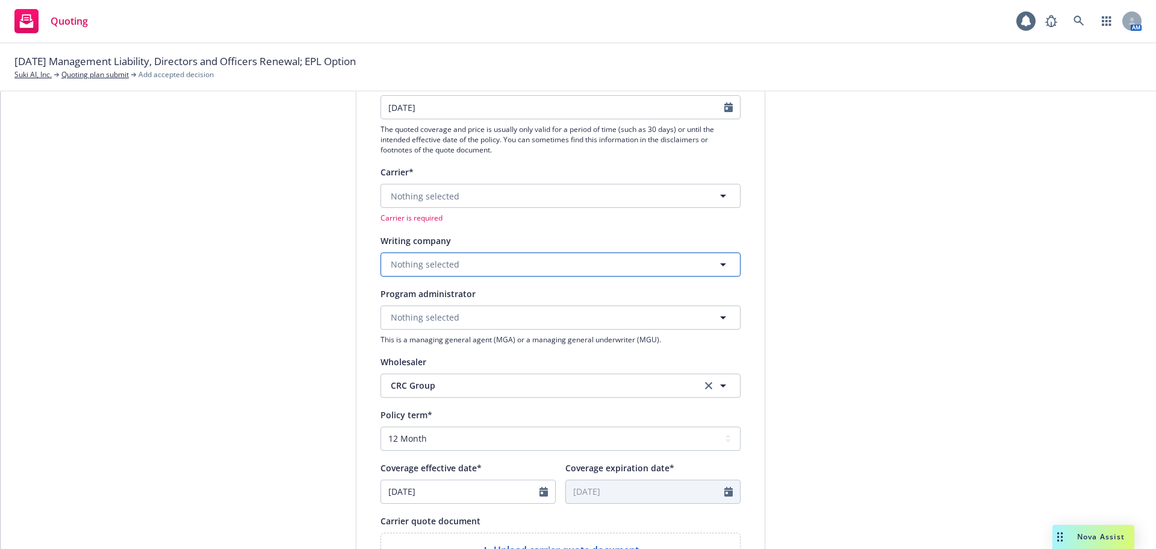
click at [471, 266] on button "Nothing selected" at bounding box center [561, 264] width 360 height 24
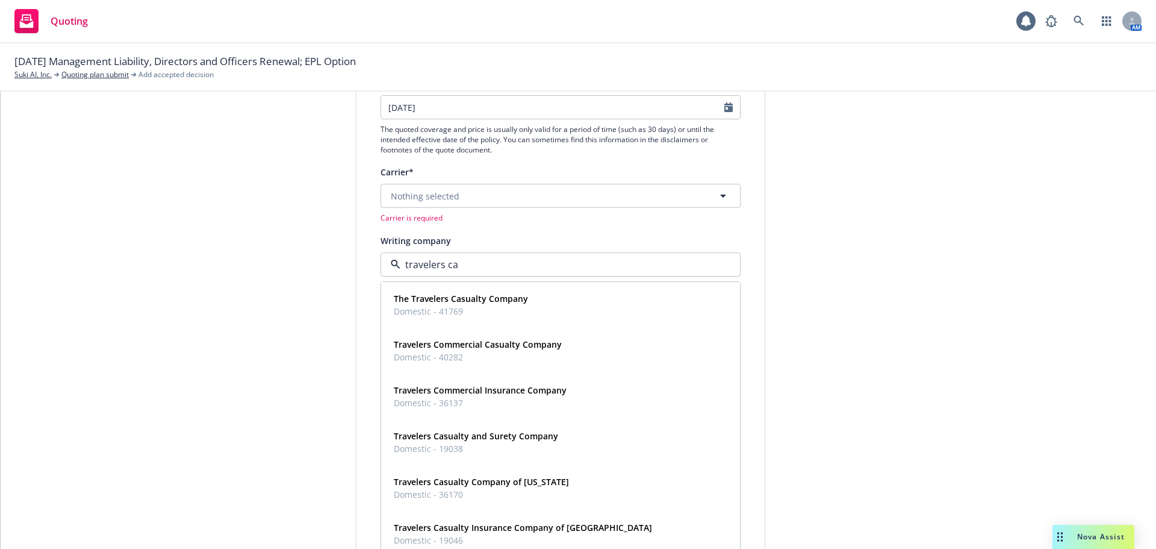
type input "travelers cas"
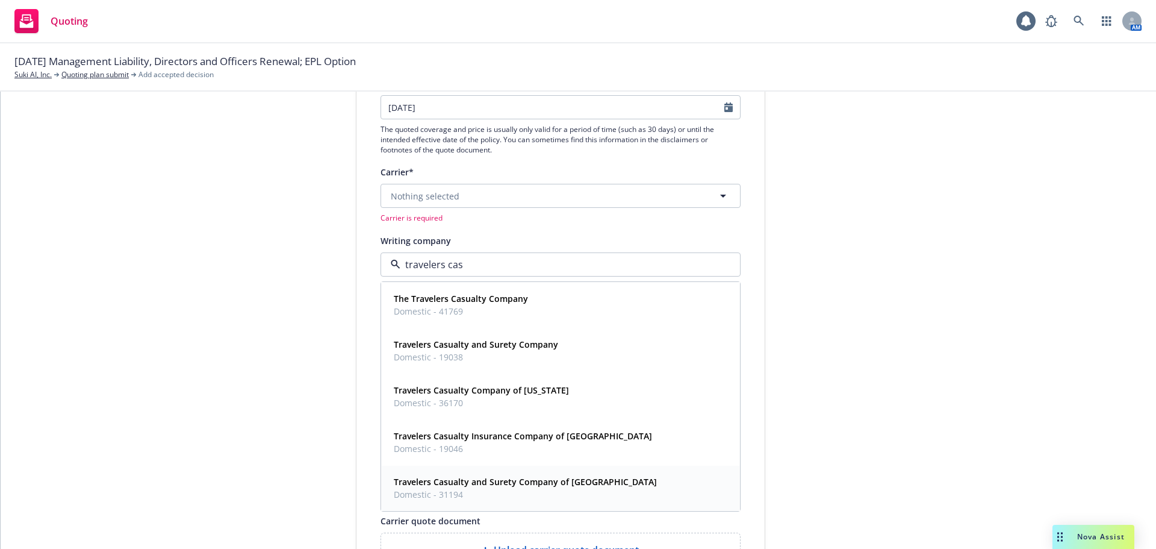
click at [544, 480] on strong "Travelers Casualty and Surety Company of [GEOGRAPHIC_DATA]" at bounding box center [525, 481] width 263 height 11
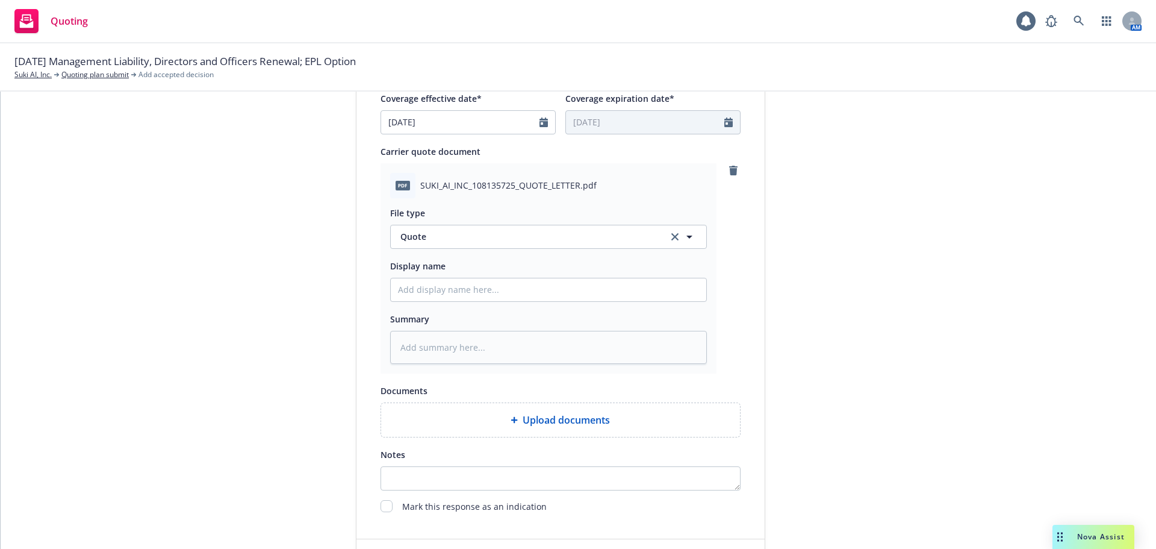
scroll to position [542, 0]
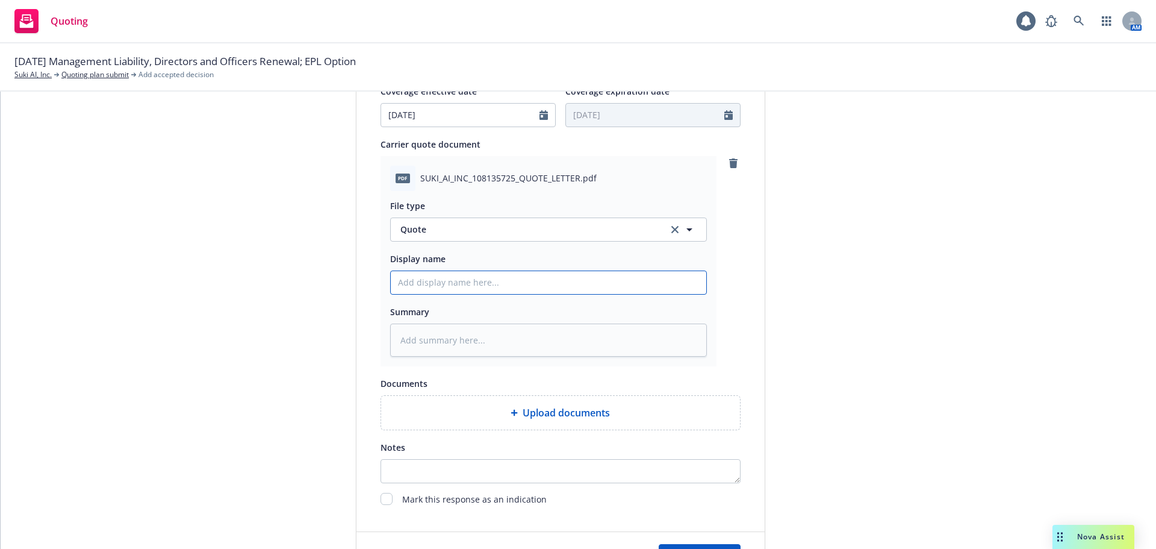
click at [462, 284] on input "Display name" at bounding box center [549, 282] width 316 height 23
paste input "CRC Group / Travelers $2M Excess D&O Quote"
type textarea "x"
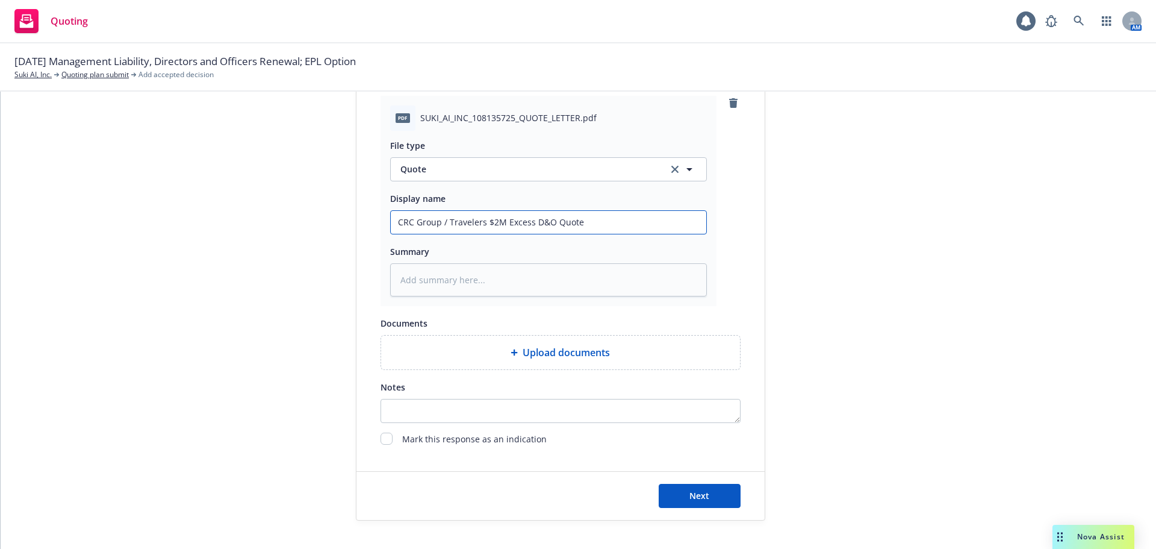
scroll to position [622, 0]
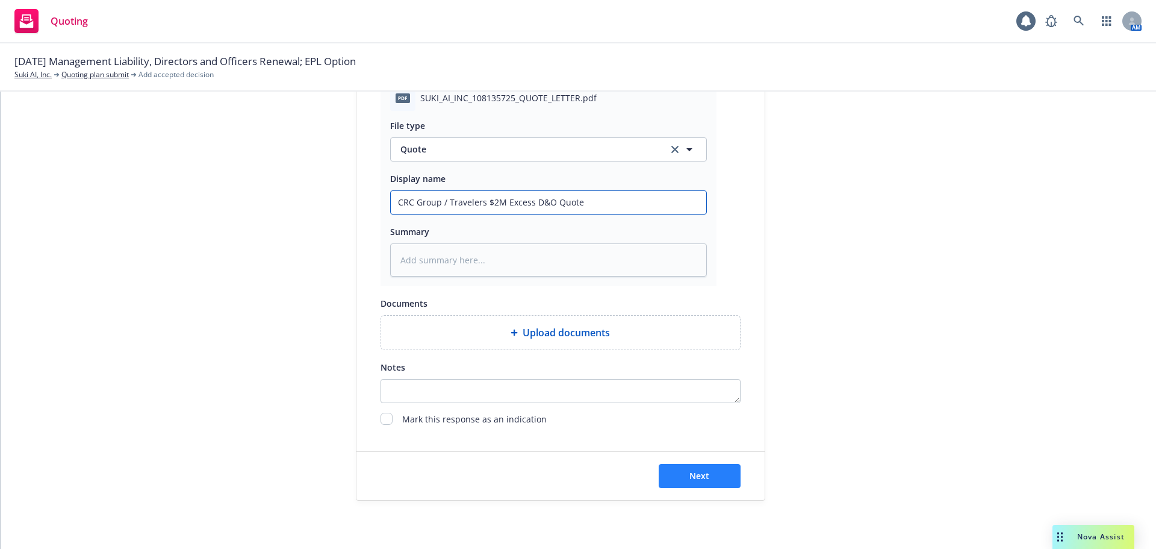
type input "CRC Group / Travelers $2M Excess D&O Quote"
click at [713, 483] on button "Next" at bounding box center [700, 476] width 82 height 24
type textarea "x"
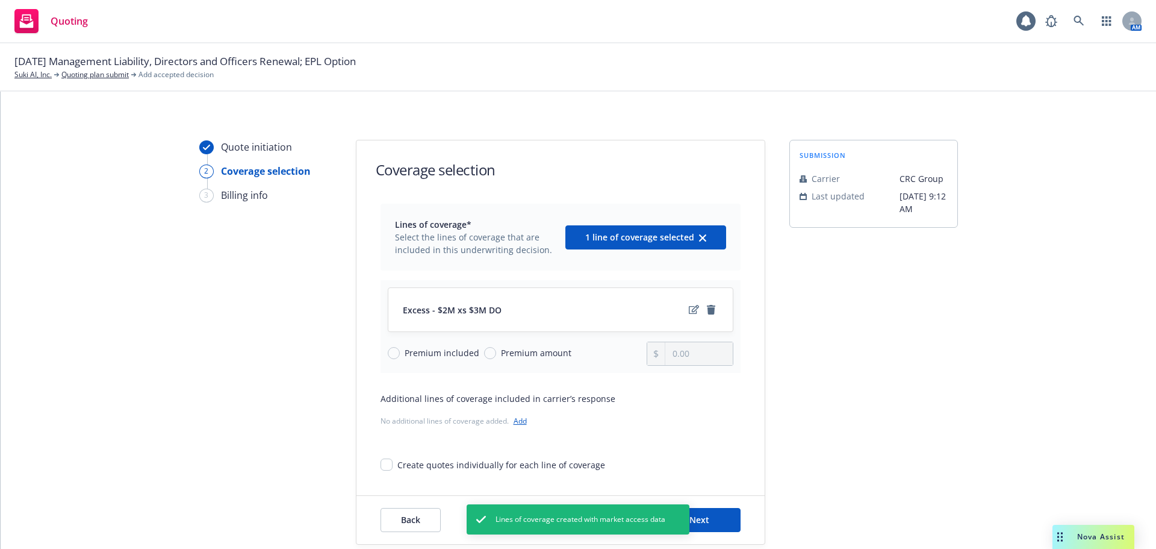
scroll to position [44, 0]
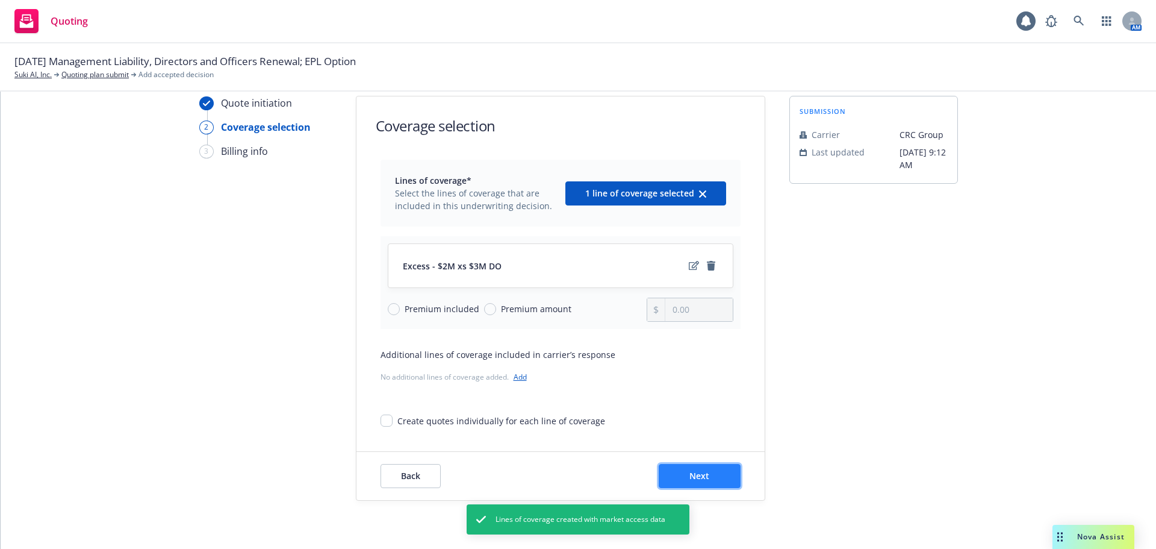
click at [697, 470] on span "Next" at bounding box center [700, 475] width 20 height 11
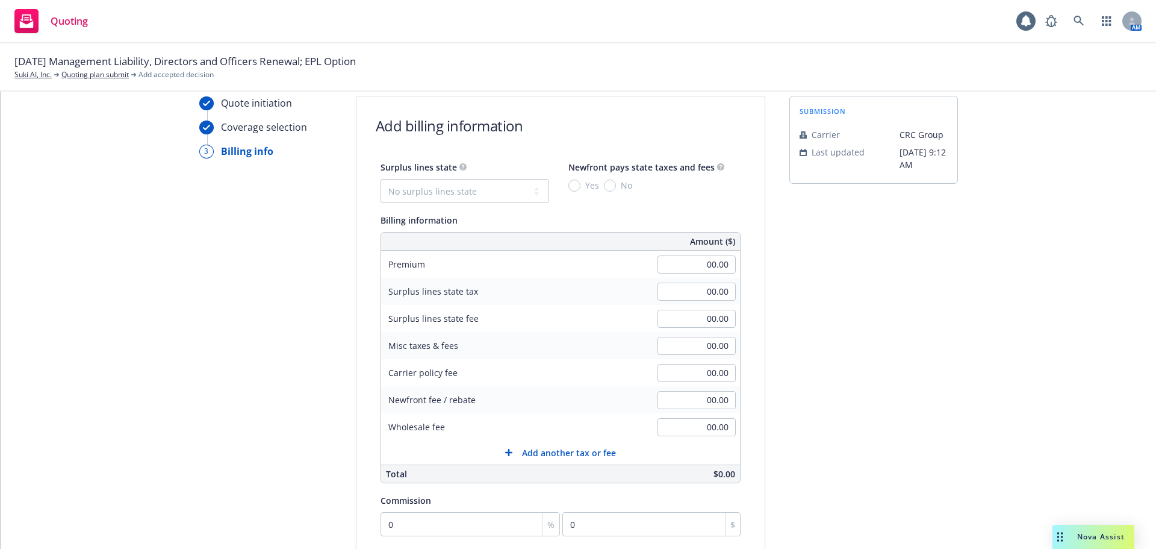
drag, startPoint x: 876, startPoint y: 329, endPoint x: 842, endPoint y: 322, distance: 35.2
click at [876, 329] on div "submission Carrier CRC Group Last updated [DATE] 9:12 AM" at bounding box center [874, 404] width 169 height 616
click at [659, 272] on input "00.00" at bounding box center [697, 264] width 78 height 18
type input "5,783.00"
click at [905, 354] on div "submission Carrier CRC Group Last updated [DATE] 9:12 AM" at bounding box center [874, 404] width 169 height 616
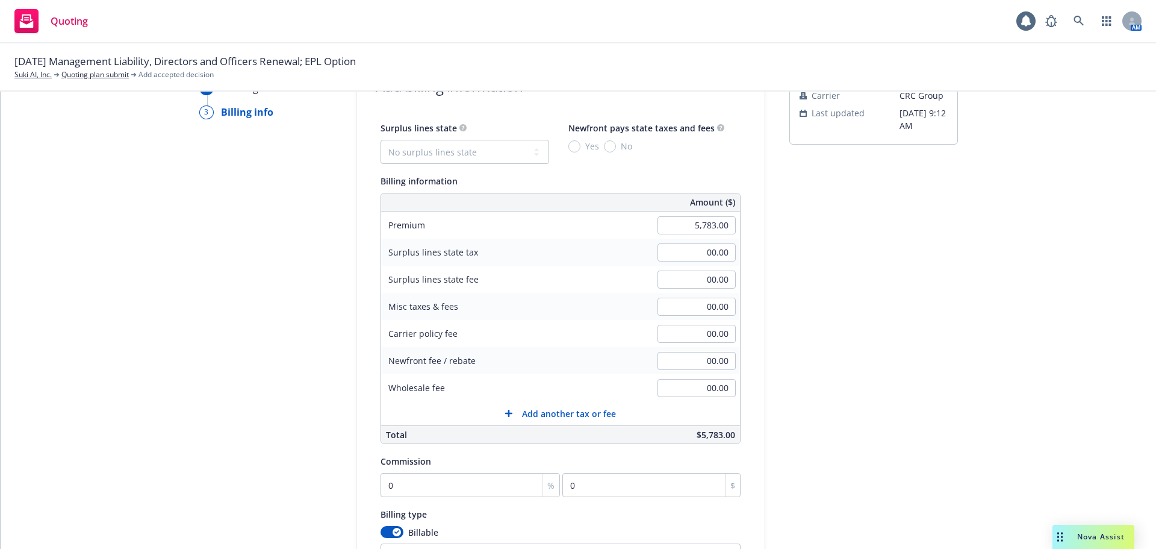
scroll to position [104, 0]
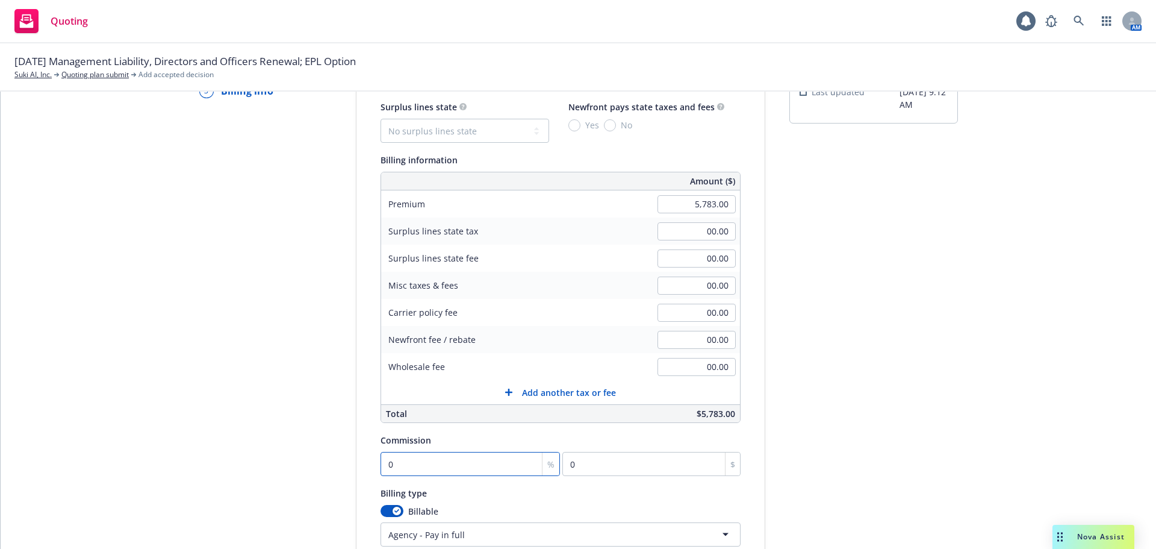
click at [425, 461] on input "0" at bounding box center [471, 464] width 180 height 24
type input "1"
type input "57.83"
type input "12"
type input "693.96"
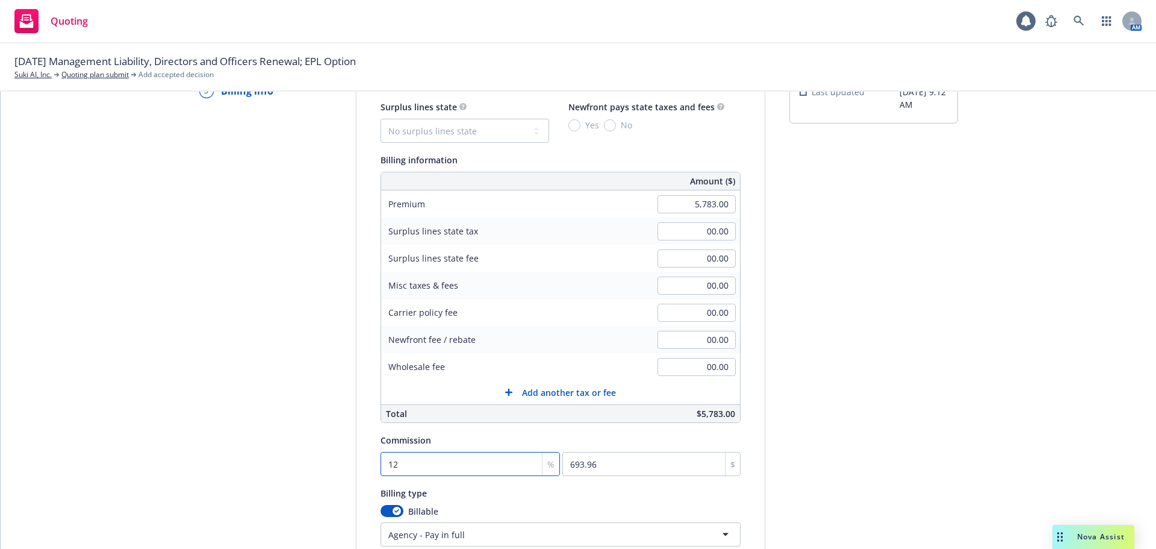
type input "12"
click at [827, 437] on div "submission Carrier CRC Group Last updated [DATE] 9:12 AM" at bounding box center [874, 344] width 169 height 616
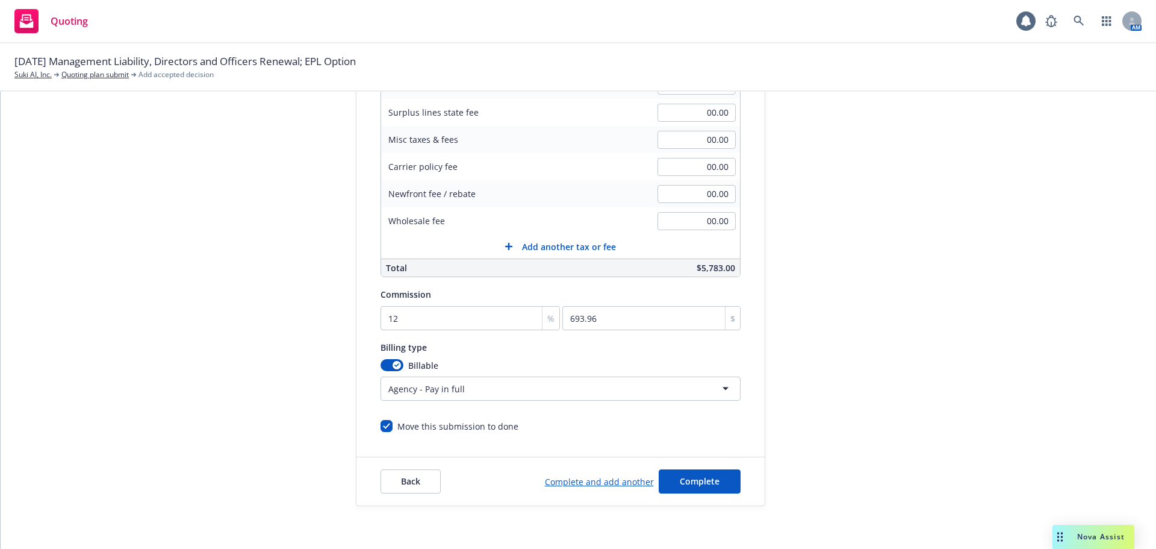
scroll to position [255, 0]
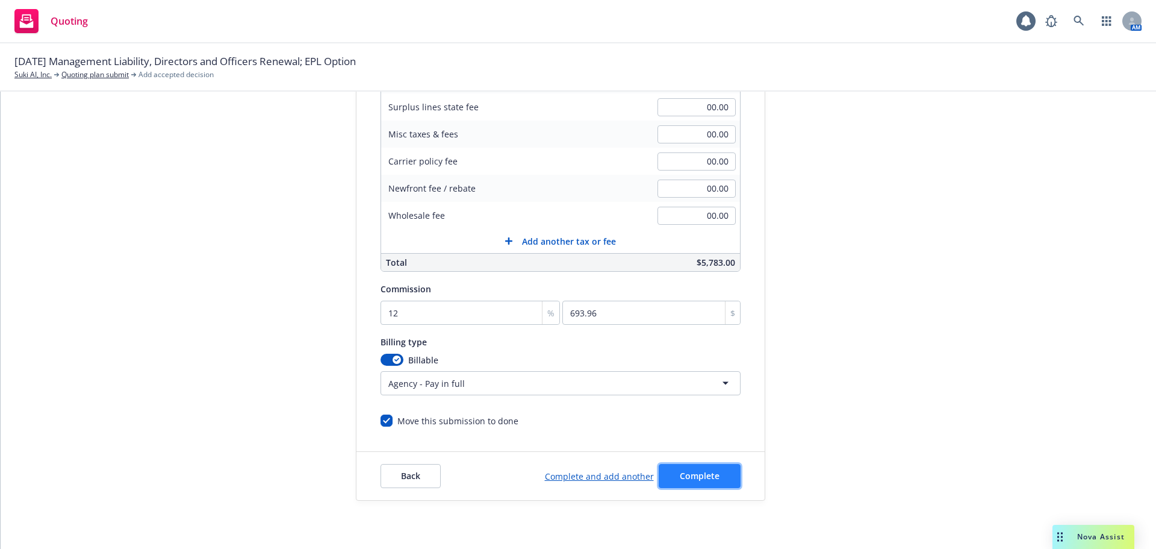
click at [681, 478] on span "Complete" at bounding box center [700, 475] width 40 height 11
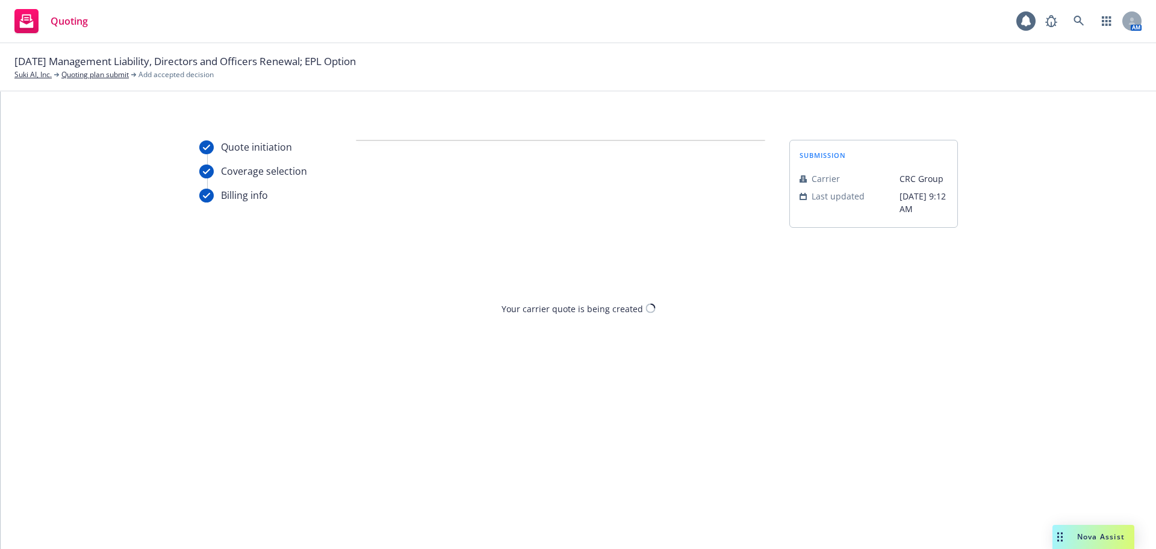
scroll to position [0, 0]
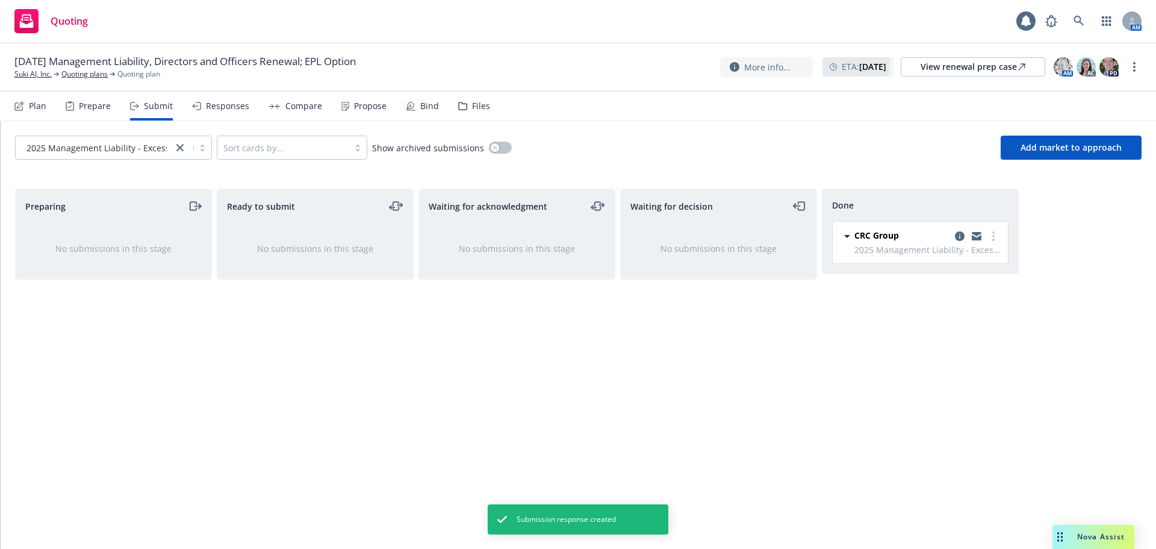
click at [290, 101] on div "Compare" at bounding box center [303, 106] width 37 height 10
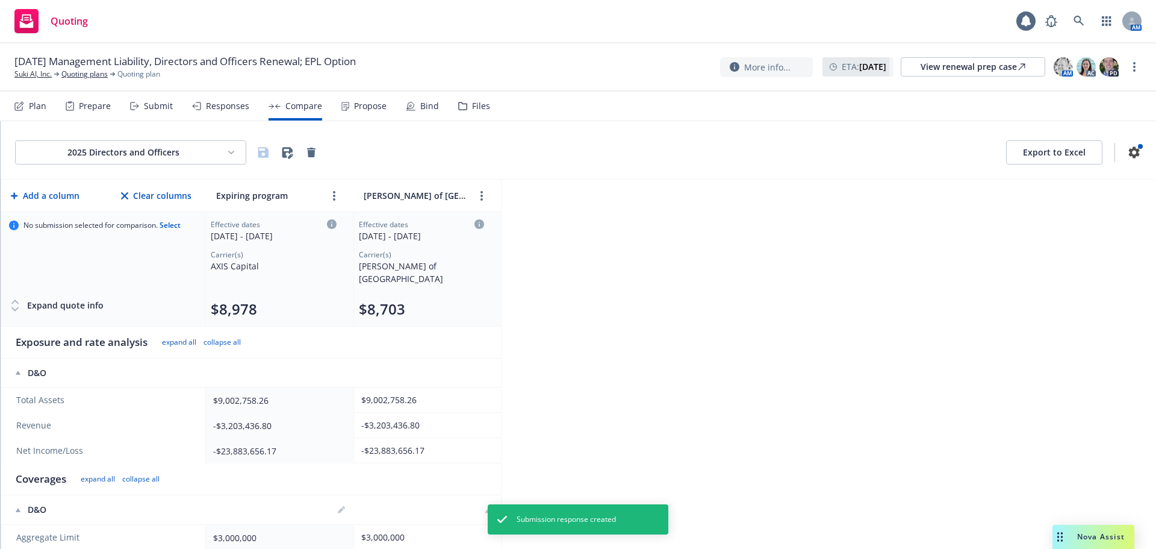
click at [224, 105] on div "Responses" at bounding box center [227, 106] width 43 height 10
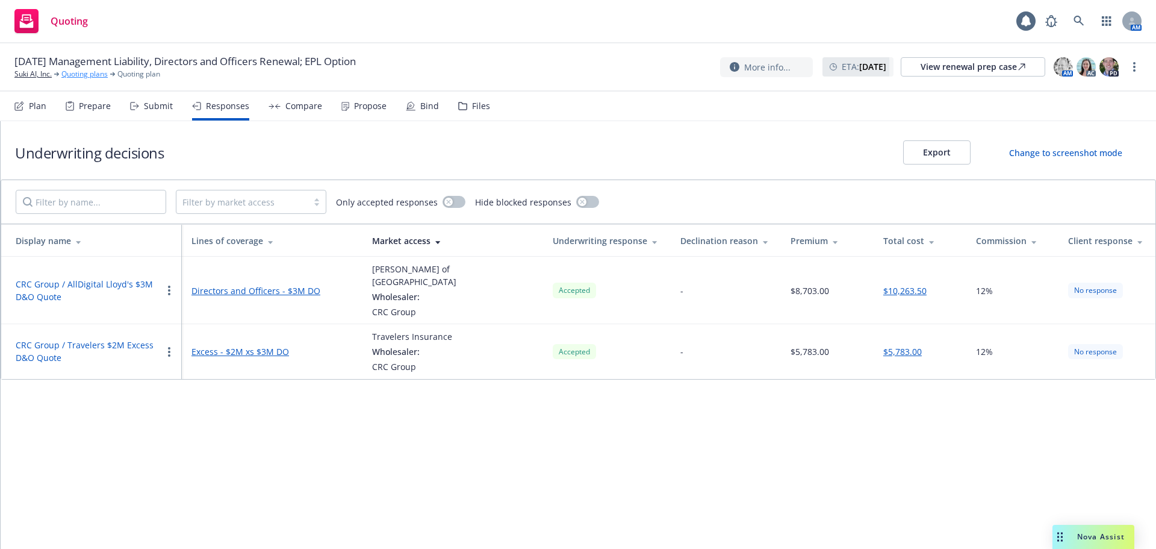
click at [84, 76] on link "Quoting plans" at bounding box center [84, 74] width 46 height 11
